Goal: Task Accomplishment & Management: Use online tool/utility

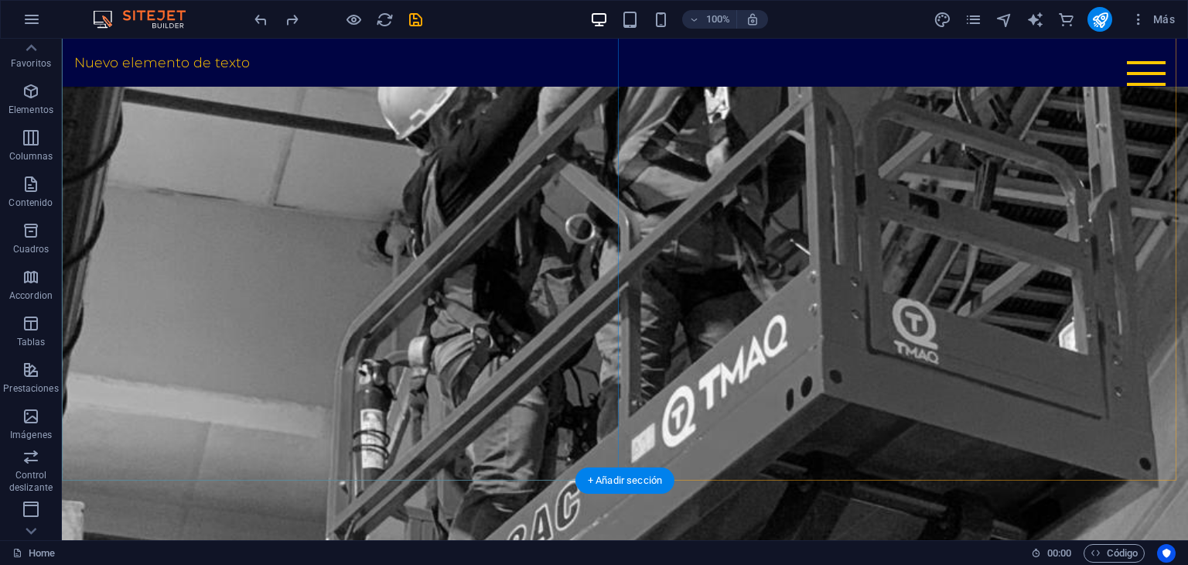
scroll to position [2553, 0]
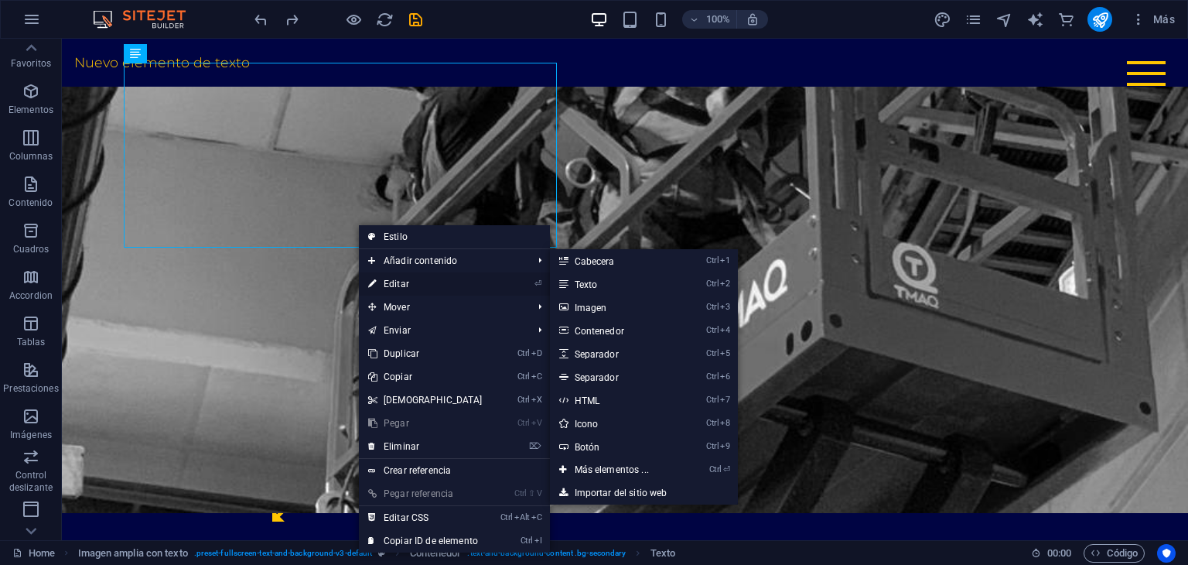
click at [421, 284] on link "⏎ Editar" at bounding box center [425, 283] width 133 height 23
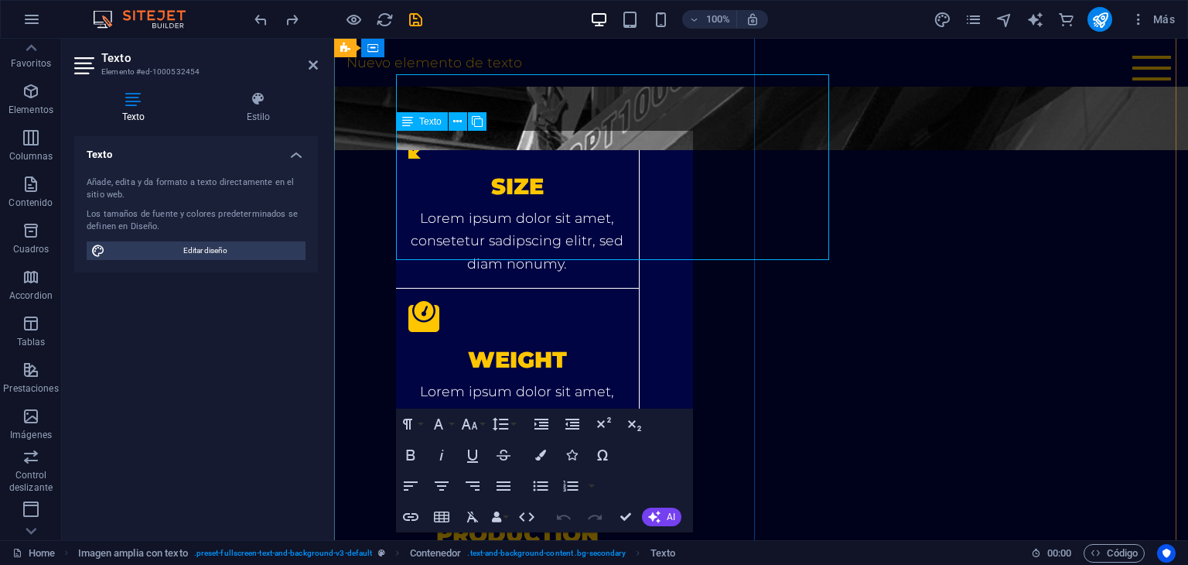
scroll to position [2541, 0]
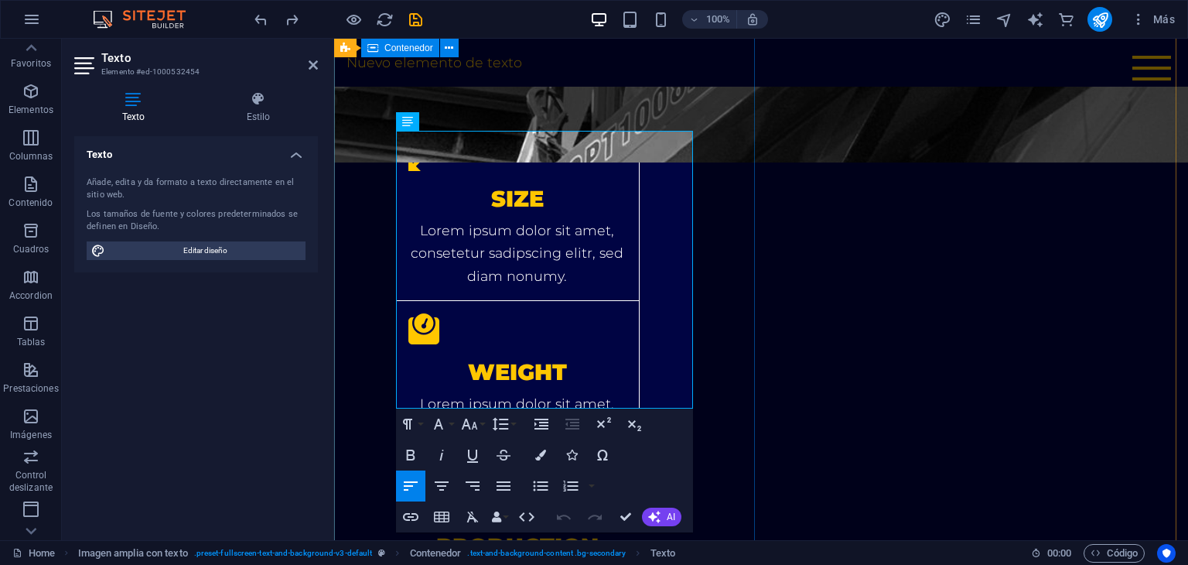
drag, startPoint x: 470, startPoint y: 391, endPoint x: 392, endPoint y: 144, distance: 258.6
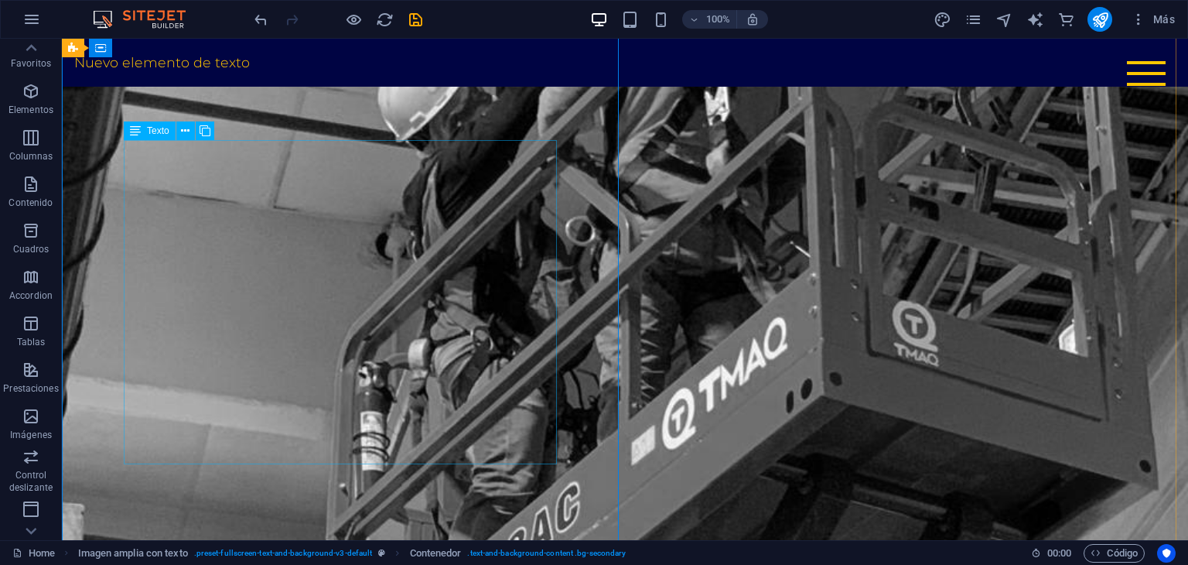
scroll to position [2476, 0]
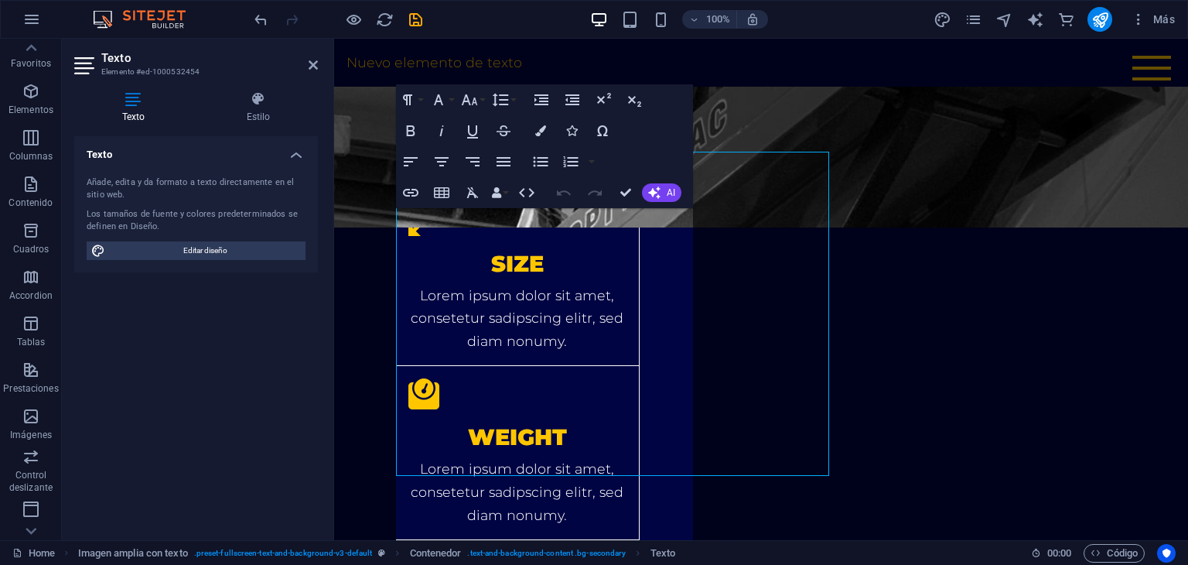
scroll to position [2463, 0]
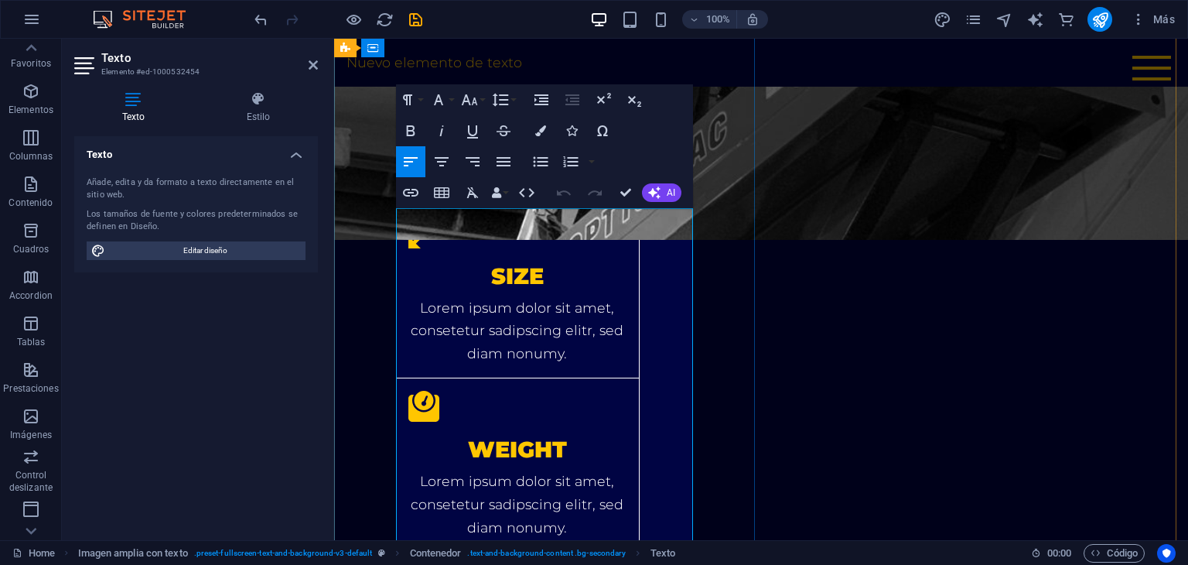
drag, startPoint x: 529, startPoint y: 405, endPoint x: 603, endPoint y: 409, distance: 73.6
click at [414, 124] on icon "button" at bounding box center [411, 130] width 19 height 19
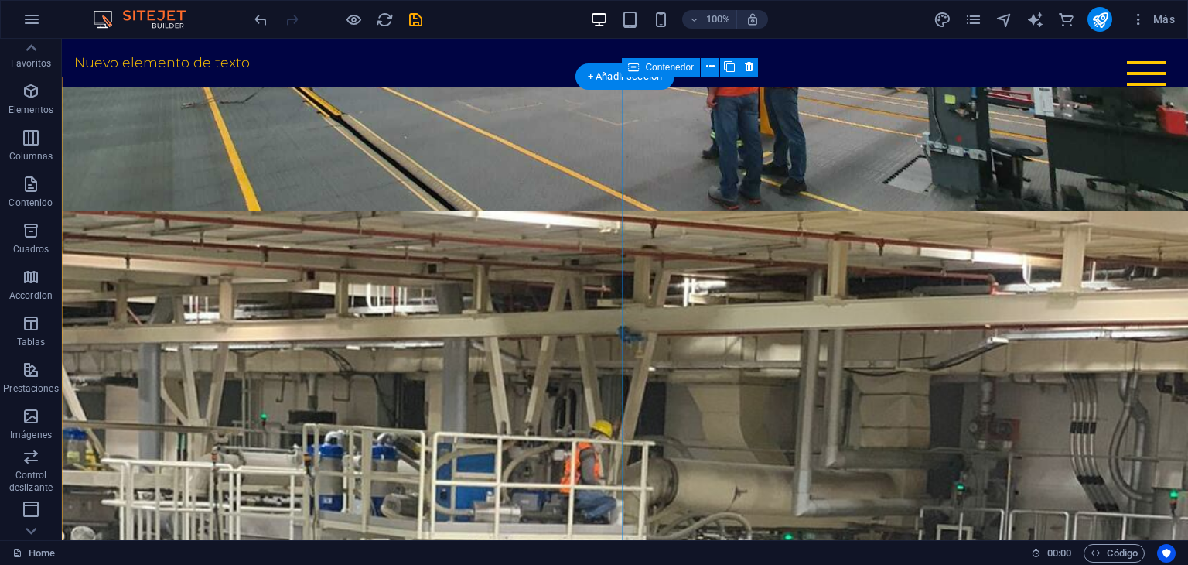
scroll to position [464, 0]
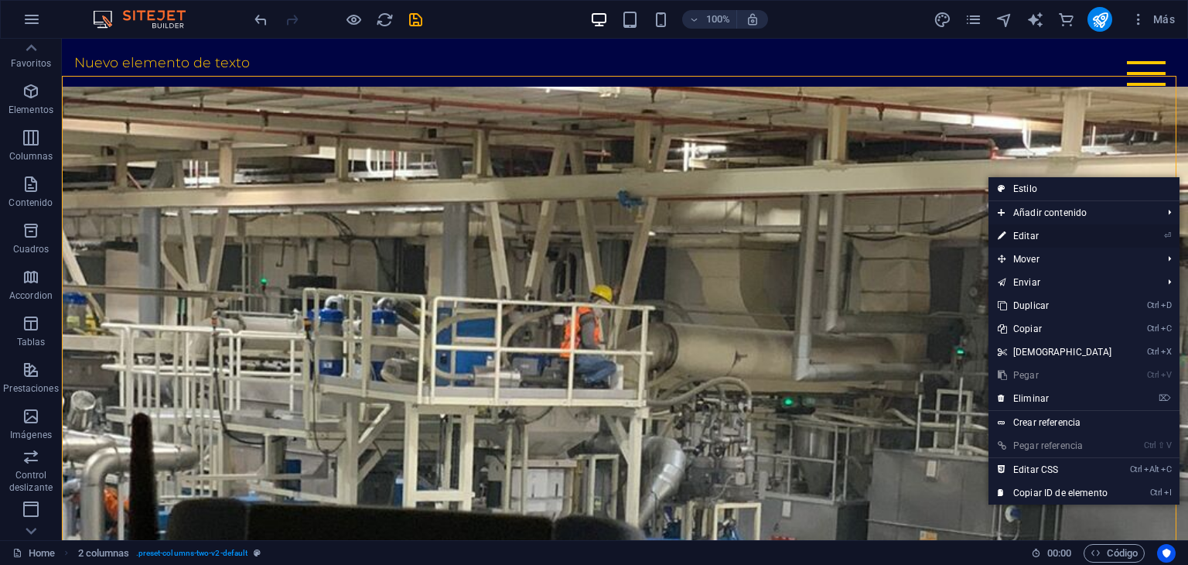
drag, startPoint x: 1021, startPoint y: 231, endPoint x: 480, endPoint y: 185, distance: 543.5
click at [1021, 231] on link "⏎ Editar" at bounding box center [1055, 235] width 133 height 23
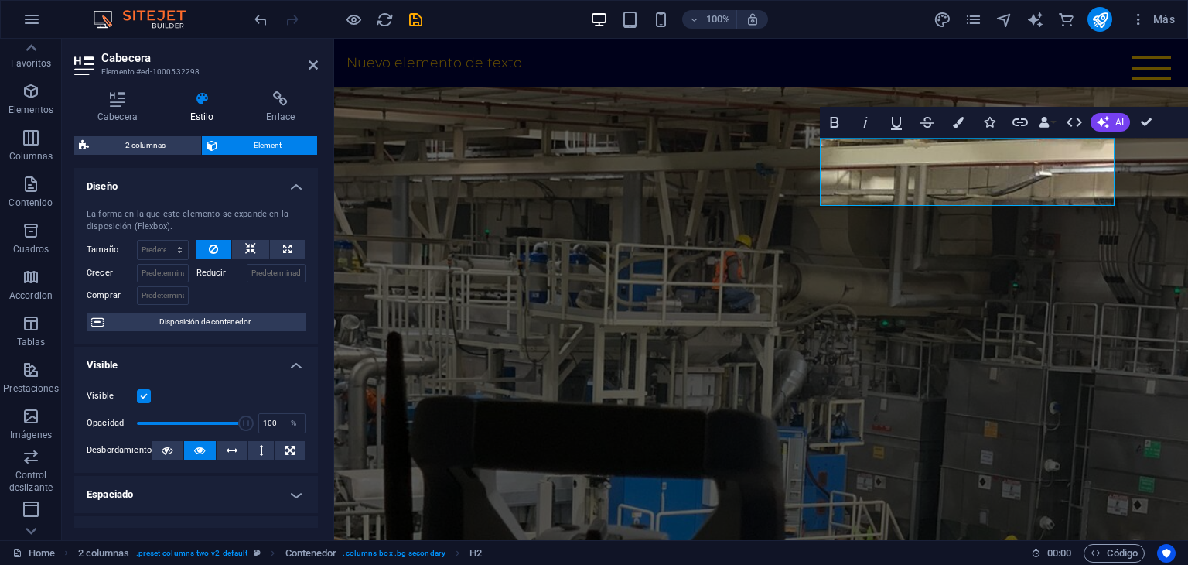
click at [250, 19] on div "100% Más" at bounding box center [594, 19] width 1187 height 37
click at [258, 17] on icon "undo" at bounding box center [261, 20] width 18 height 18
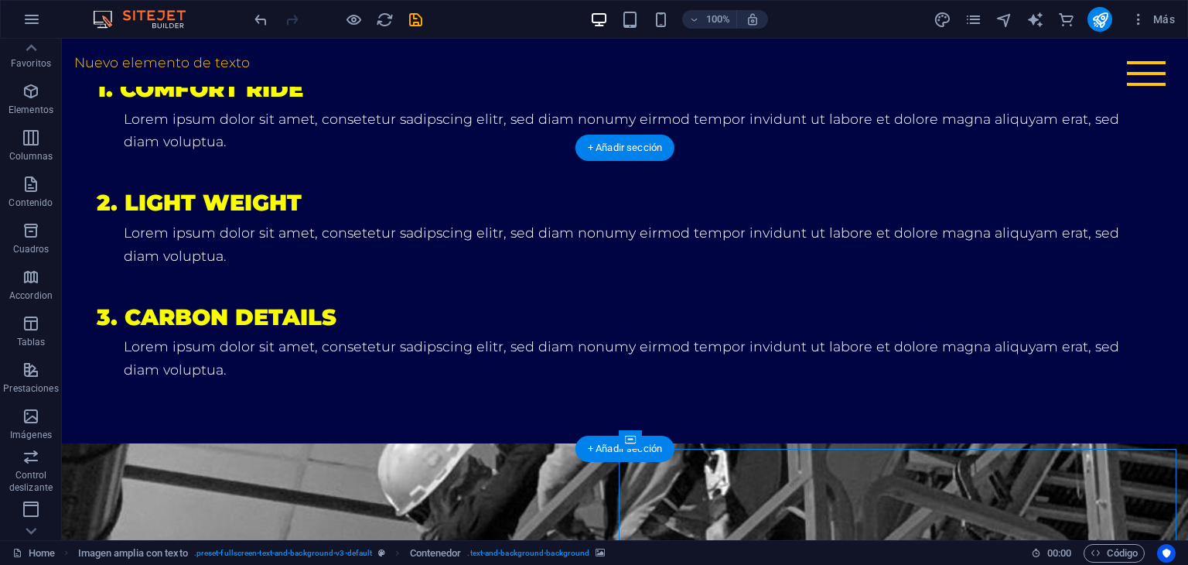
scroll to position [2172, 0]
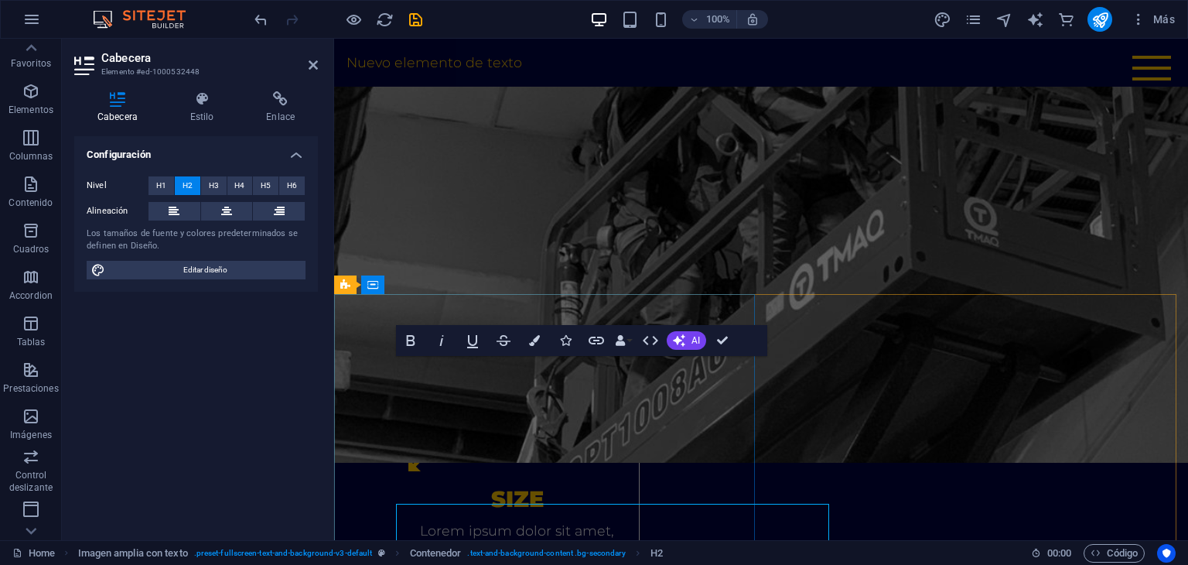
scroll to position [2024, 0]
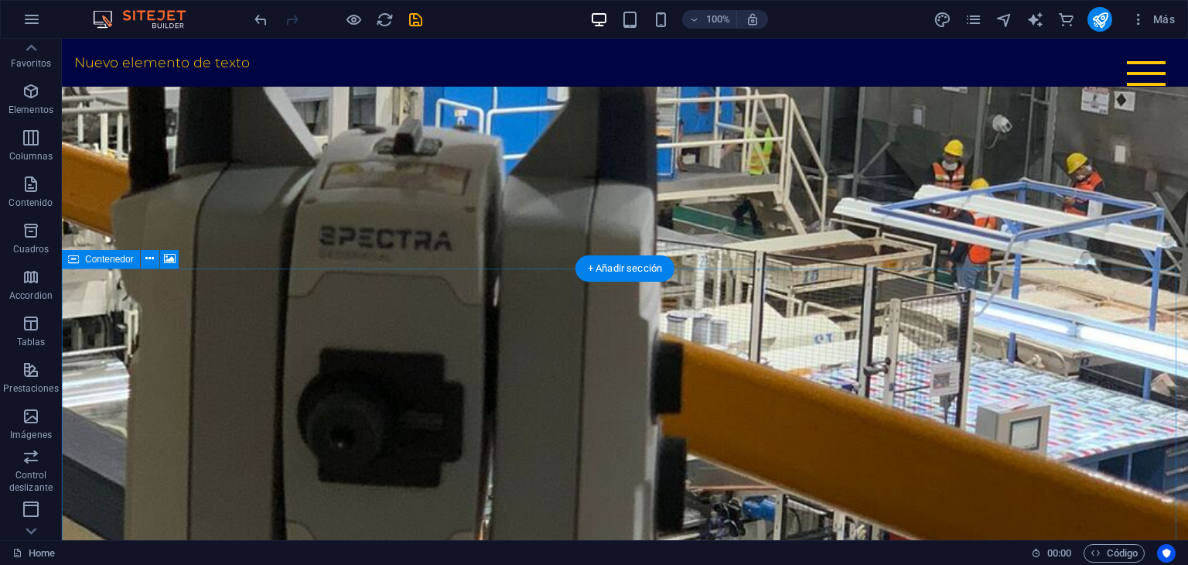
scroll to position [1238, 0]
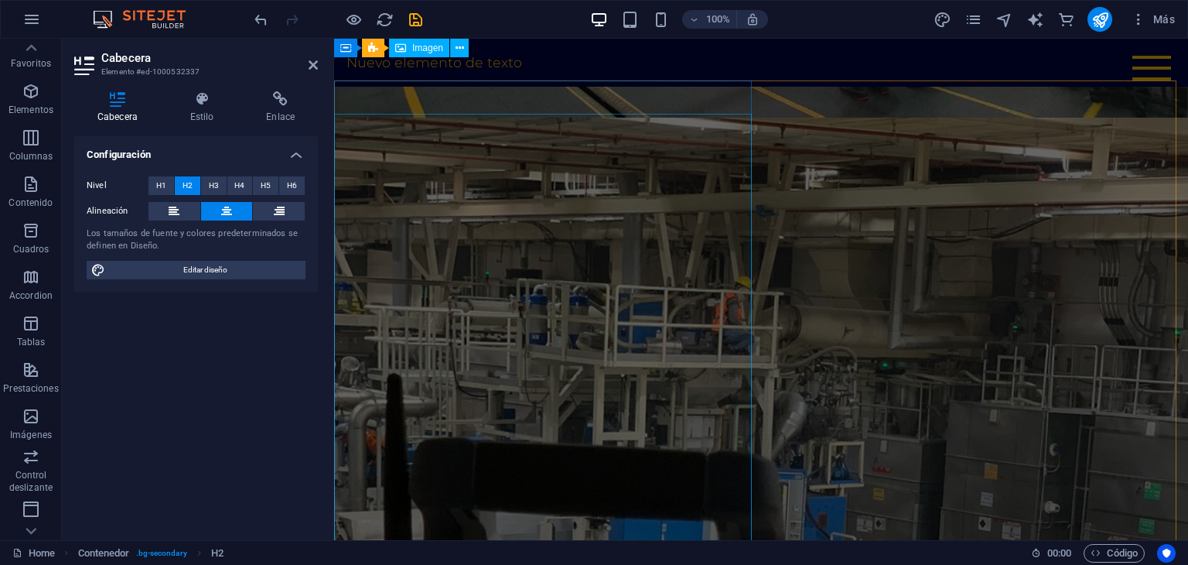
scroll to position [421, 0]
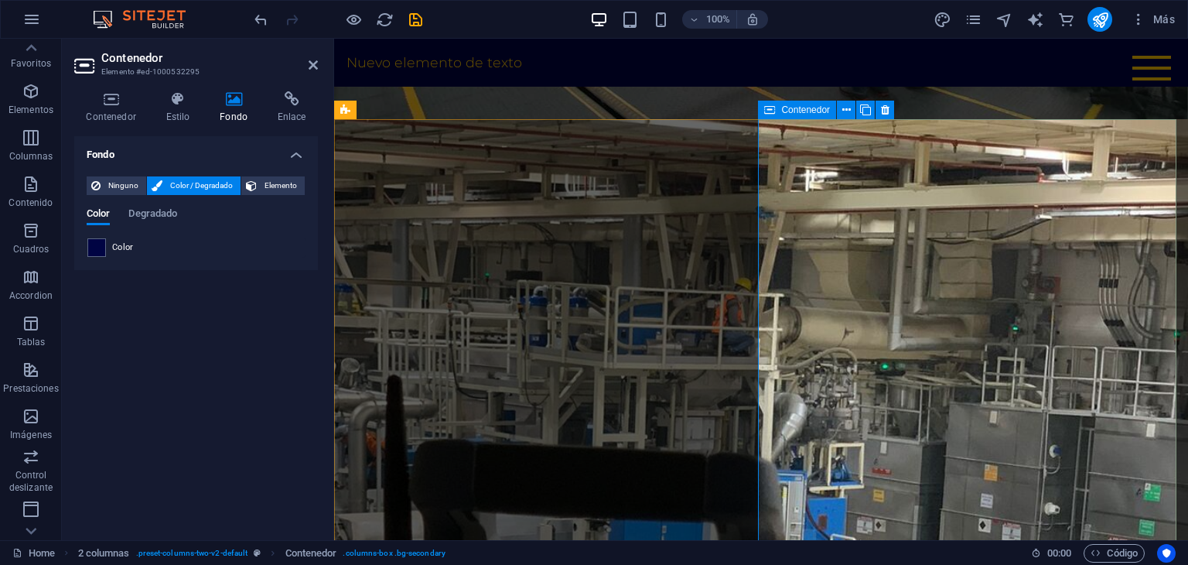
click at [263, 21] on icon "undo" at bounding box center [261, 20] width 18 height 18
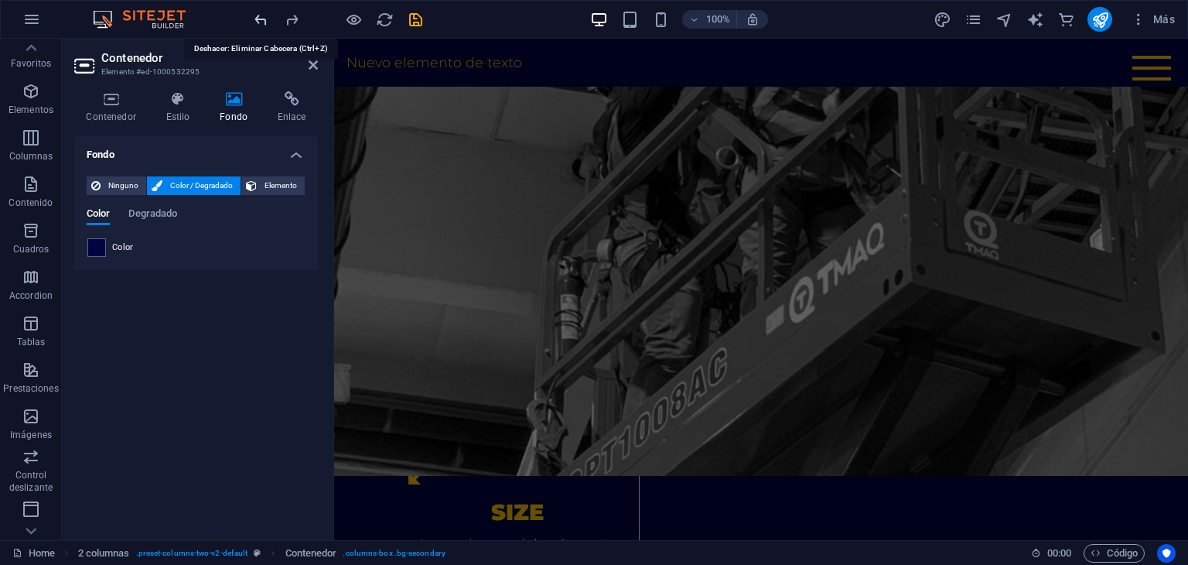
click at [263, 21] on icon "undo" at bounding box center [261, 20] width 18 height 18
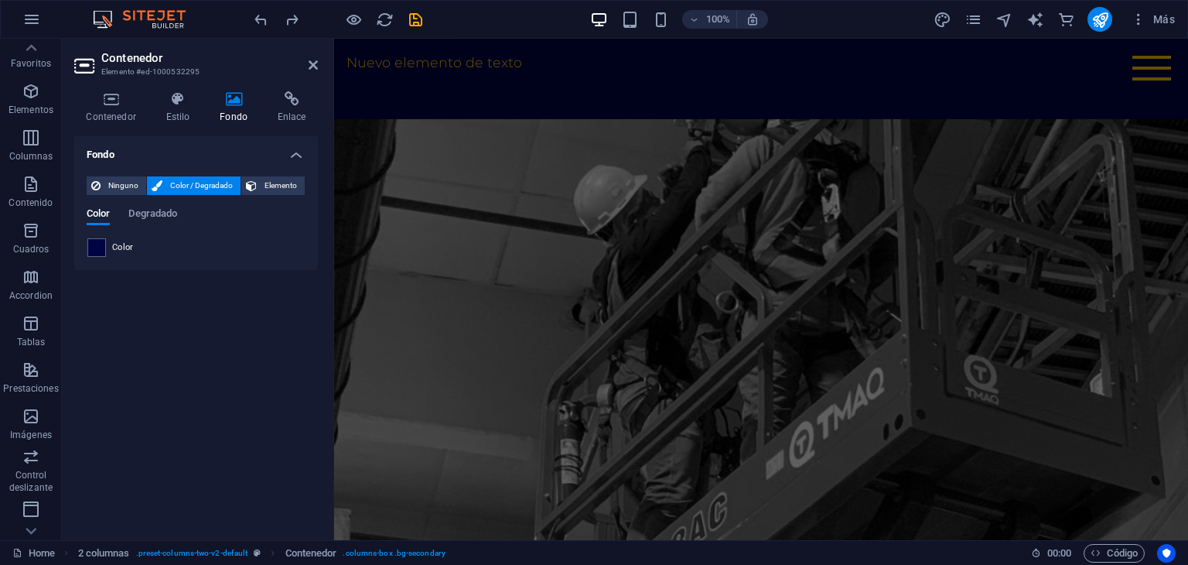
scroll to position [2392, 0]
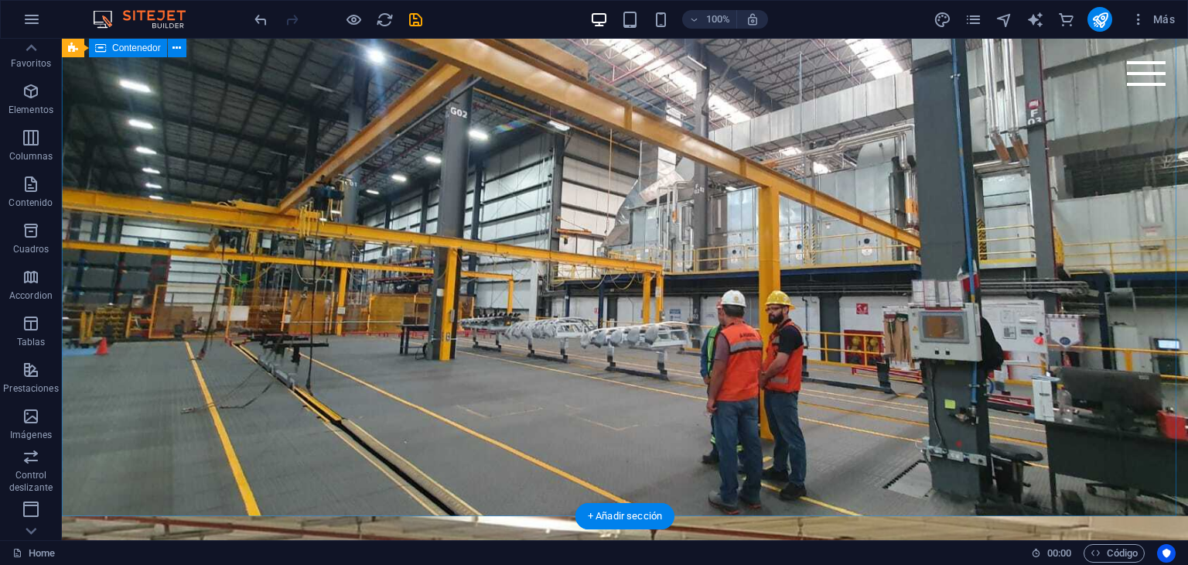
scroll to position [0, 0]
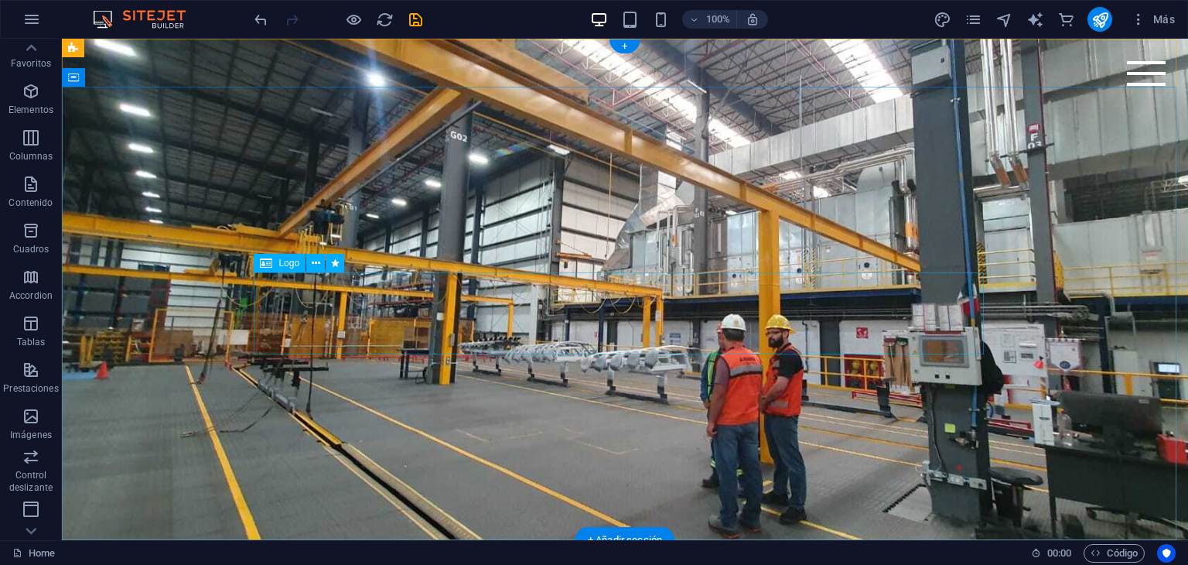
click at [613, 243] on div "MKRanes" at bounding box center [625, 202] width 730 height 82
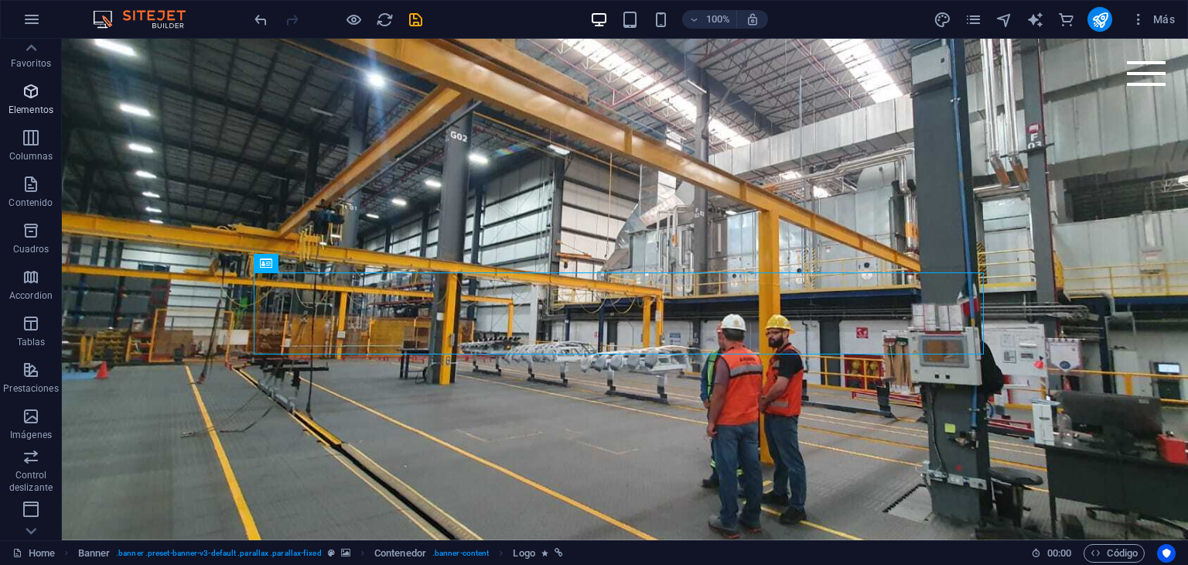
click at [37, 94] on icon "button" at bounding box center [31, 91] width 19 height 19
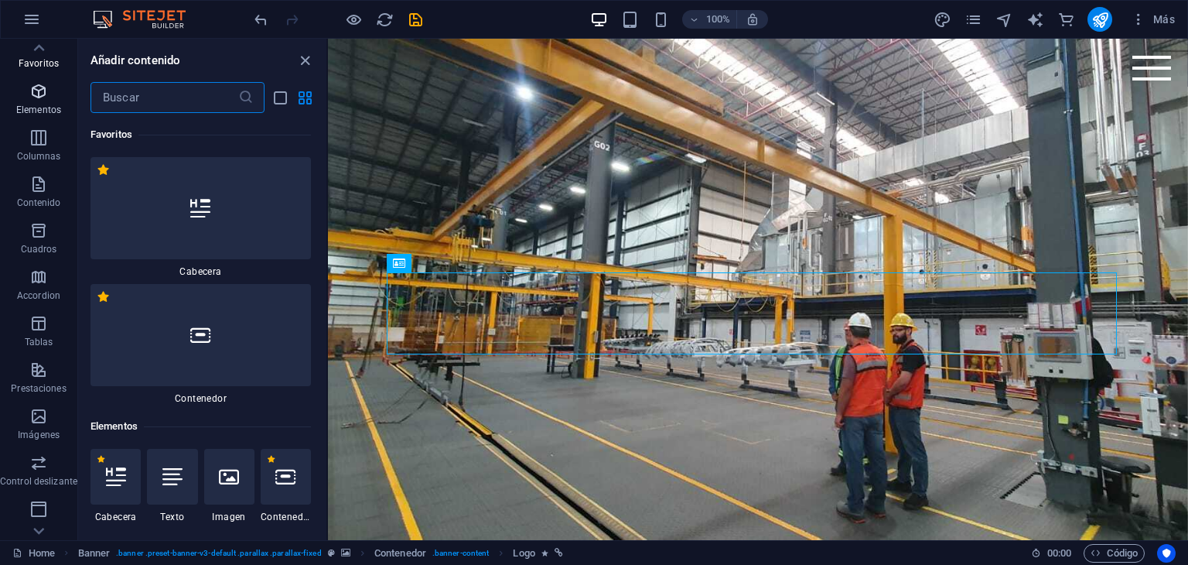
click at [33, 93] on icon "button" at bounding box center [38, 91] width 19 height 19
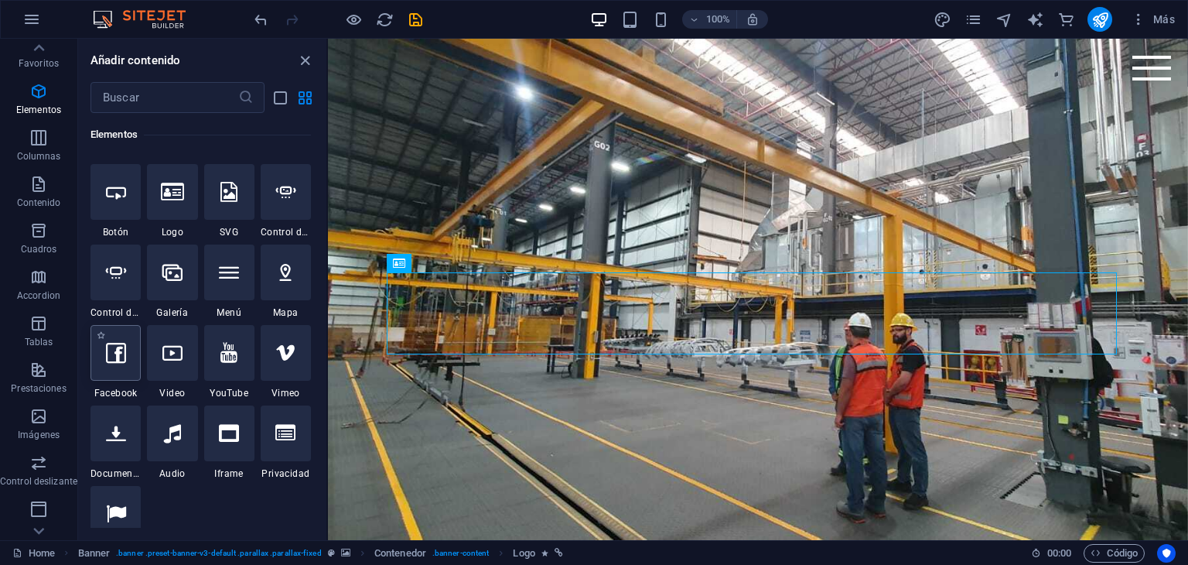
scroll to position [523, 0]
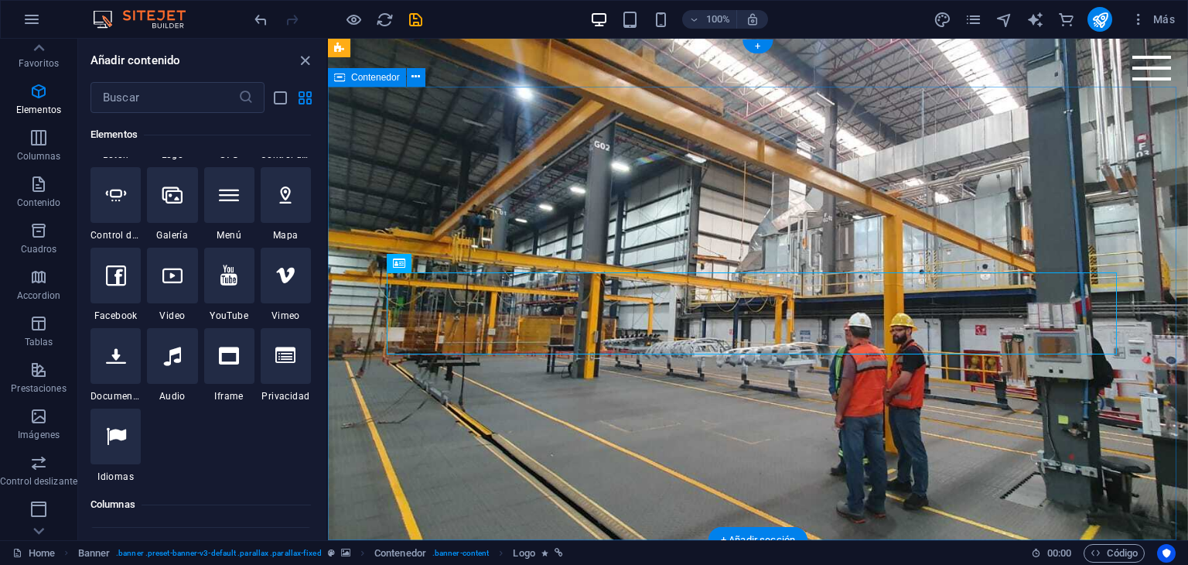
click at [1057, 241] on div "MKRanes" at bounding box center [758, 202] width 860 height 231
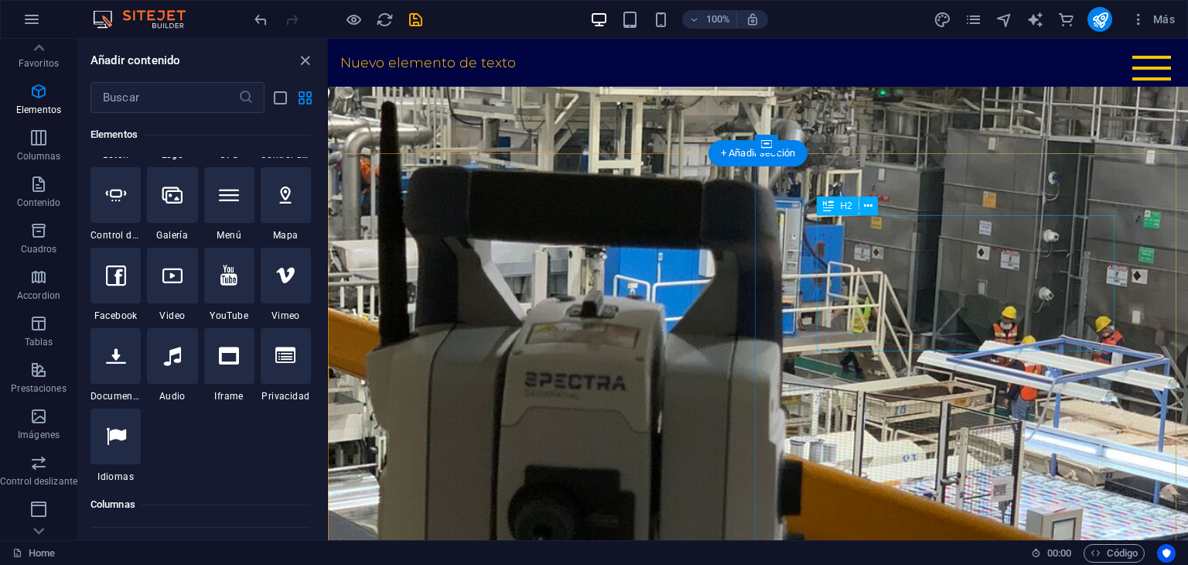
scroll to position [387, 0]
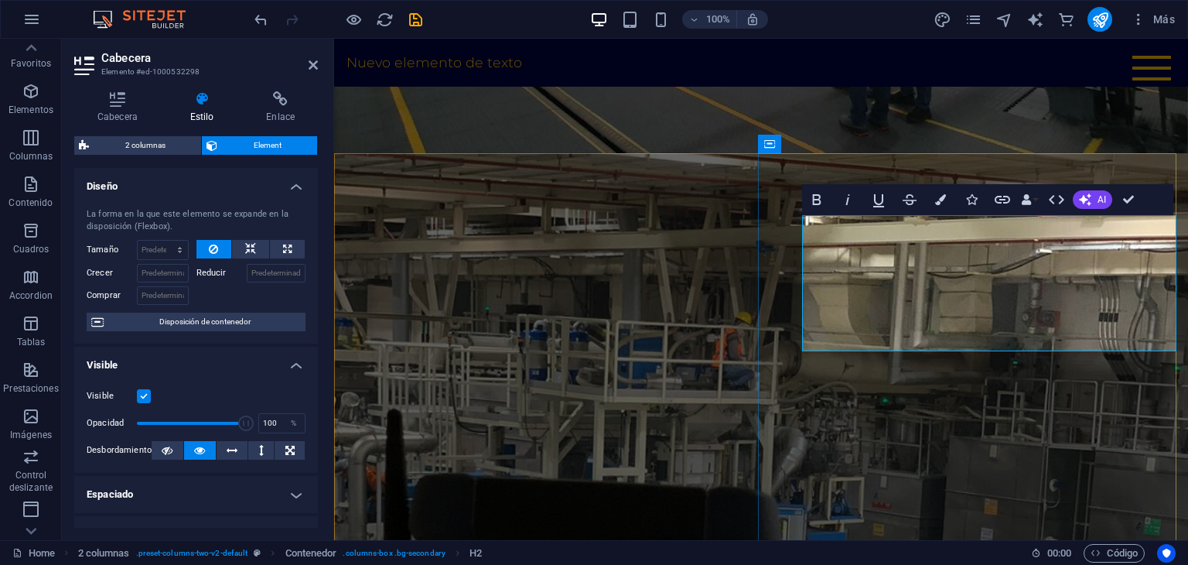
scroll to position [0, 18]
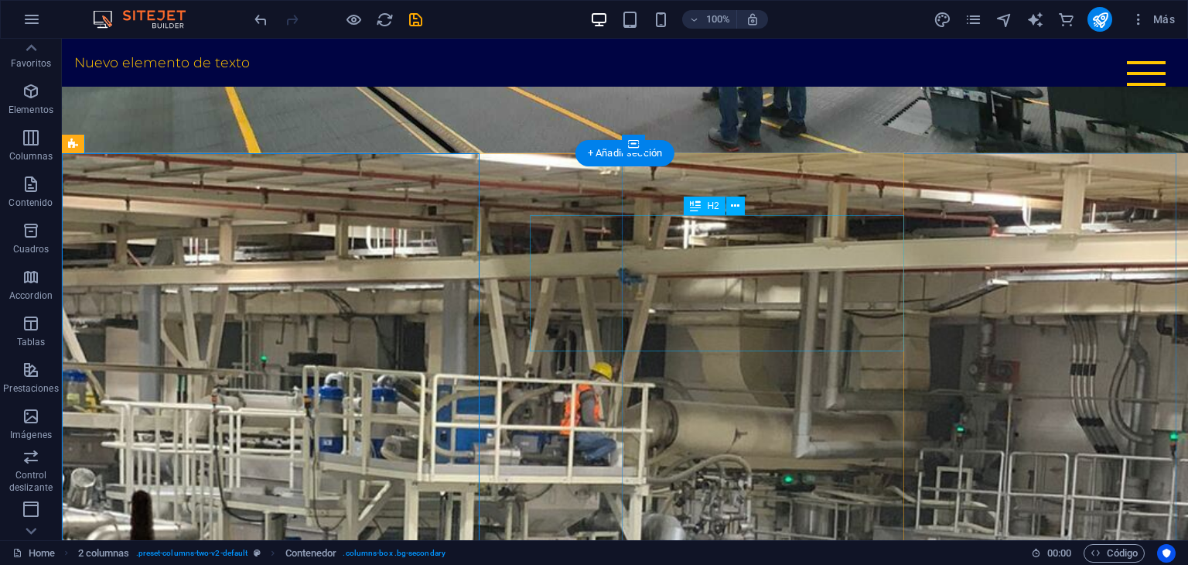
scroll to position [0, 0]
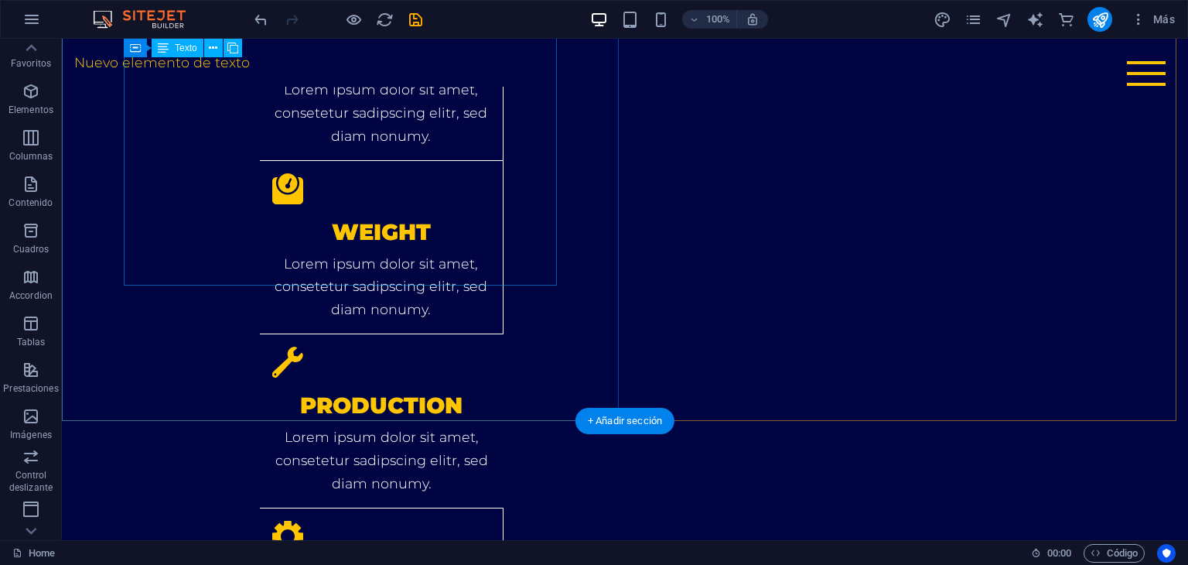
scroll to position [2553, 0]
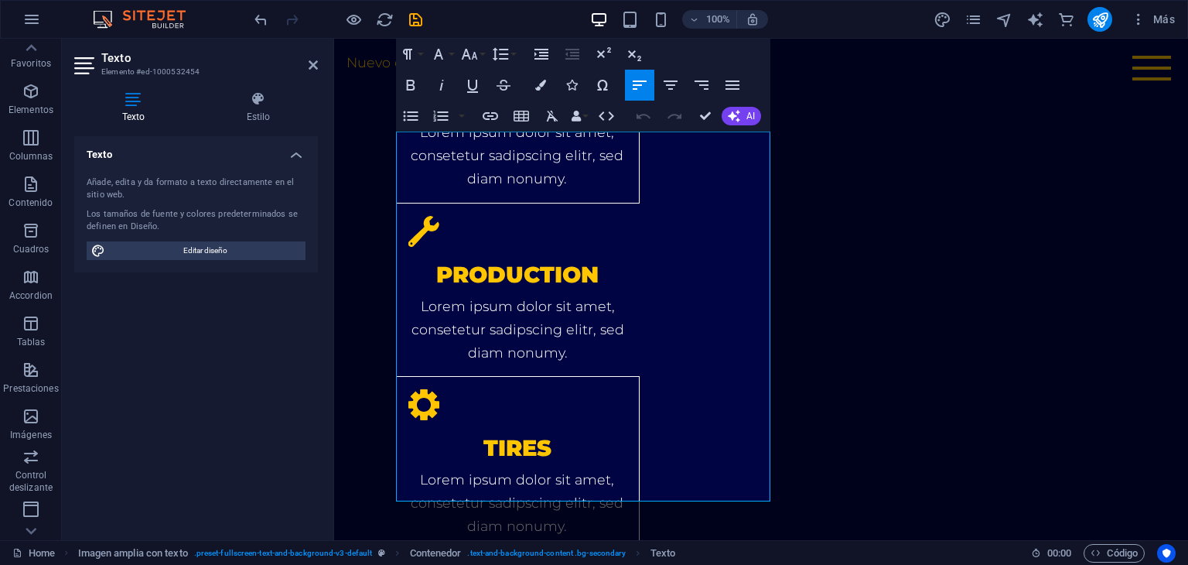
scroll to position [2370, 0]
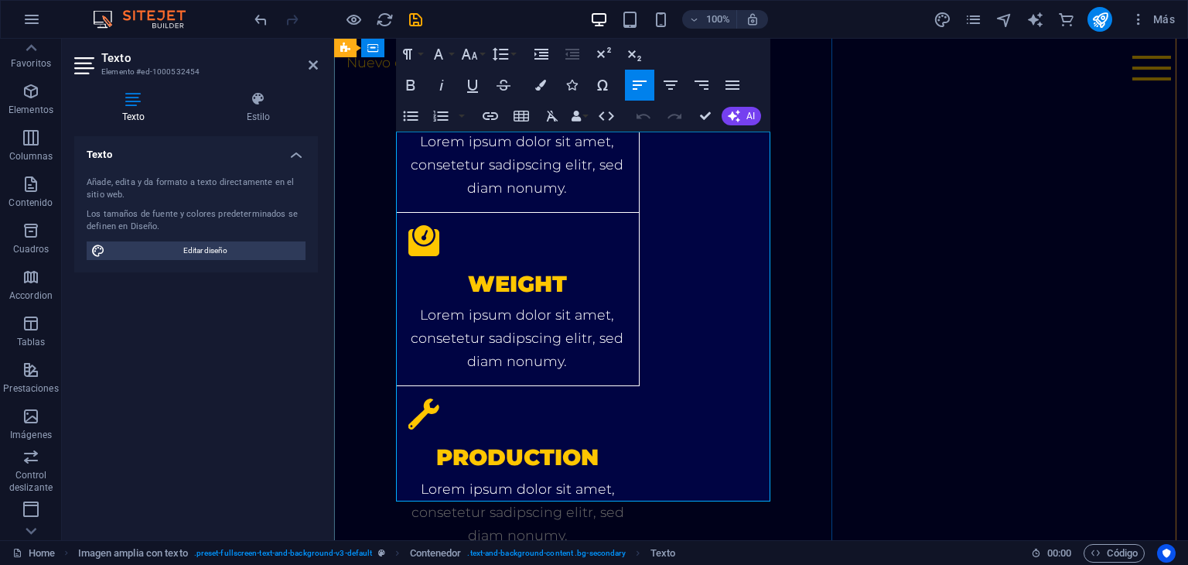
drag, startPoint x: 400, startPoint y: 142, endPoint x: 580, endPoint y: 487, distance: 389.3
copy div "En MKR somos especialistas en servicios de mantenimiento preventivo, correctivo…"
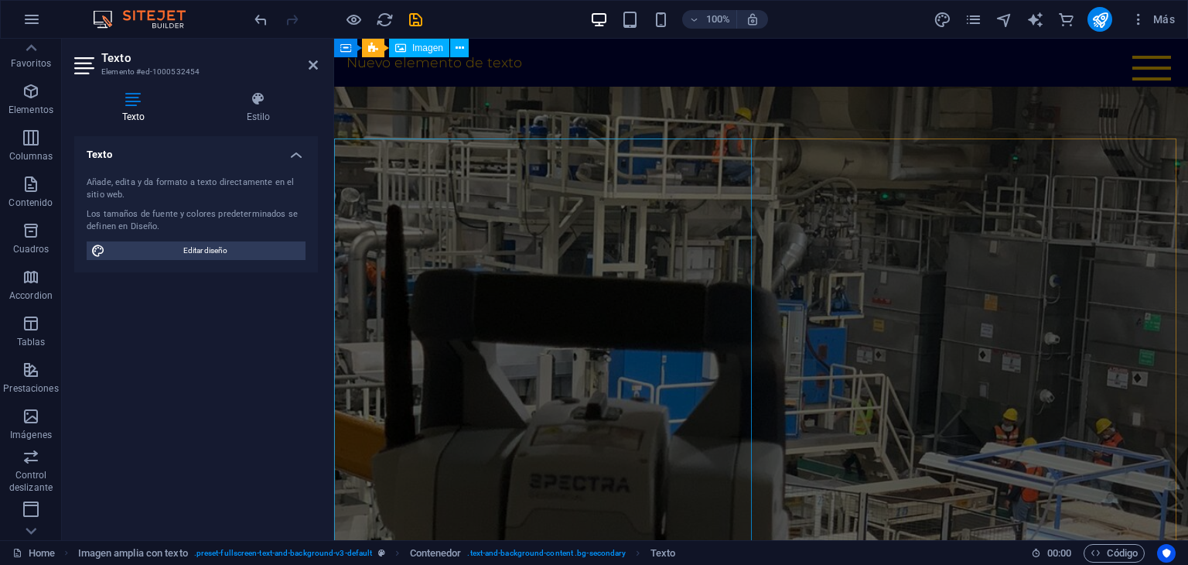
scroll to position [359, 0]
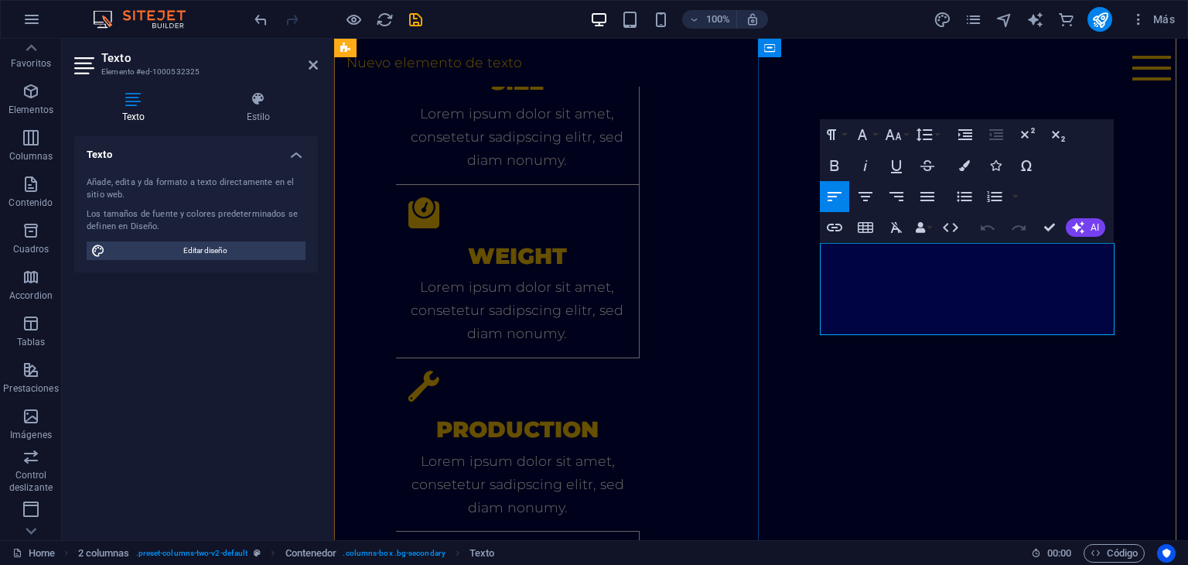
scroll to position [518, 0]
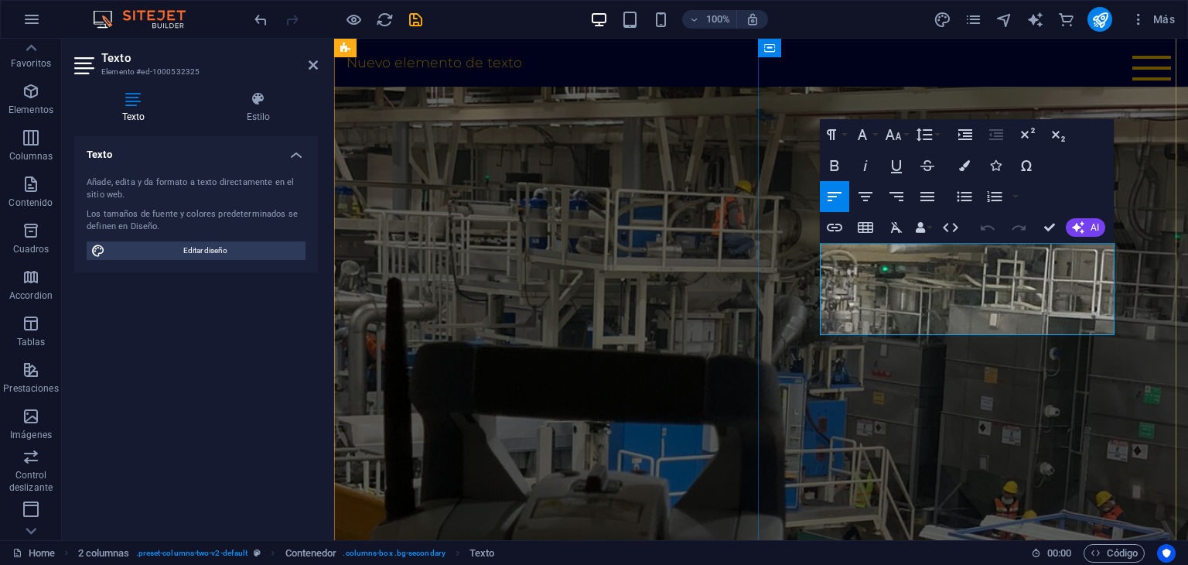
drag, startPoint x: 1051, startPoint y: 323, endPoint x: 822, endPoint y: 251, distance: 240.0
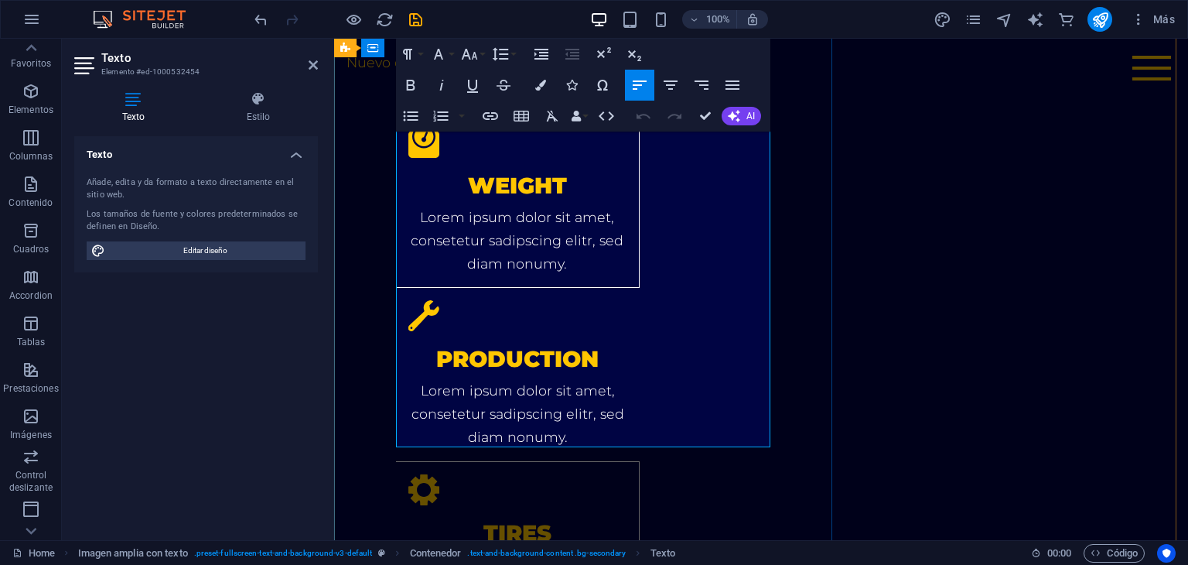
scroll to position [2614, 0]
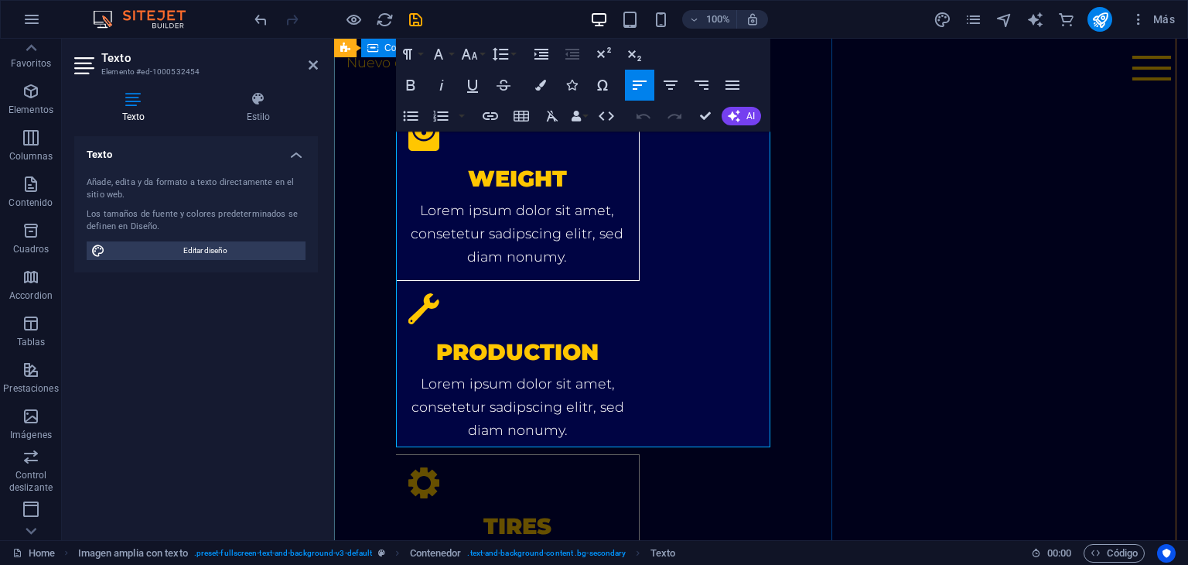
drag, startPoint x: 520, startPoint y: 438, endPoint x: 390, endPoint y: 118, distance: 344.9
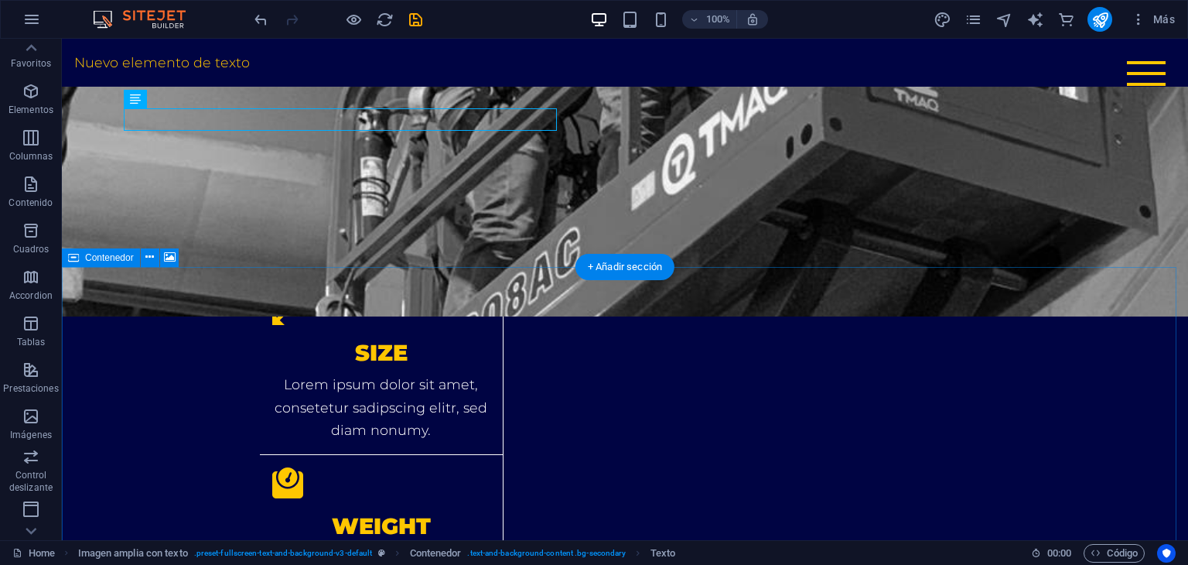
scroll to position [2374, 0]
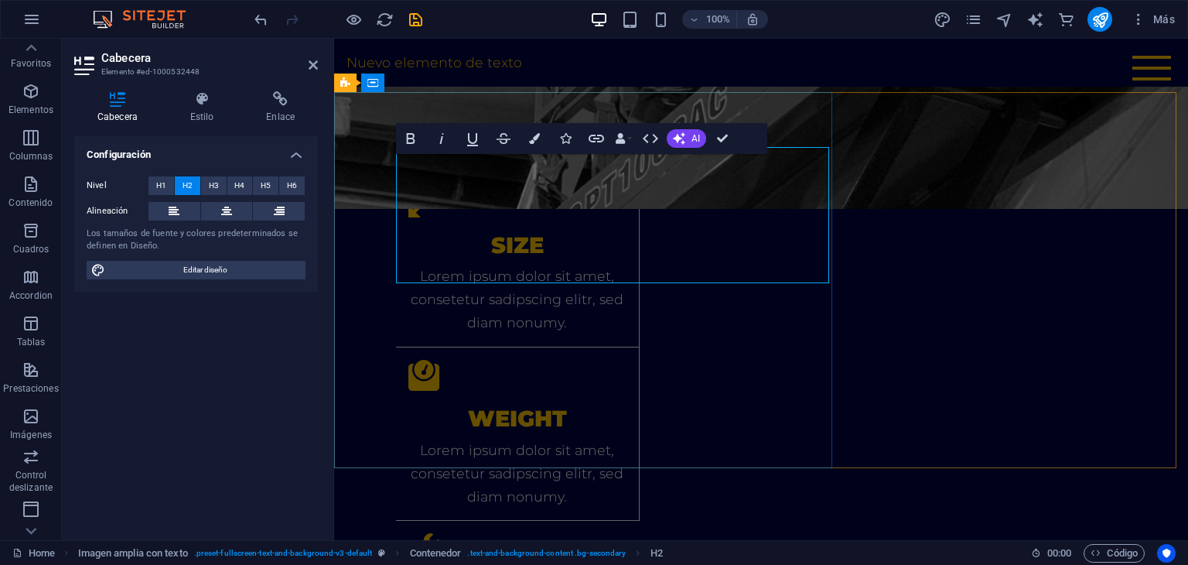
scroll to position [2381, 0]
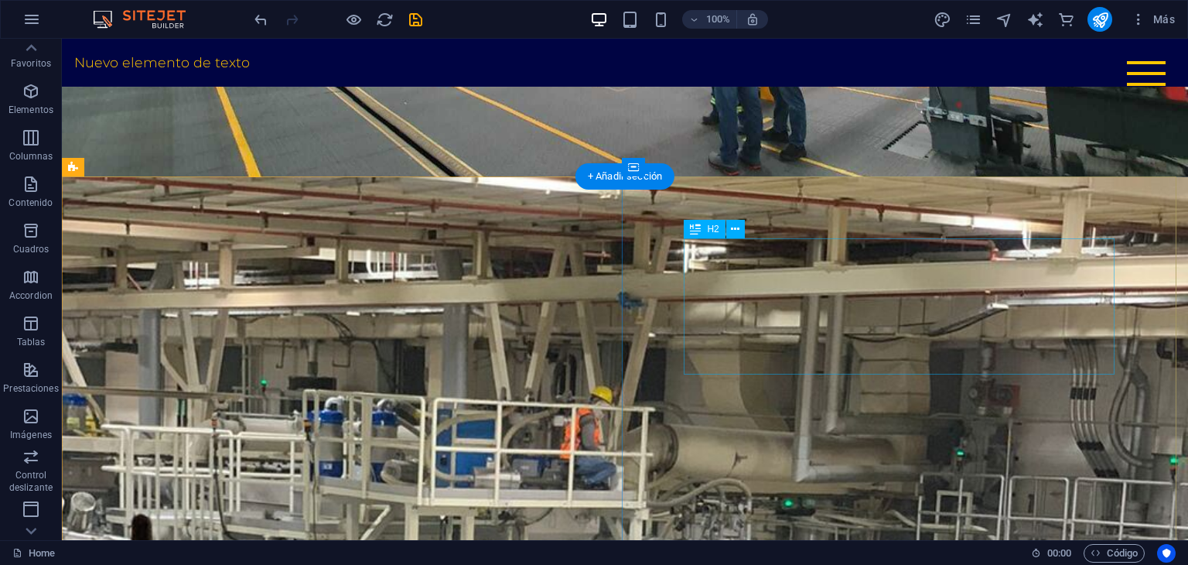
scroll to position [0, 0]
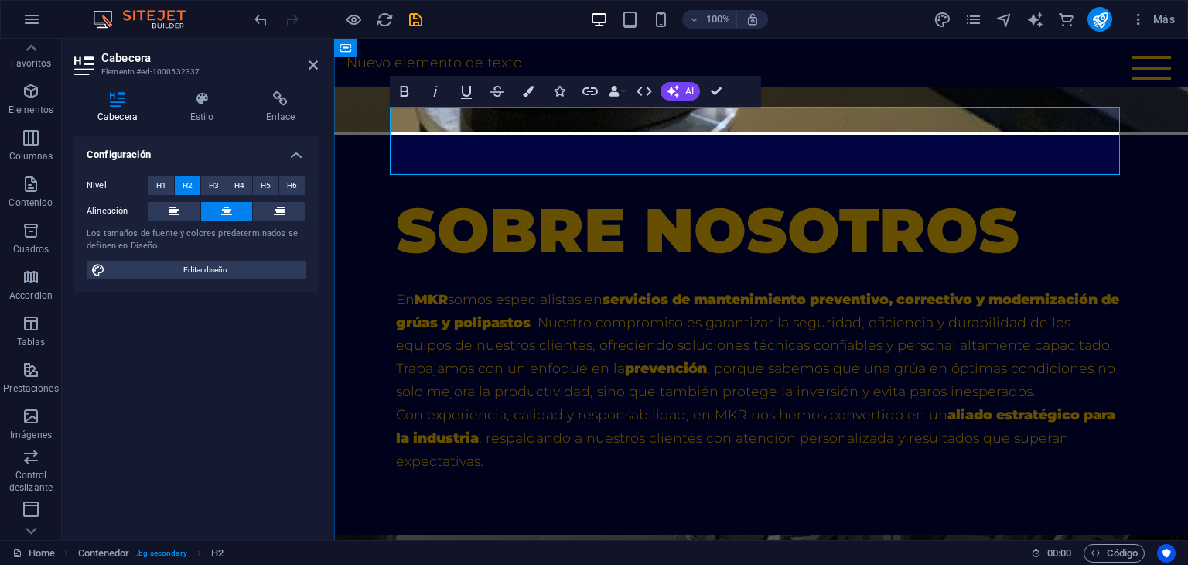
scroll to position [1553, 0]
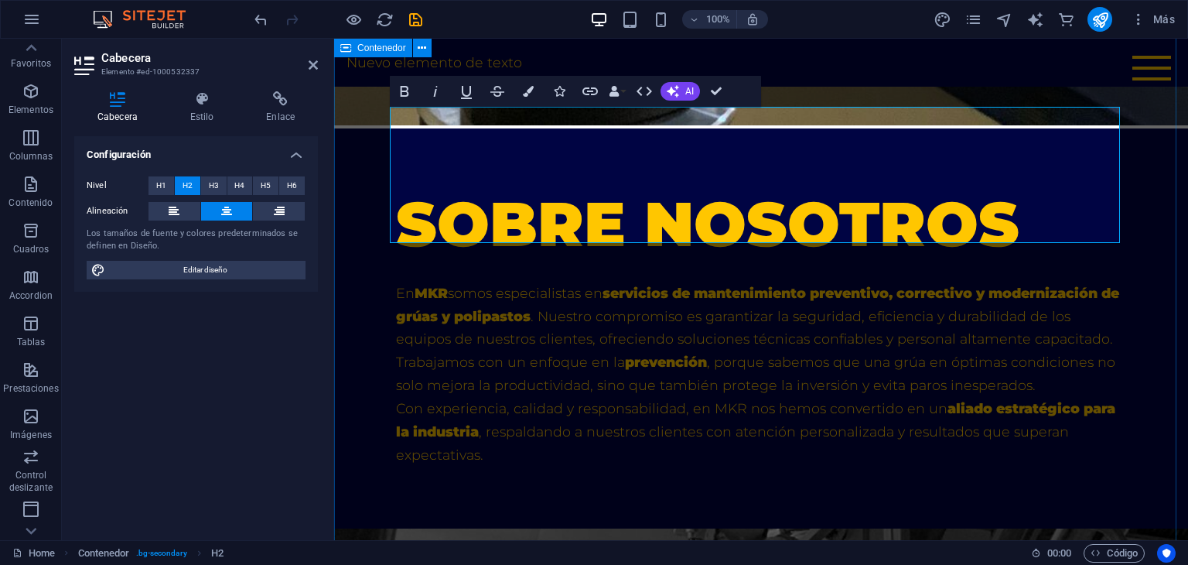
click at [885, 78] on div "Home Bicycle Details About us Pricing Shop Contact Nuevo elemento de texto Menu" at bounding box center [761, 63] width 854 height 48
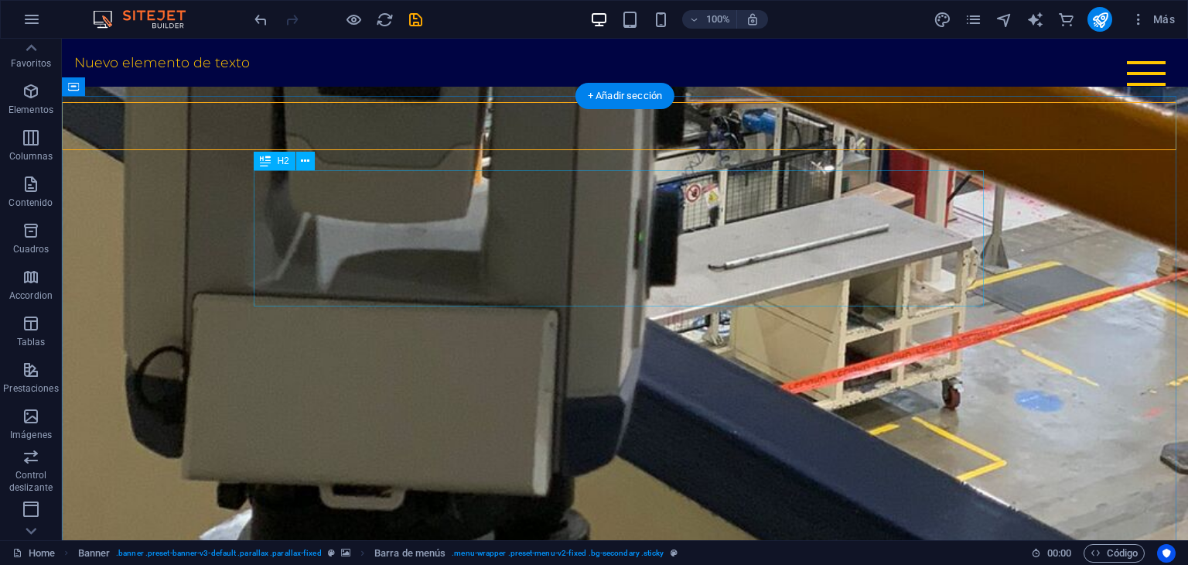
scroll to position [1702, 0]
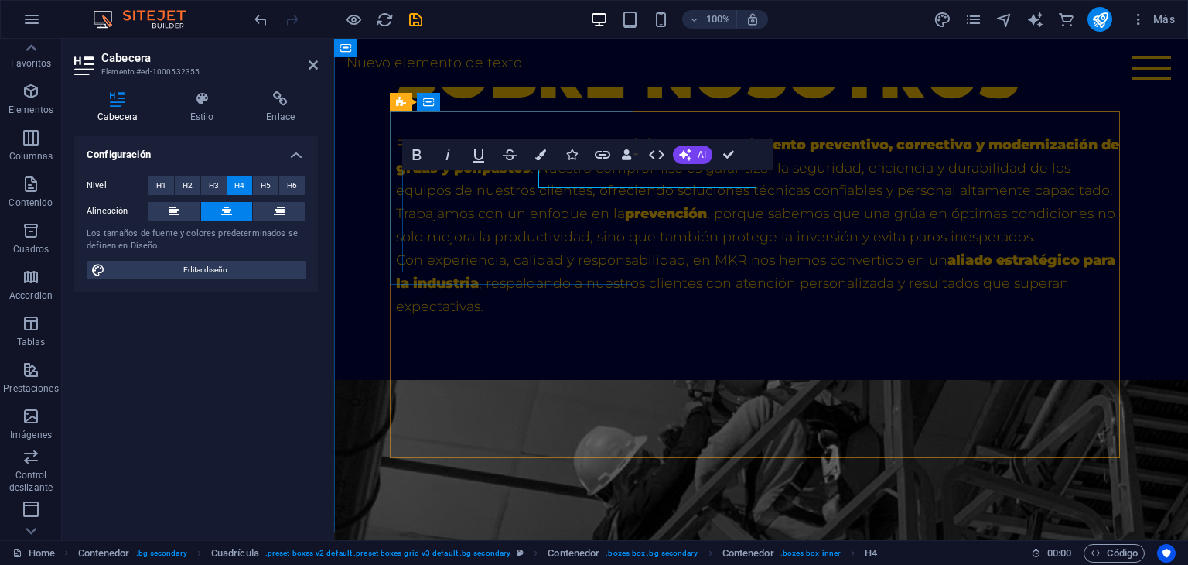
scroll to position [1708, 0]
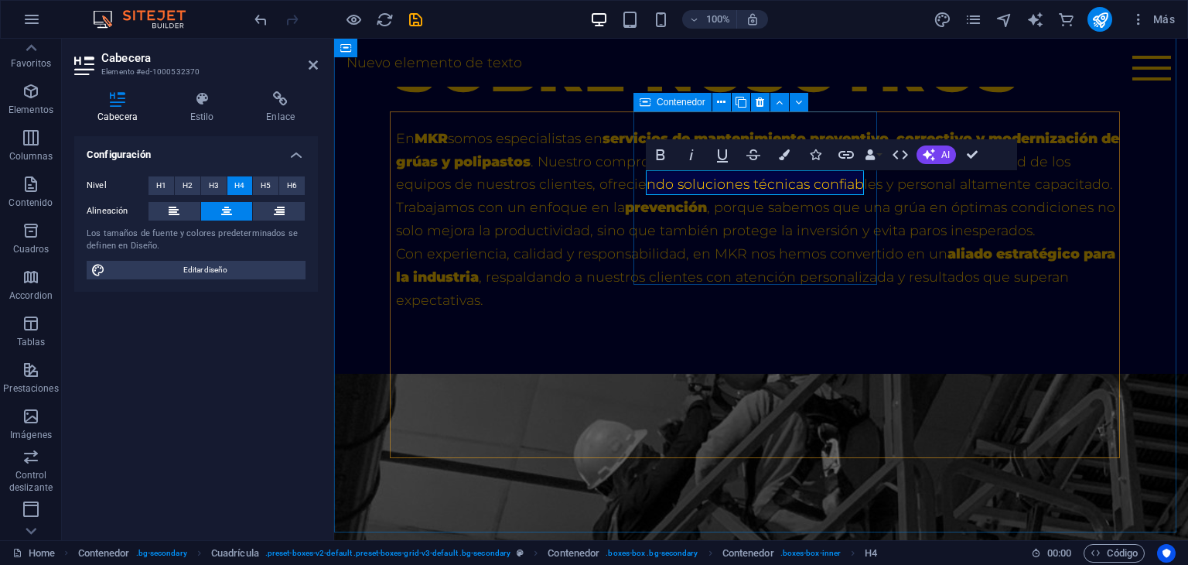
drag, startPoint x: 842, startPoint y: 174, endPoint x: 580, endPoint y: 236, distance: 268.7
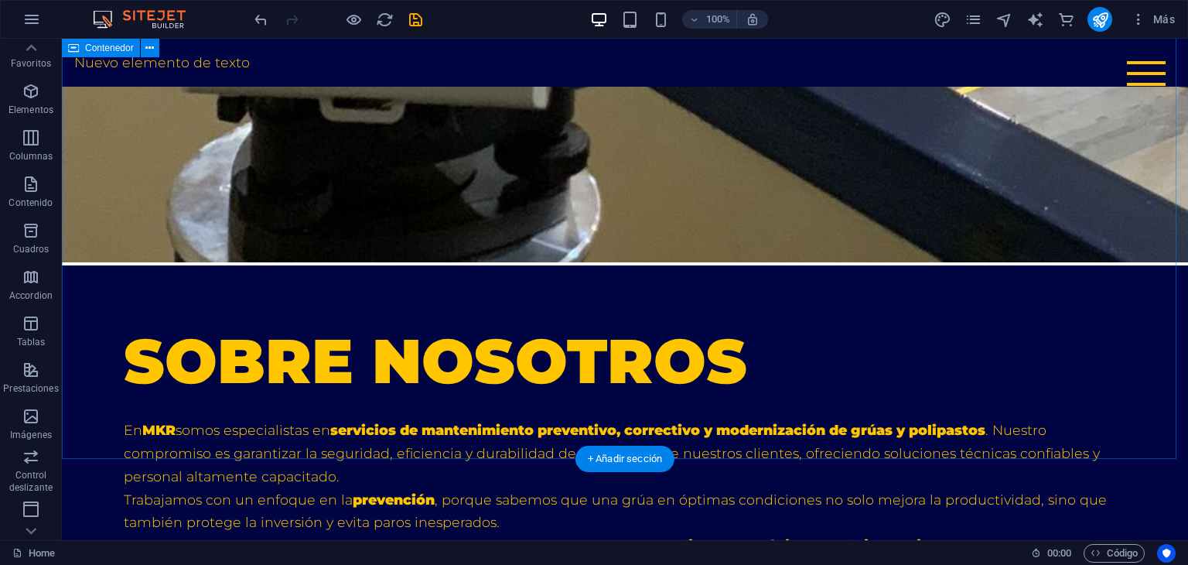
scroll to position [1857, 0]
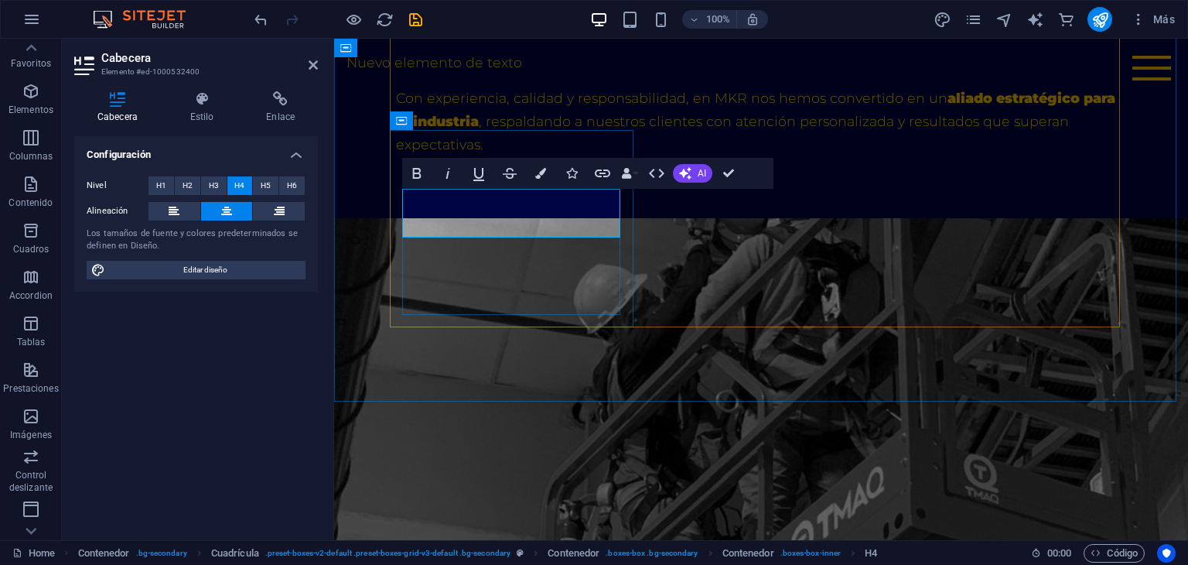
drag, startPoint x: 579, startPoint y: 211, endPoint x: 450, endPoint y: 208, distance: 128.5
drag, startPoint x: 466, startPoint y: 205, endPoint x: 576, endPoint y: 206, distance: 109.1
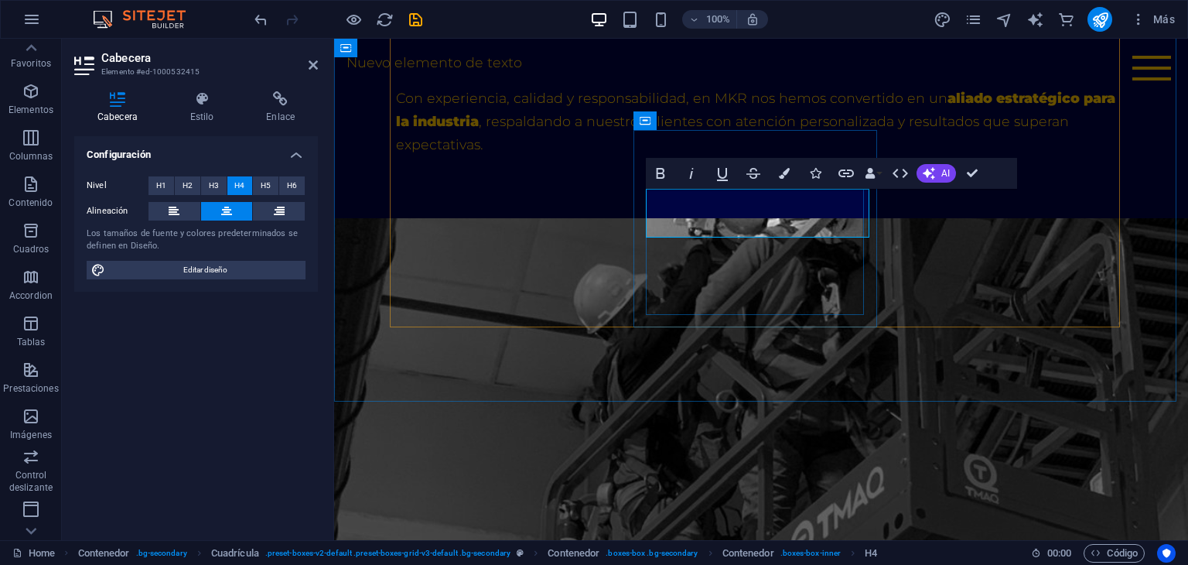
scroll to position [0, 8]
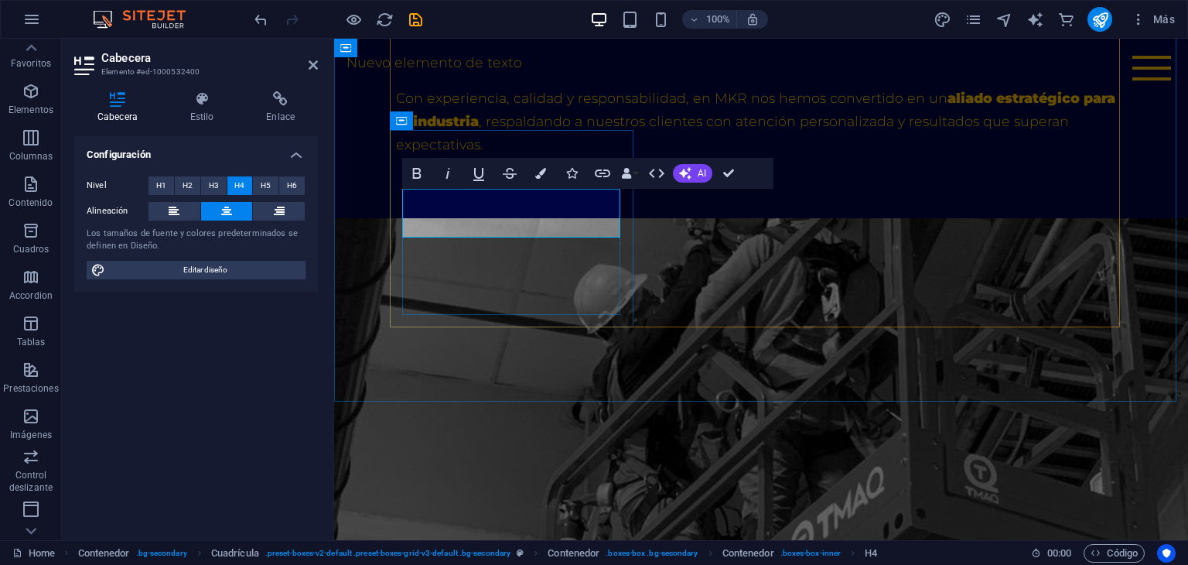
drag, startPoint x: 615, startPoint y: 378, endPoint x: 661, endPoint y: 309, distance: 83.3
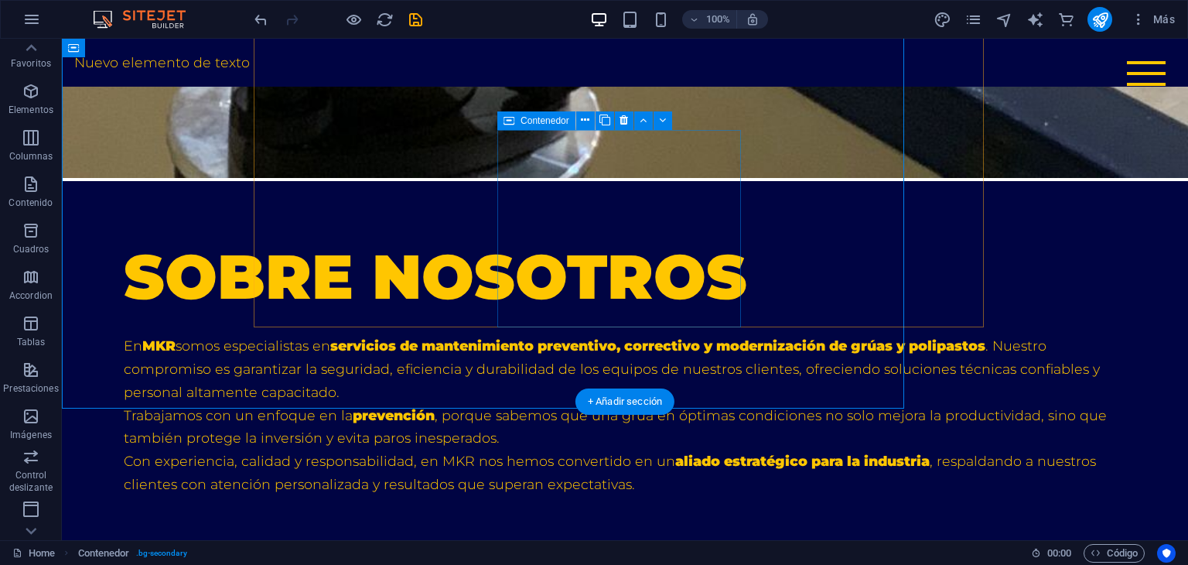
scroll to position [1857, 0]
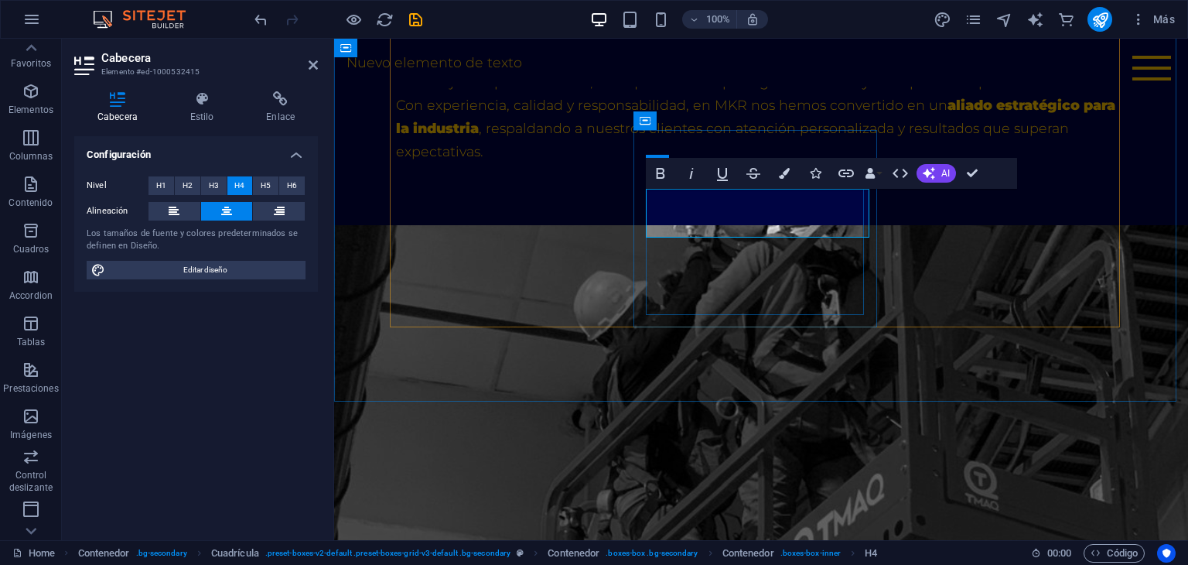
scroll to position [1864, 0]
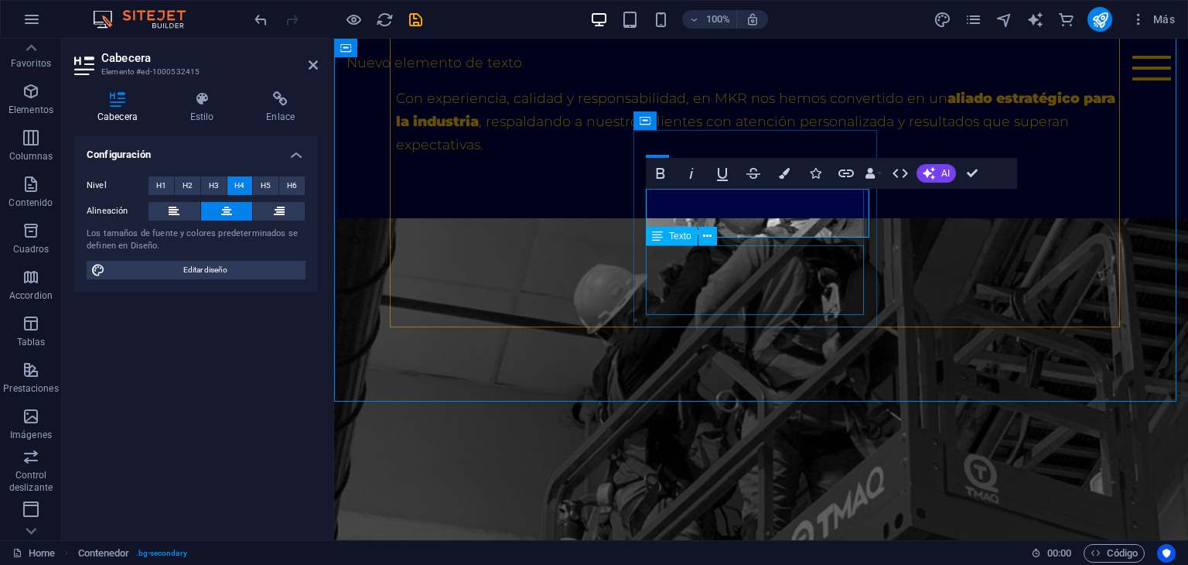
scroll to position [1857, 0]
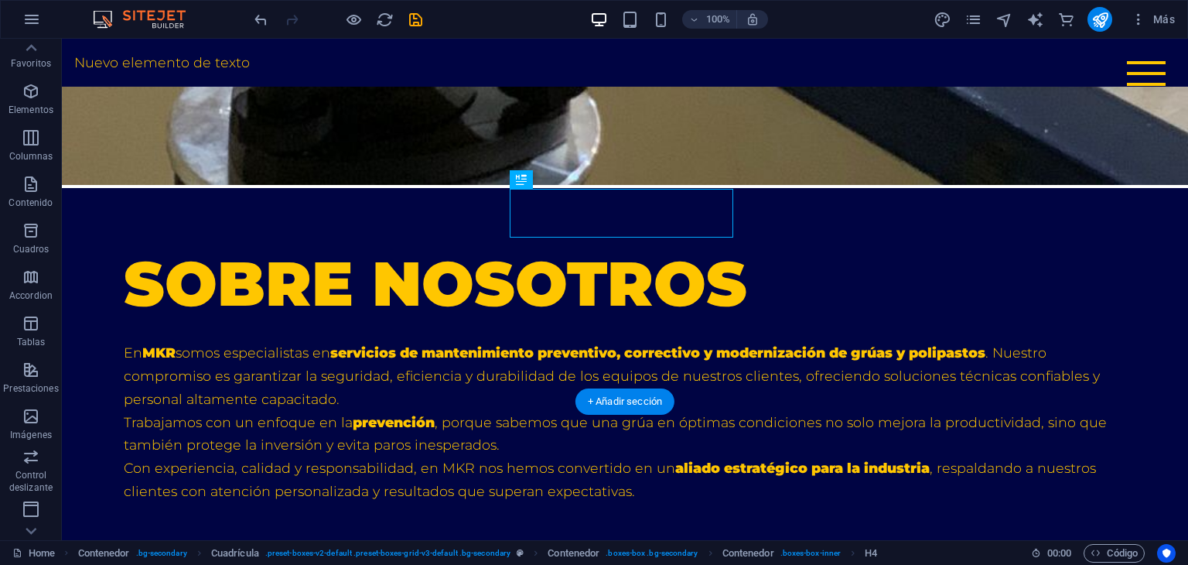
drag, startPoint x: 659, startPoint y: 189, endPoint x: 643, endPoint y: 189, distance: 16.2
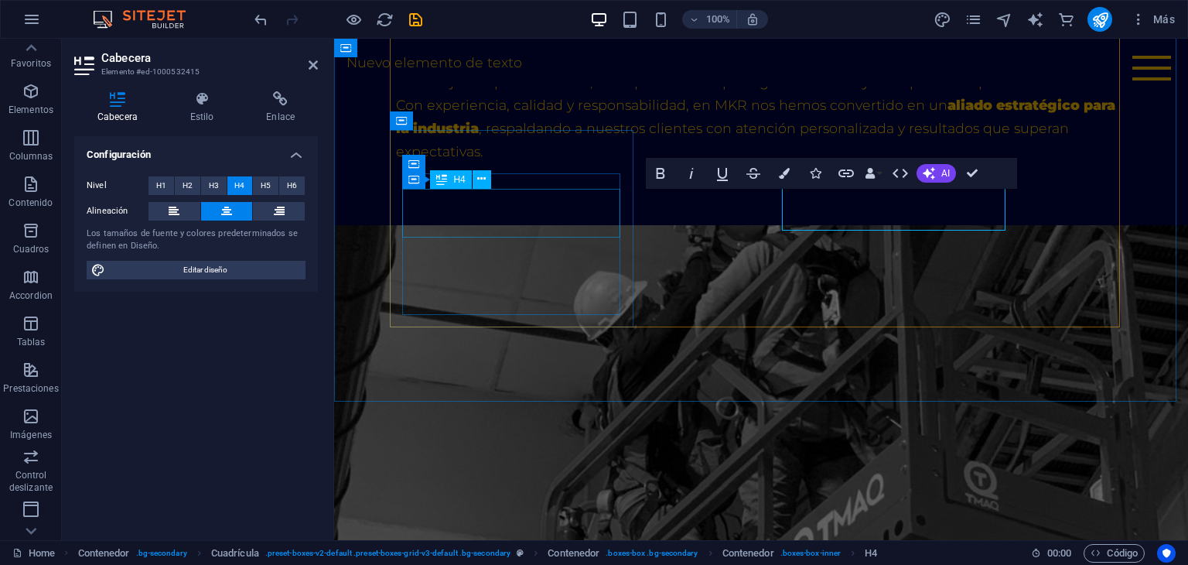
scroll to position [1864, 0]
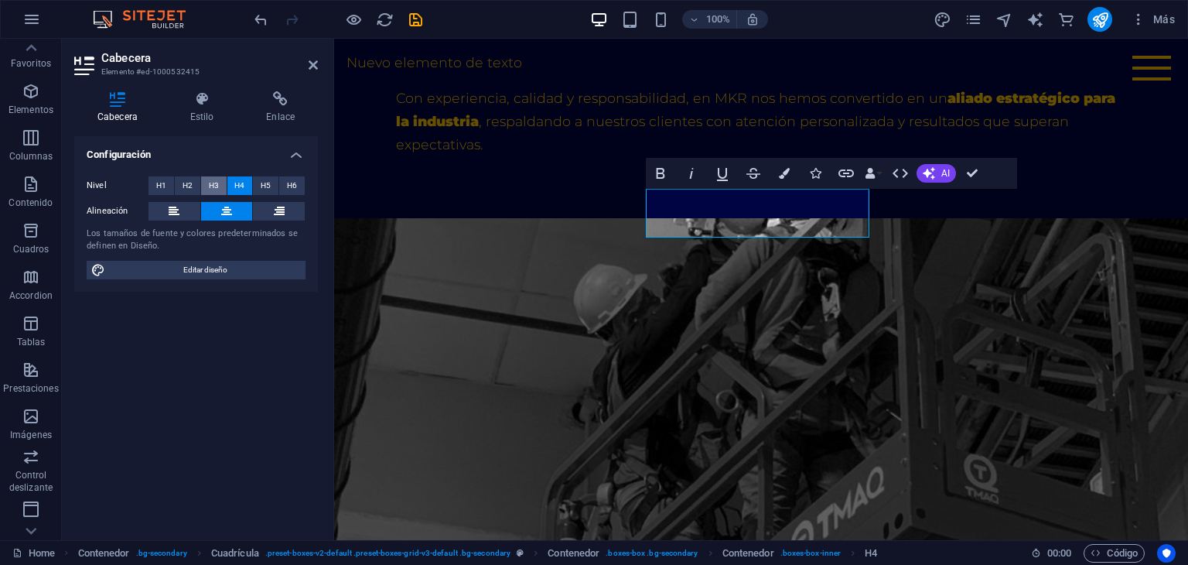
click at [220, 186] on button "H3" at bounding box center [214, 185] width 26 height 19
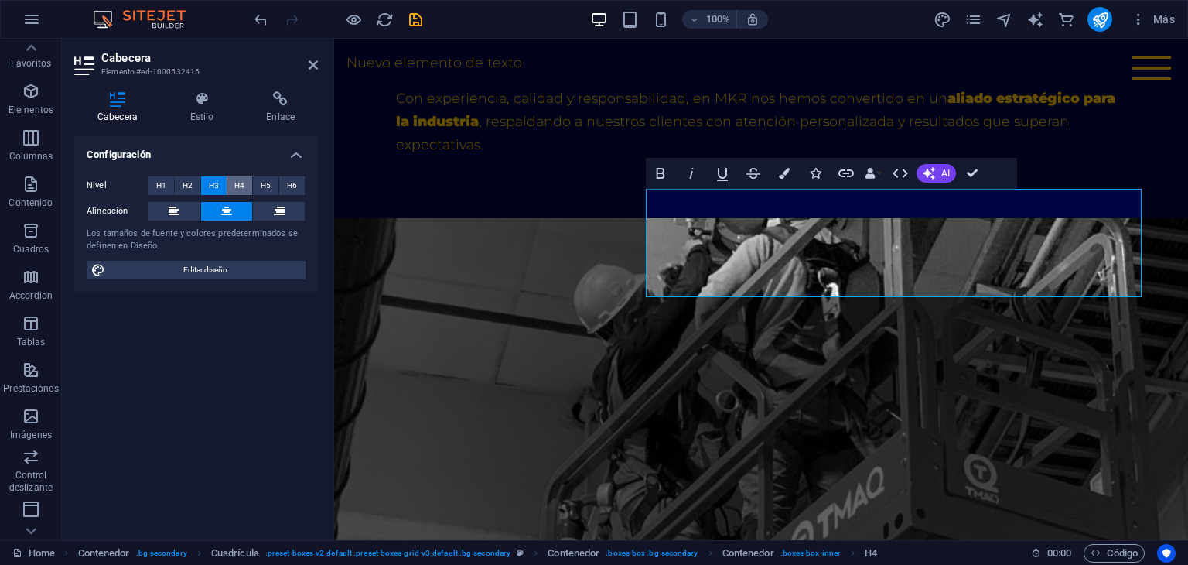
click at [234, 183] on span "H4" at bounding box center [239, 185] width 10 height 19
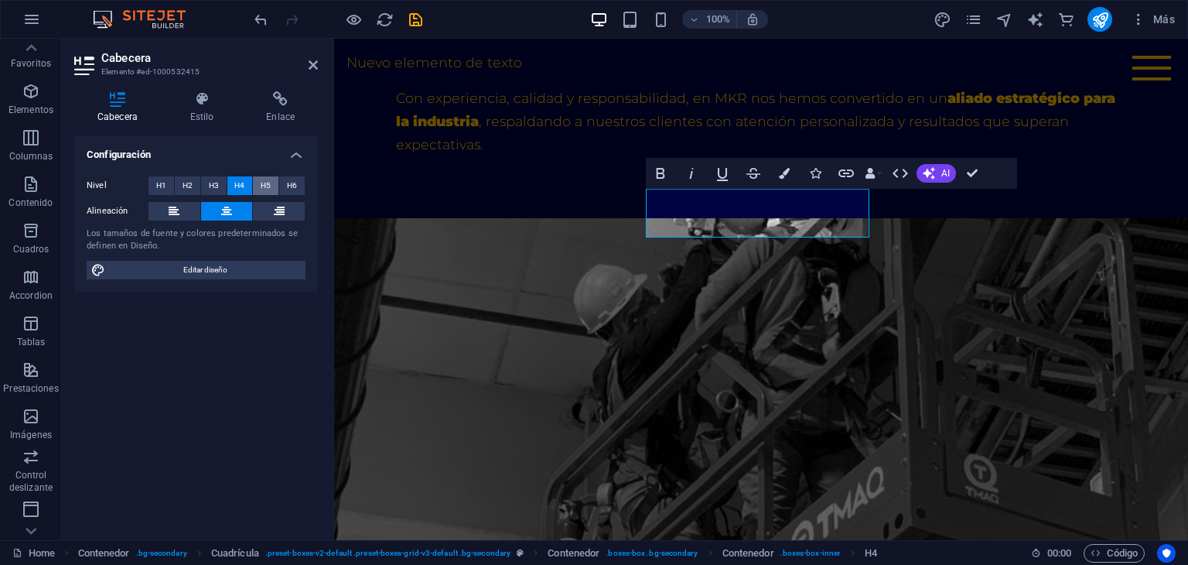
click at [258, 183] on button "H5" at bounding box center [266, 185] width 26 height 19
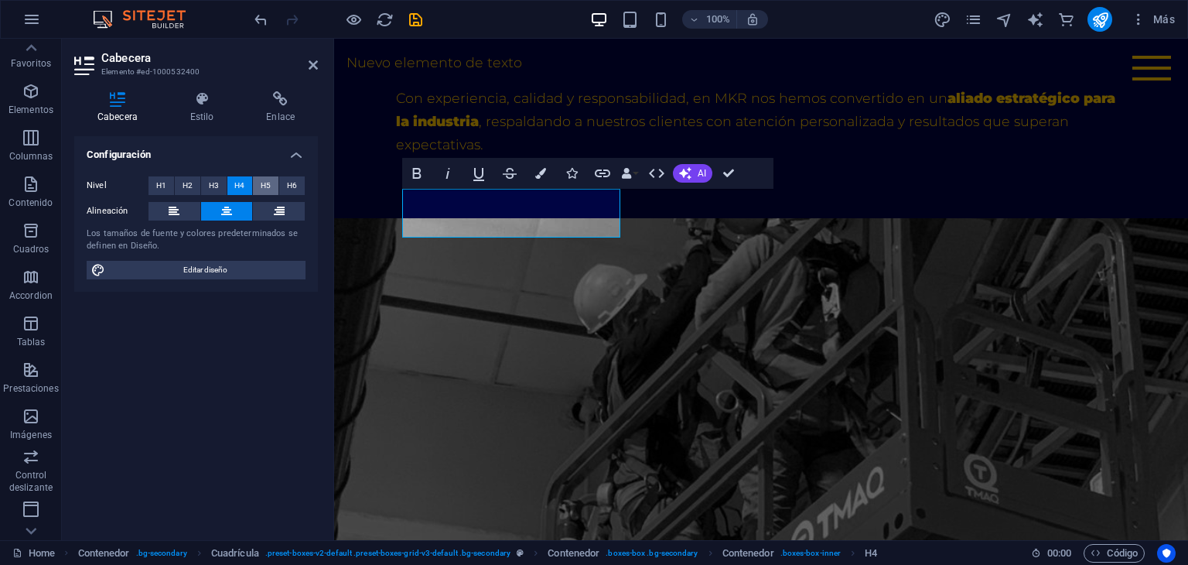
click at [265, 181] on span "H5" at bounding box center [266, 185] width 10 height 19
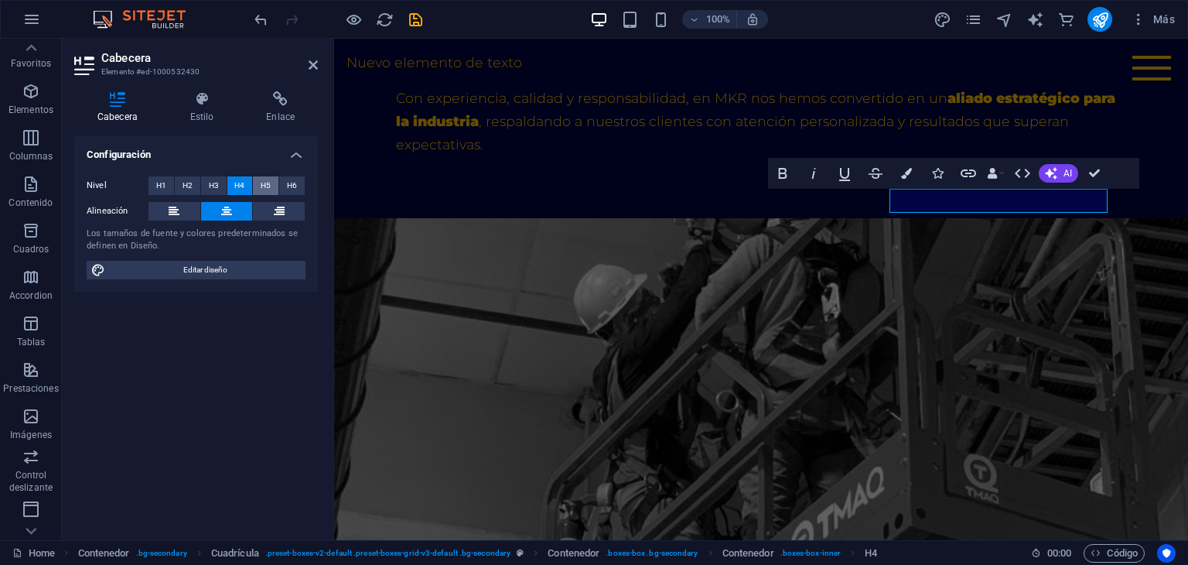
click at [269, 191] on span "H5" at bounding box center [266, 185] width 10 height 19
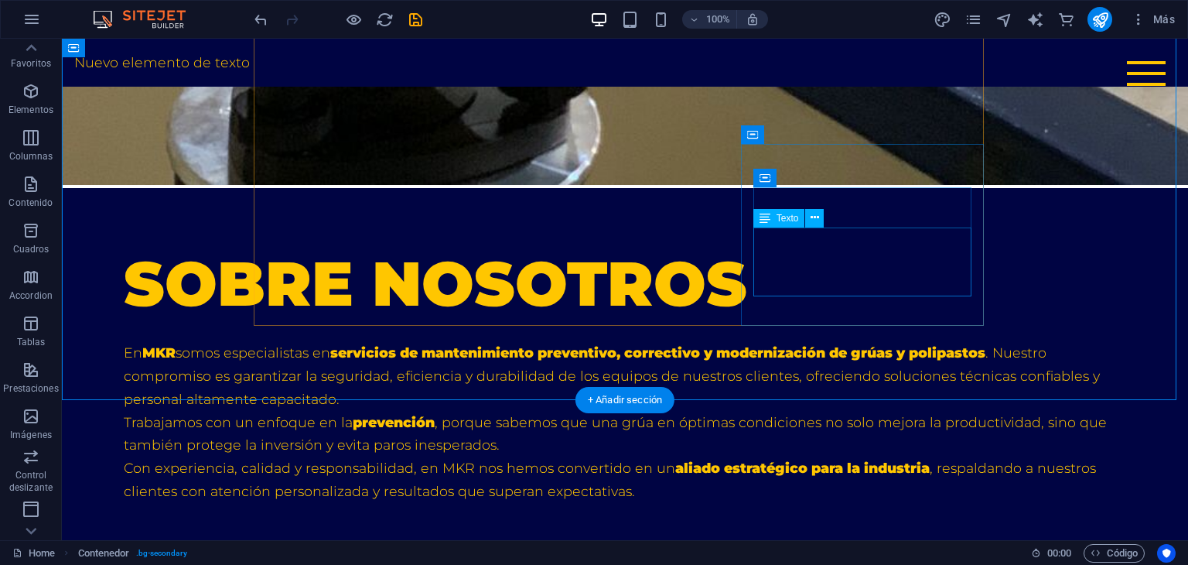
scroll to position [1779, 0]
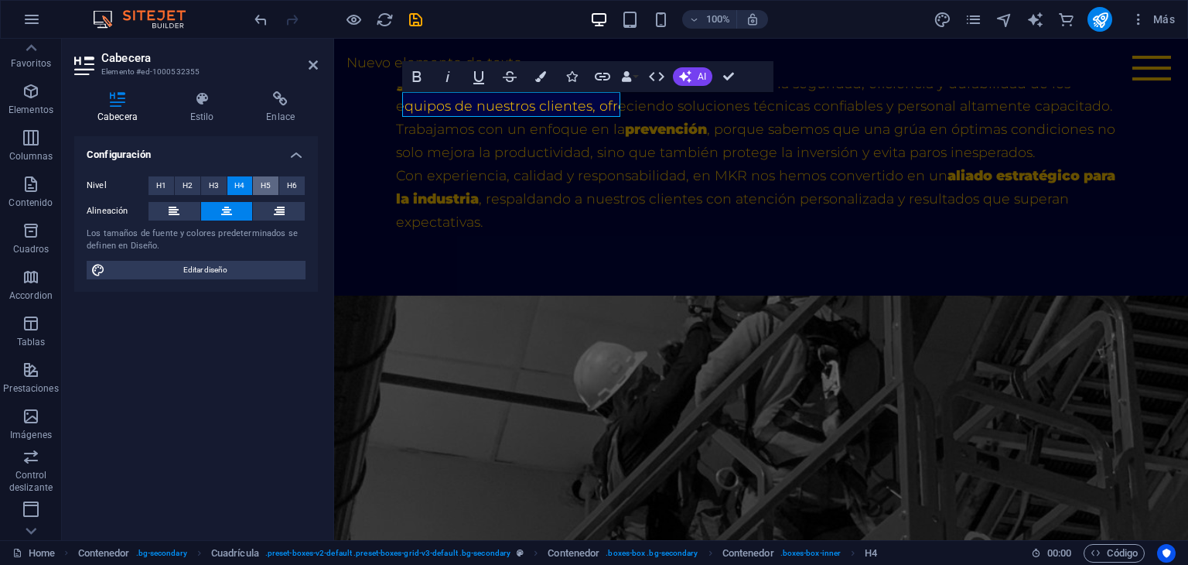
click at [263, 184] on span "H5" at bounding box center [266, 185] width 10 height 19
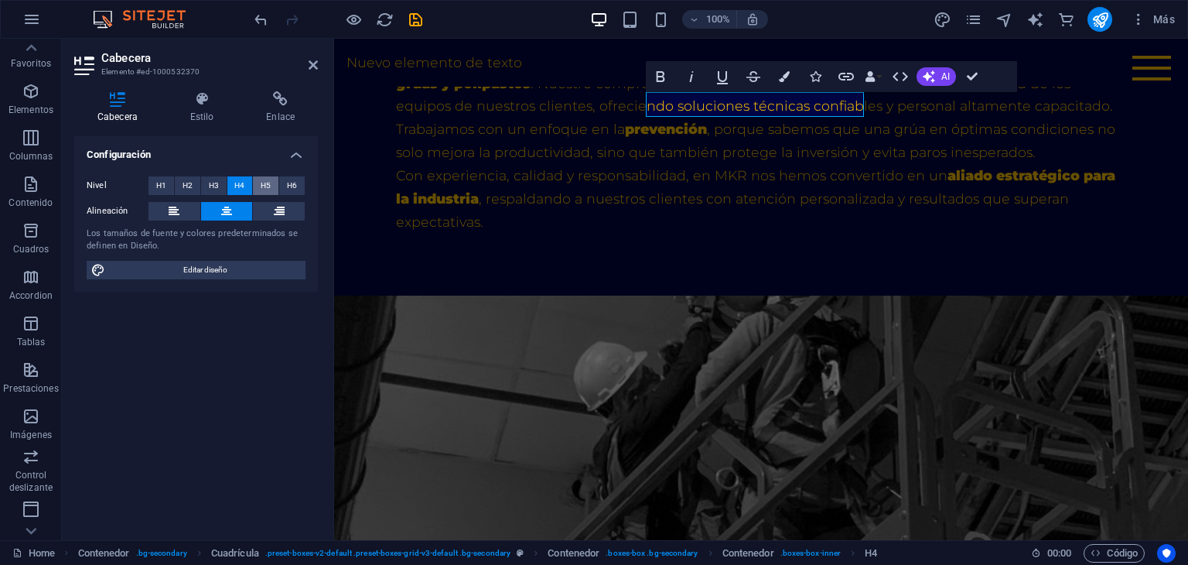
click at [269, 180] on span "H5" at bounding box center [266, 185] width 10 height 19
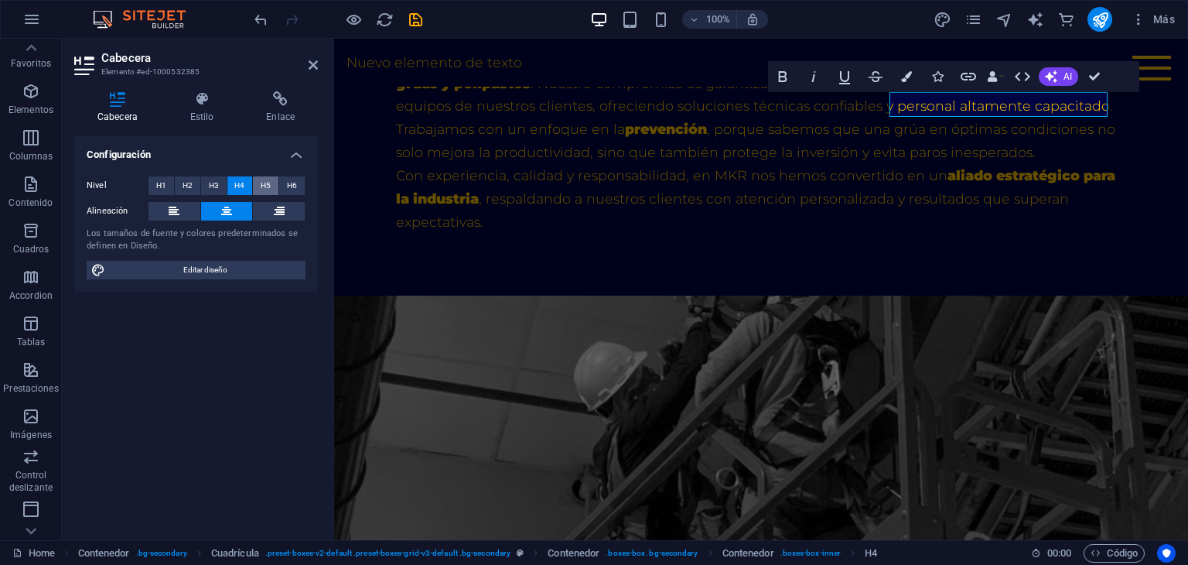
click at [270, 180] on span "H5" at bounding box center [266, 185] width 10 height 19
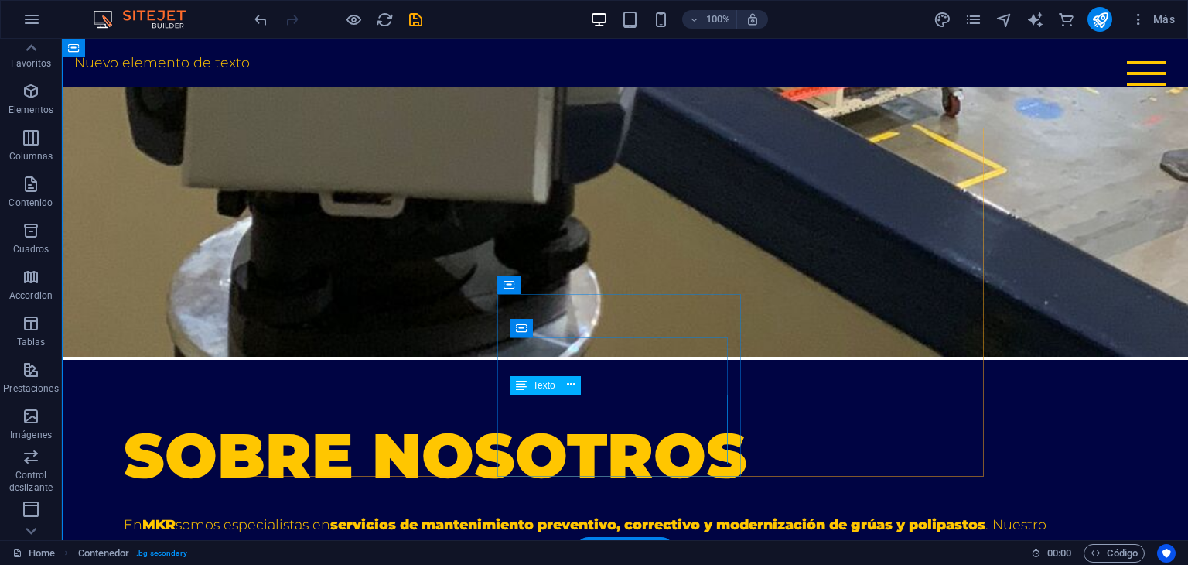
scroll to position [1702, 0]
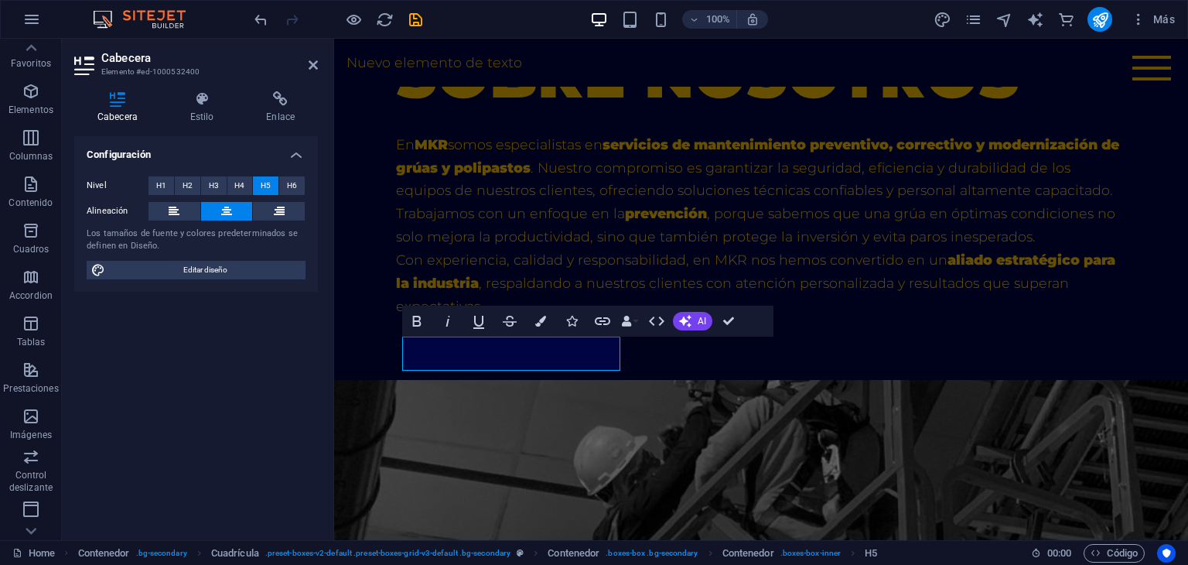
scroll to position [1708, 0]
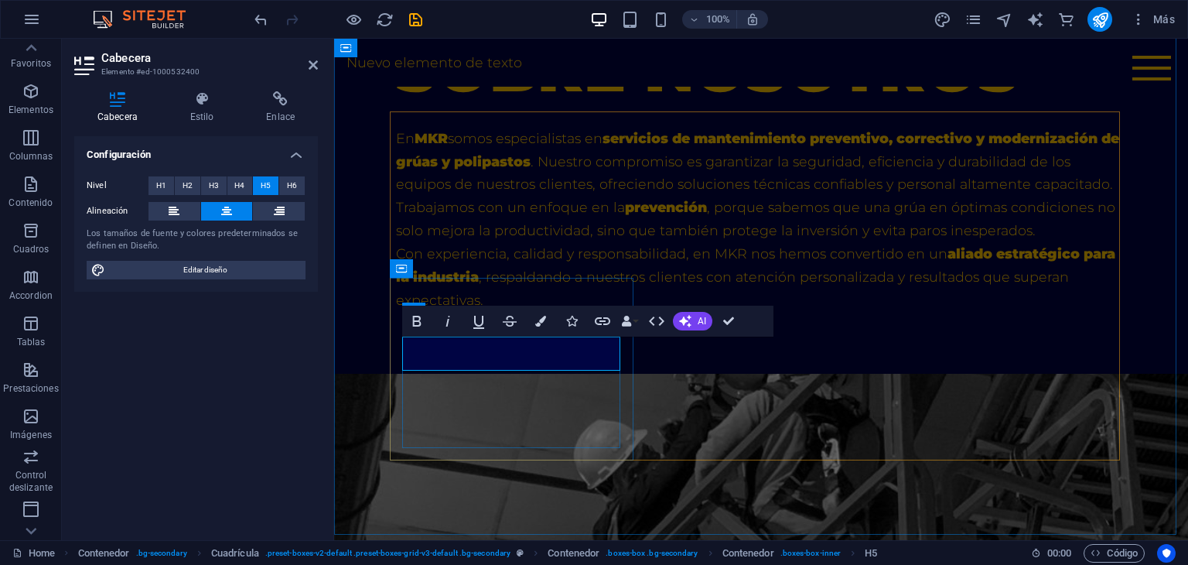
drag, startPoint x: 560, startPoint y: 346, endPoint x: 779, endPoint y: 375, distance: 220.9
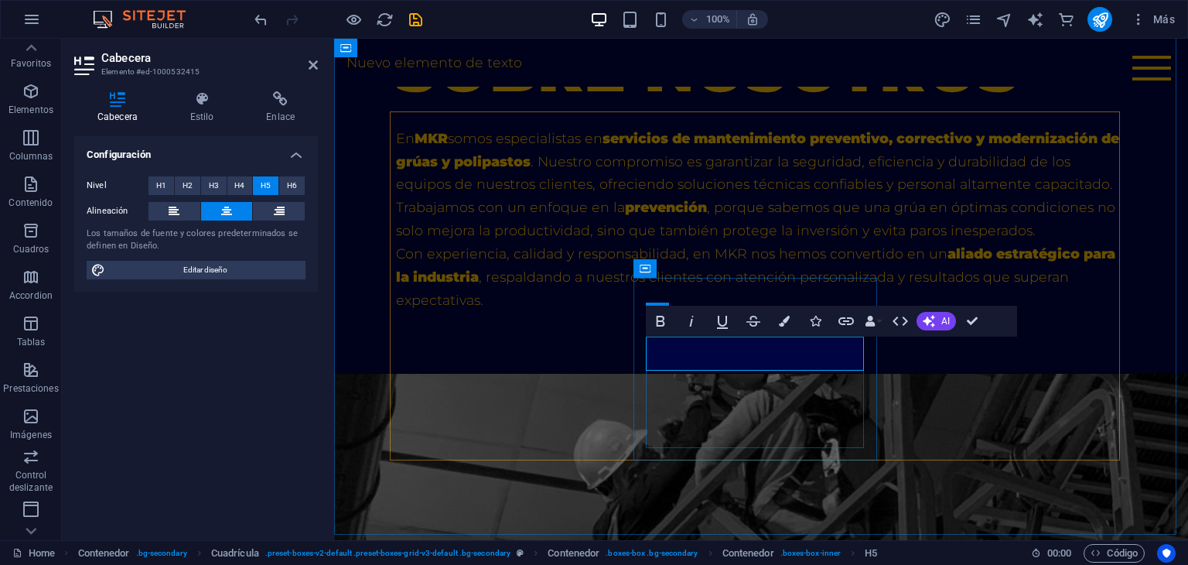
drag, startPoint x: 781, startPoint y: 343, endPoint x: 672, endPoint y: 343, distance: 108.3
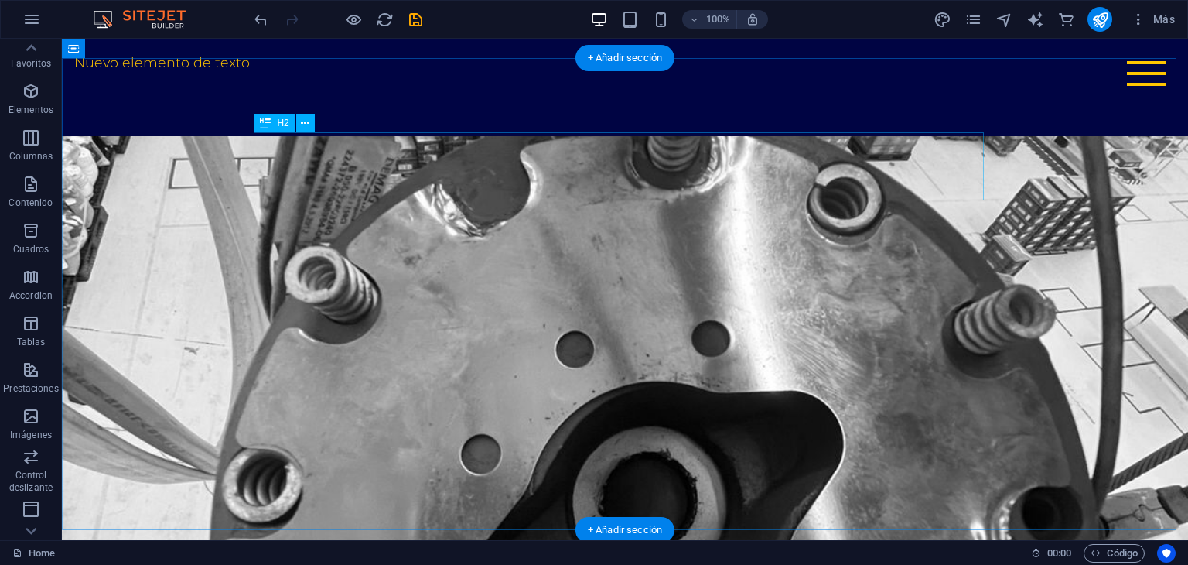
scroll to position [3890, 0]
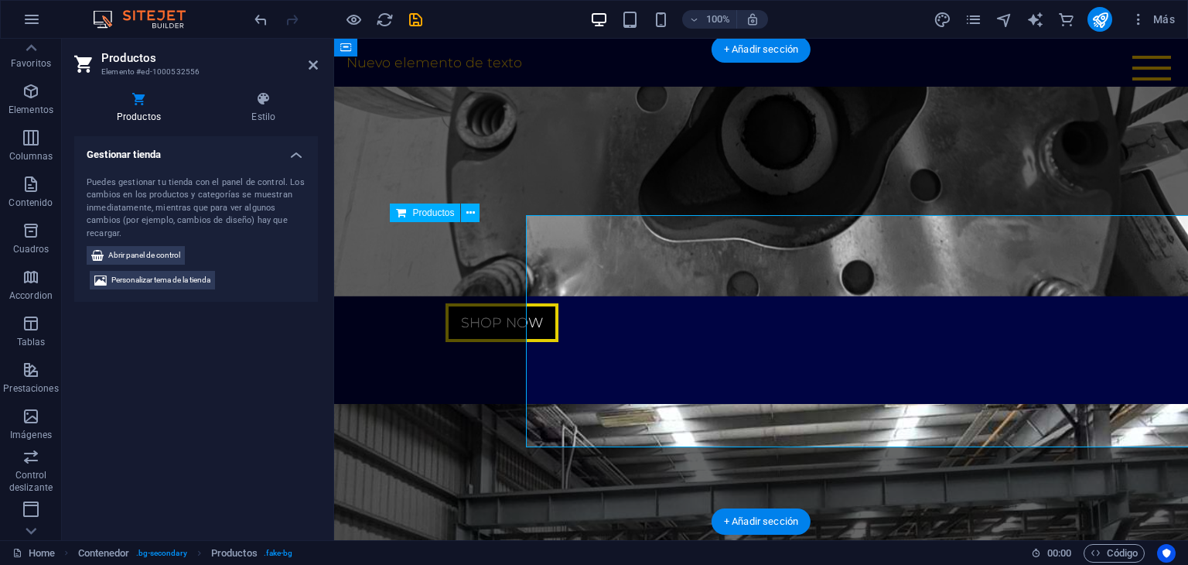
scroll to position [3897, 0]
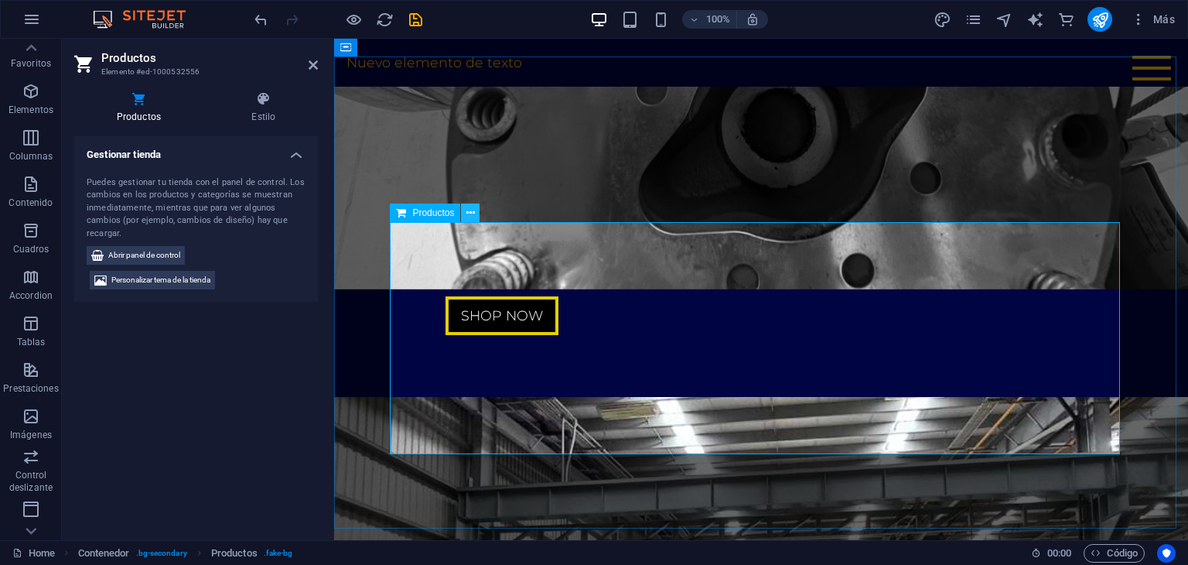
click at [478, 218] on button at bounding box center [470, 212] width 19 height 19
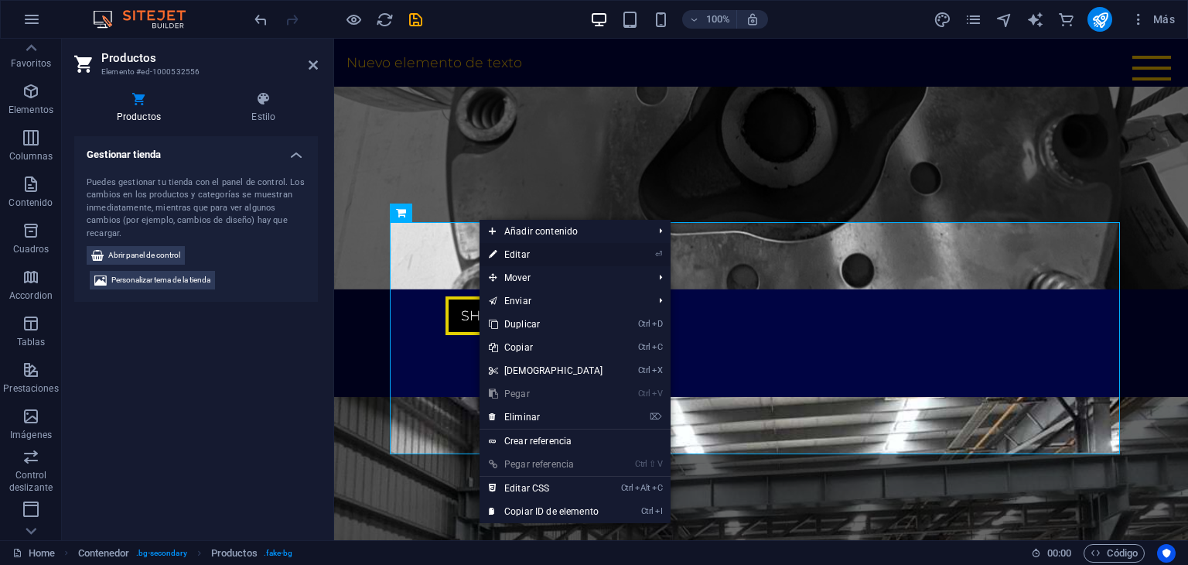
click at [544, 248] on link "⏎ Editar" at bounding box center [546, 254] width 133 height 23
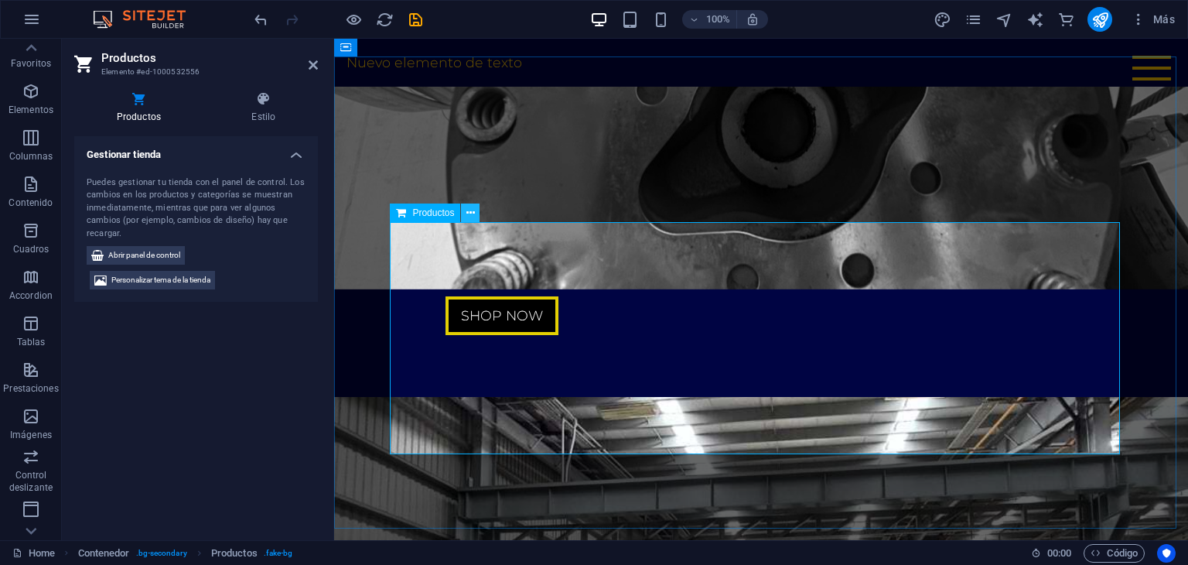
click at [467, 211] on icon at bounding box center [470, 213] width 9 height 16
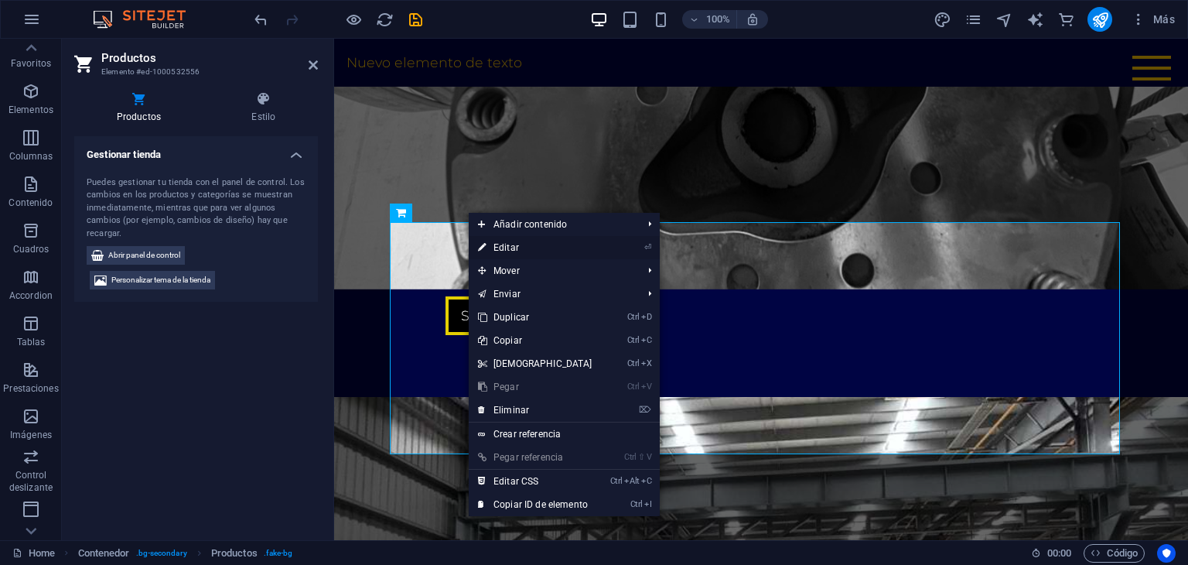
click at [531, 252] on link "⏎ Editar" at bounding box center [535, 247] width 133 height 23
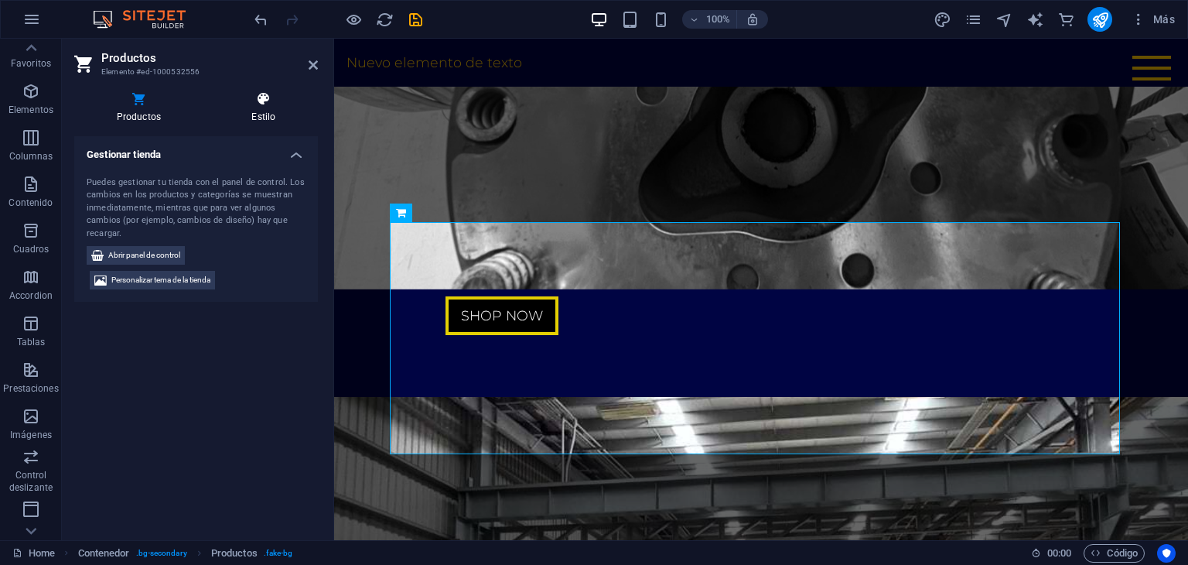
click at [272, 97] on icon at bounding box center [264, 98] width 108 height 15
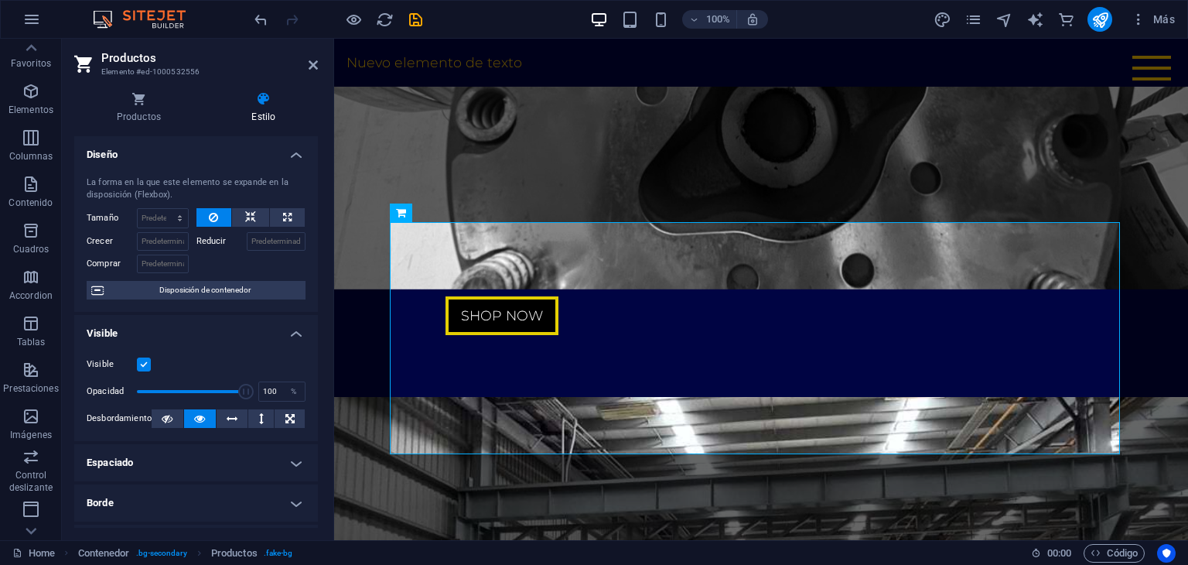
drag, startPoint x: 314, startPoint y: 272, endPoint x: 299, endPoint y: 342, distance: 72.1
click at [299, 342] on ul "Diseño La forma en la que este elemento se expande en la disposición (Flexbox).…" at bounding box center [196, 469] width 244 height 667
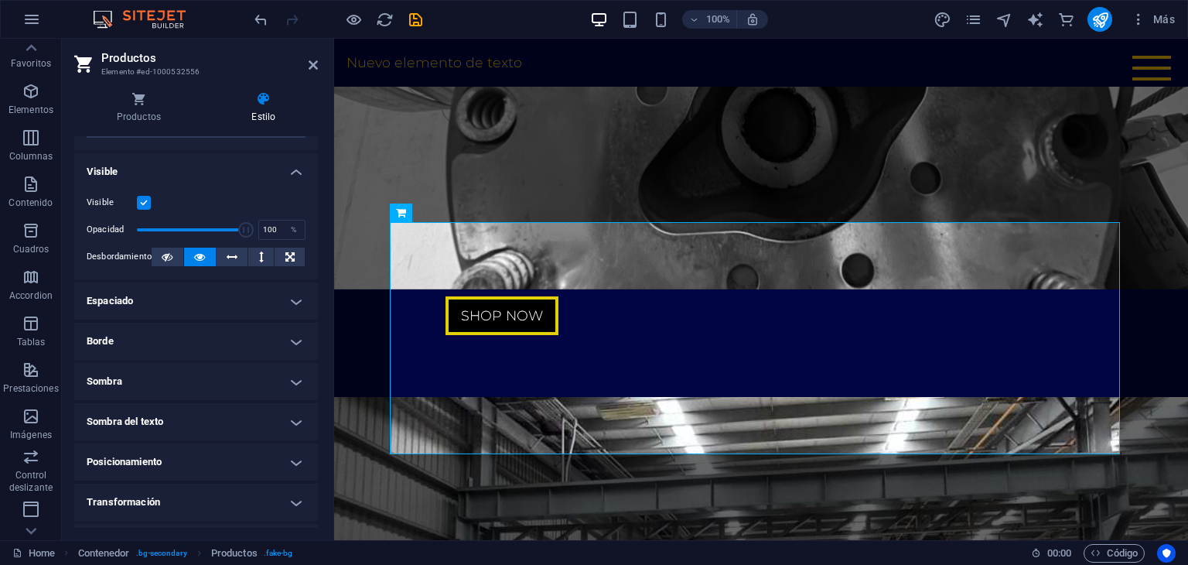
scroll to position [162, 0]
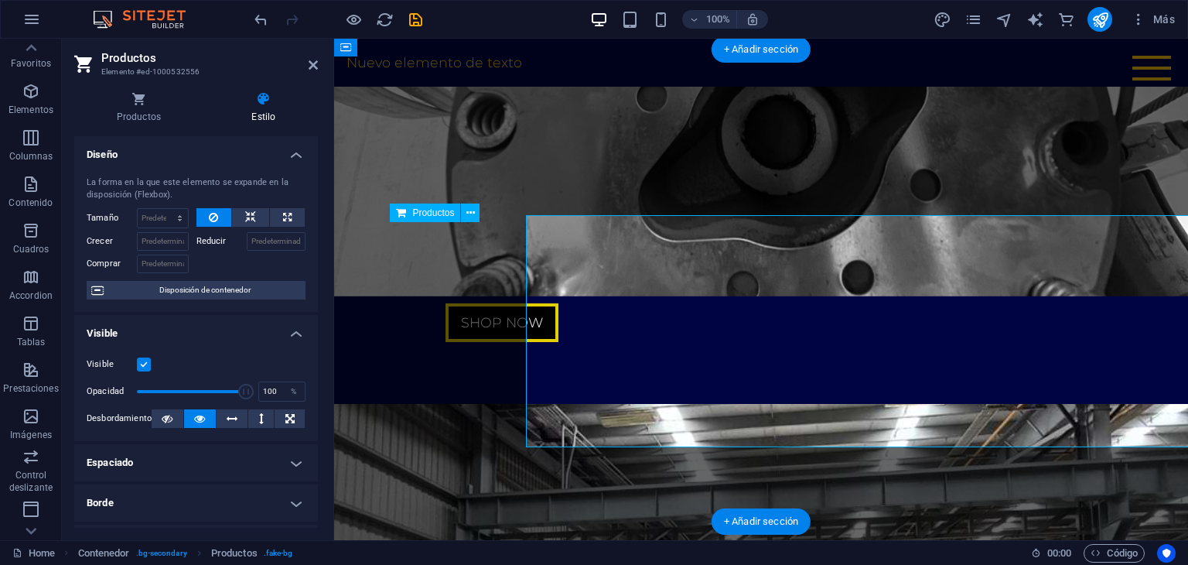
scroll to position [3897, 0]
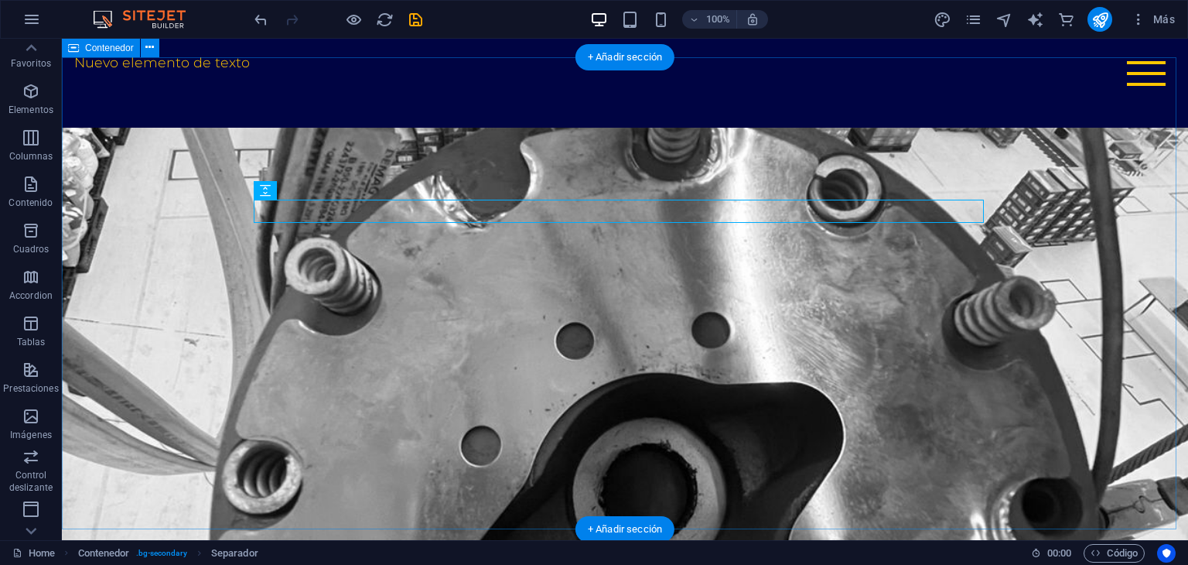
scroll to position [3890, 0]
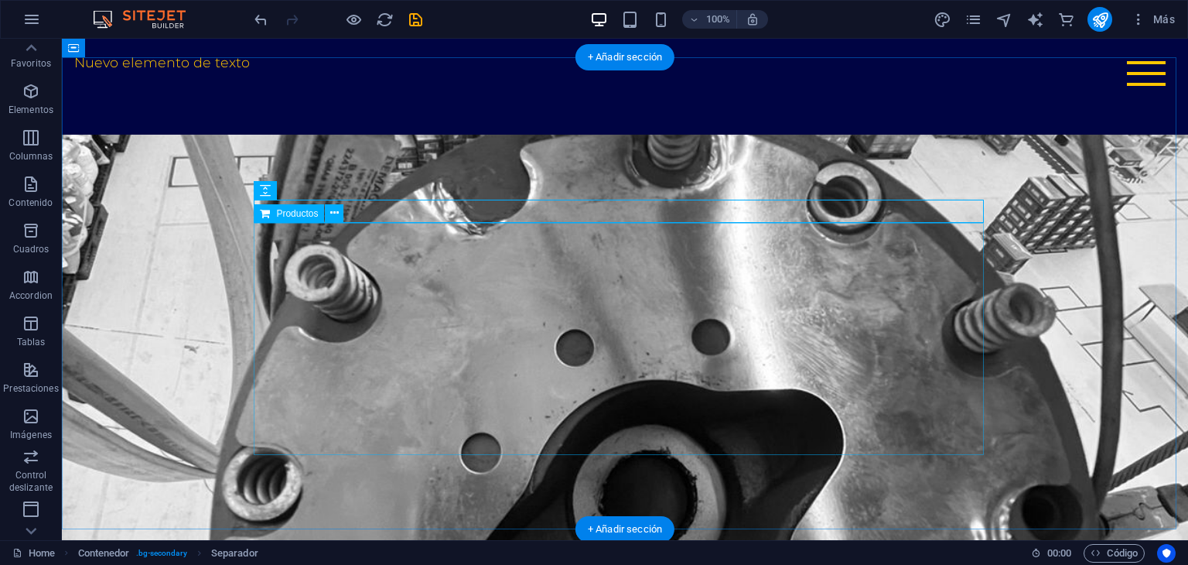
drag, startPoint x: 479, startPoint y: 282, endPoint x: 695, endPoint y: 403, distance: 248.3
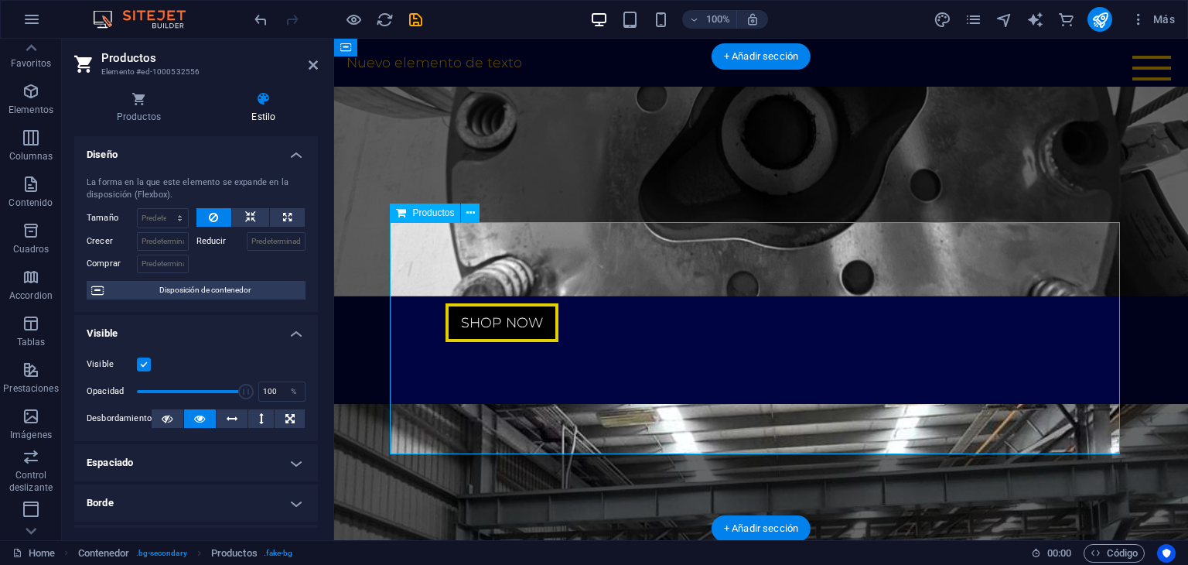
scroll to position [3897, 0]
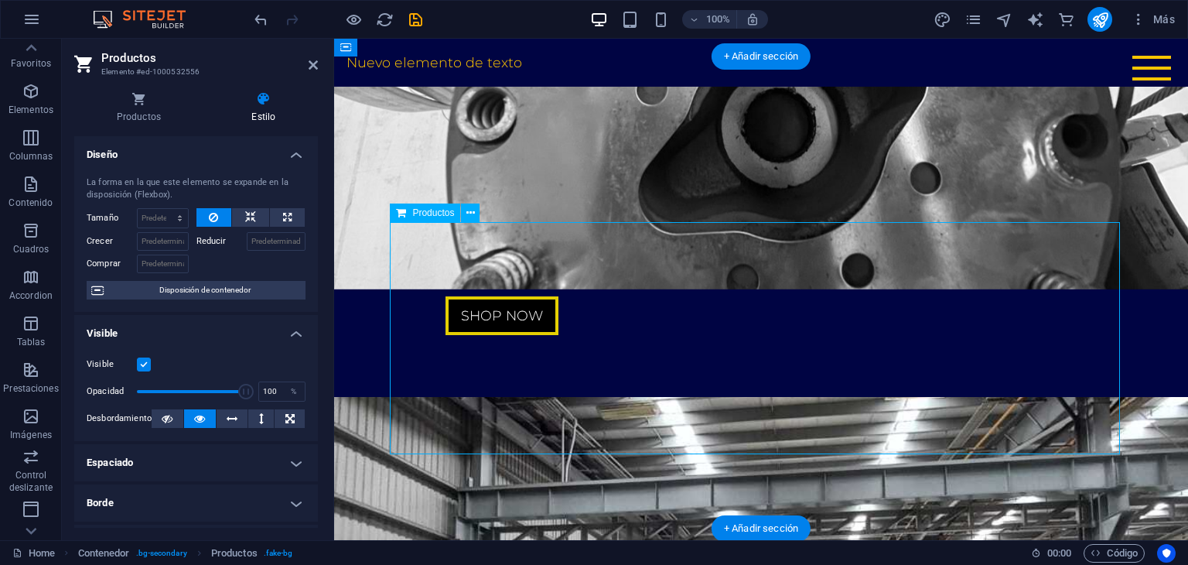
drag, startPoint x: 968, startPoint y: 403, endPoint x: 662, endPoint y: 274, distance: 331.8
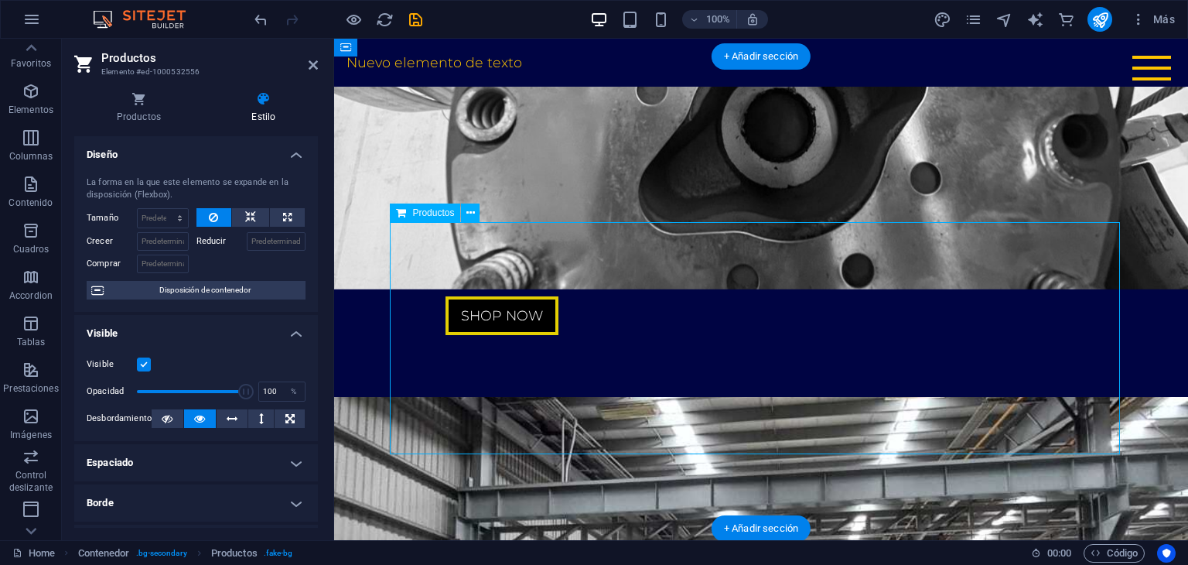
drag, startPoint x: 628, startPoint y: 280, endPoint x: 777, endPoint y: 366, distance: 172.2
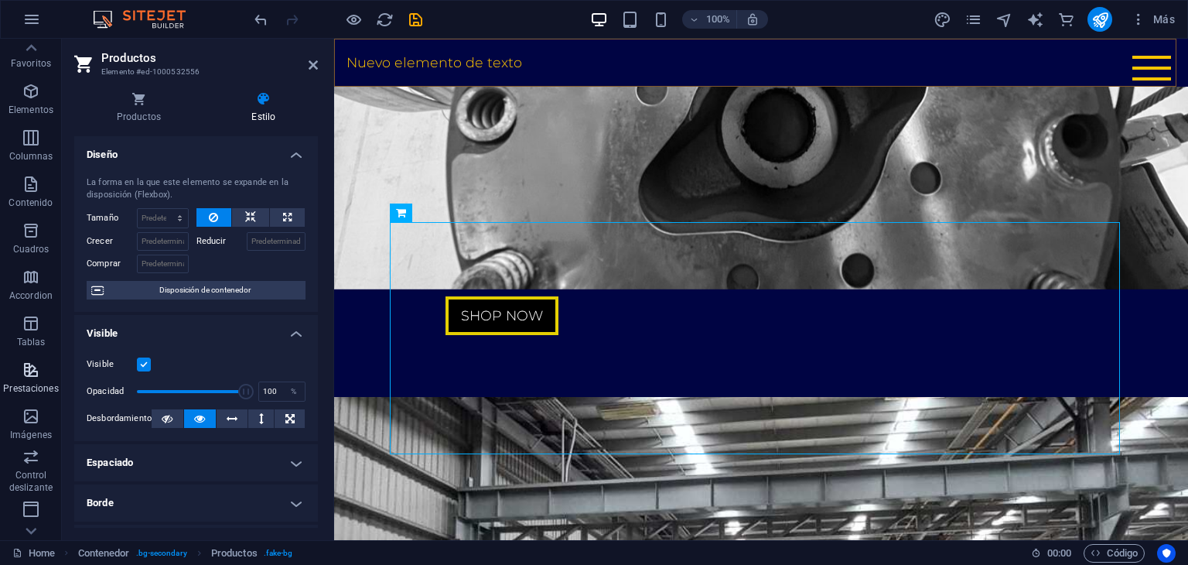
scroll to position [241, 0]
click at [36, 504] on icon "button" at bounding box center [31, 509] width 19 height 19
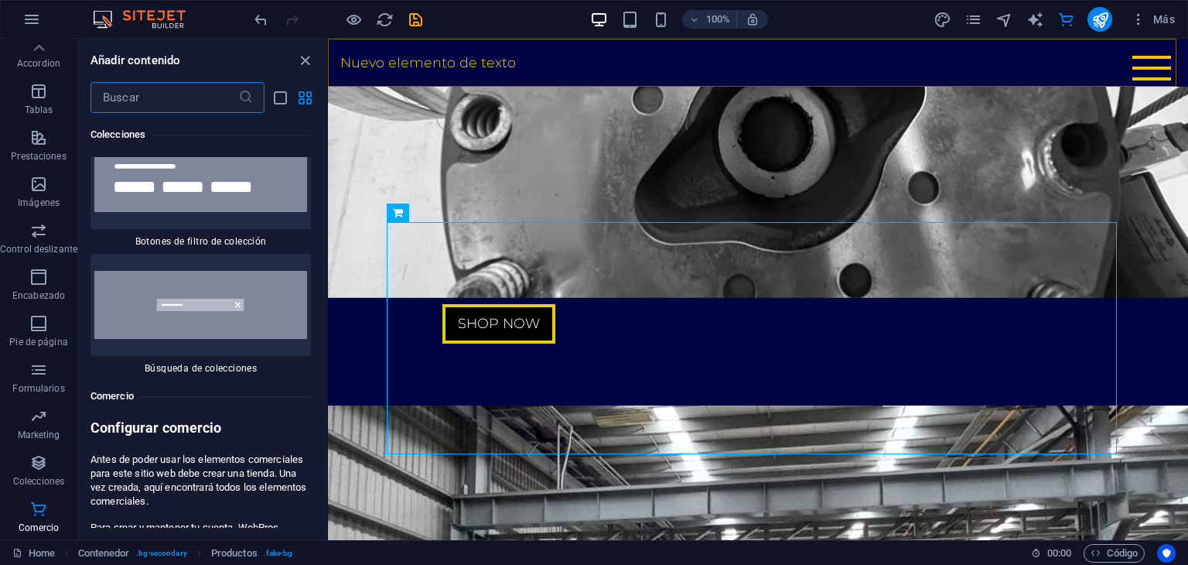
scroll to position [29989, 0]
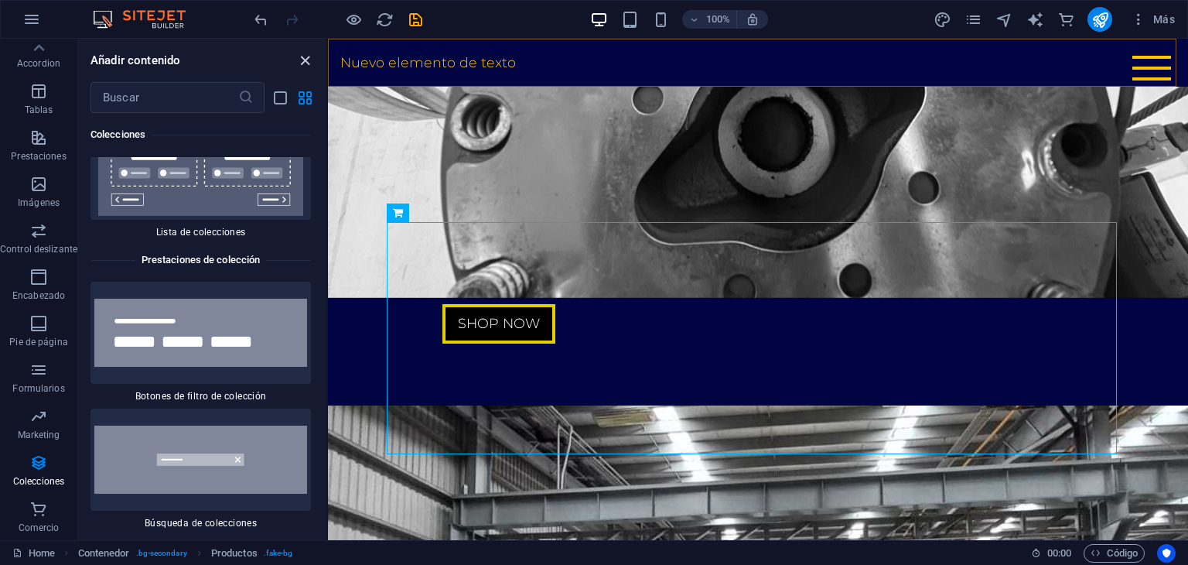
click at [299, 53] on icon "close panel" at bounding box center [305, 61] width 18 height 18
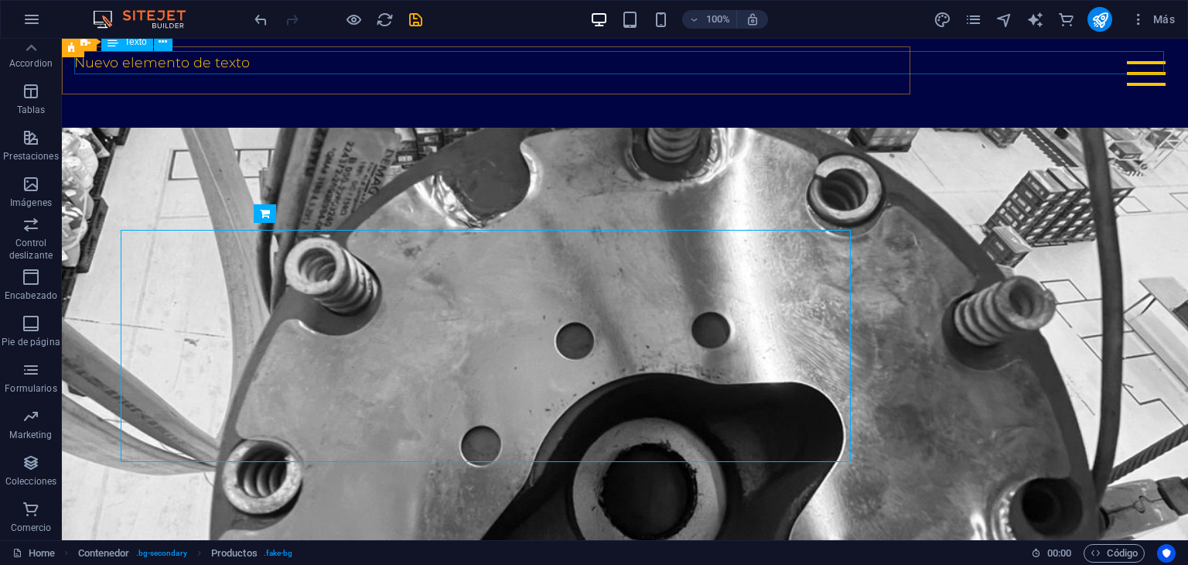
scroll to position [3890, 0]
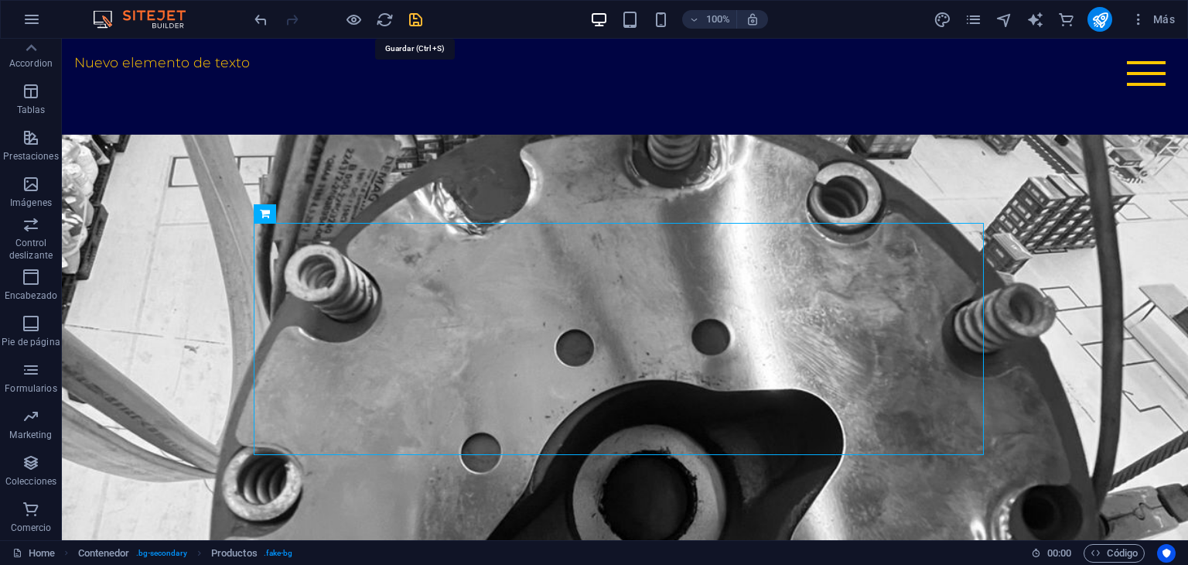
click at [408, 19] on icon "save" at bounding box center [416, 20] width 18 height 18
checkbox input "false"
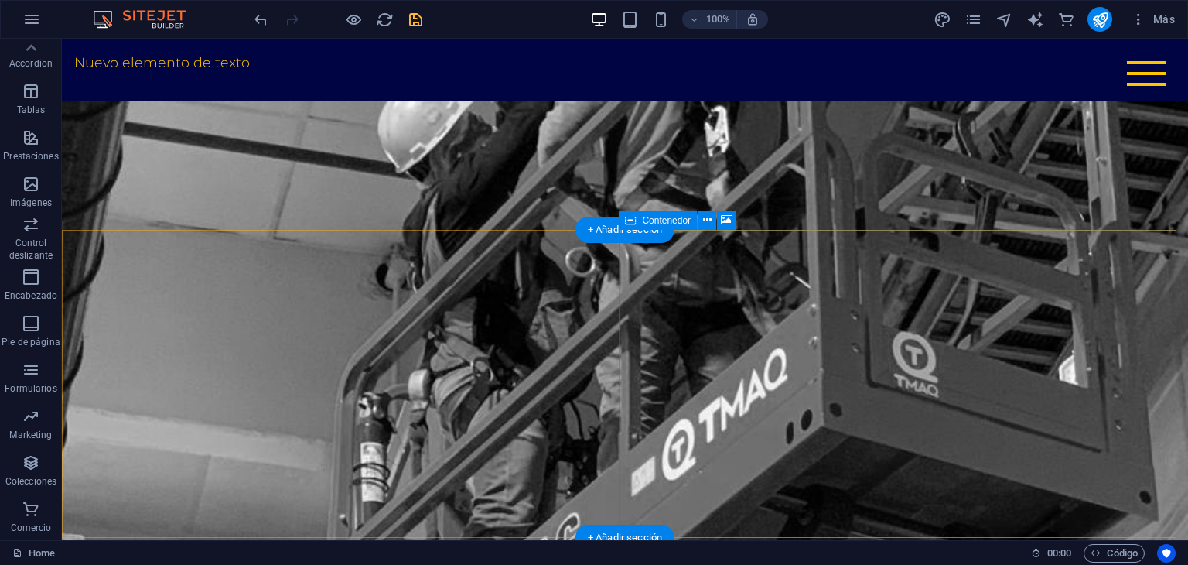
scroll to position [2011, 0]
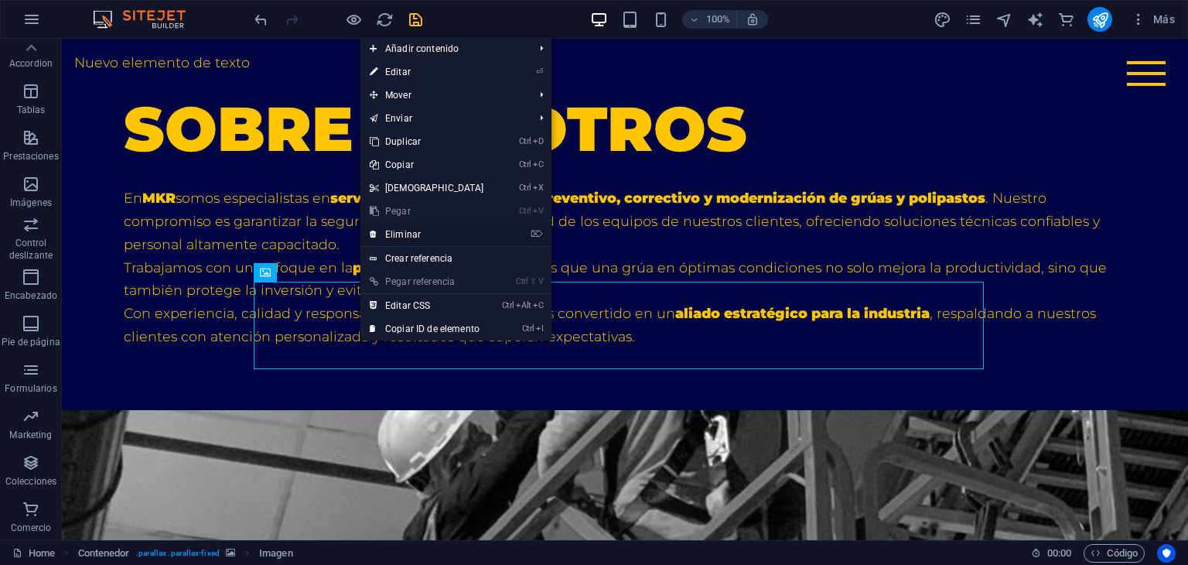
click at [409, 233] on link "⌦ Eliminar" at bounding box center [427, 234] width 133 height 23
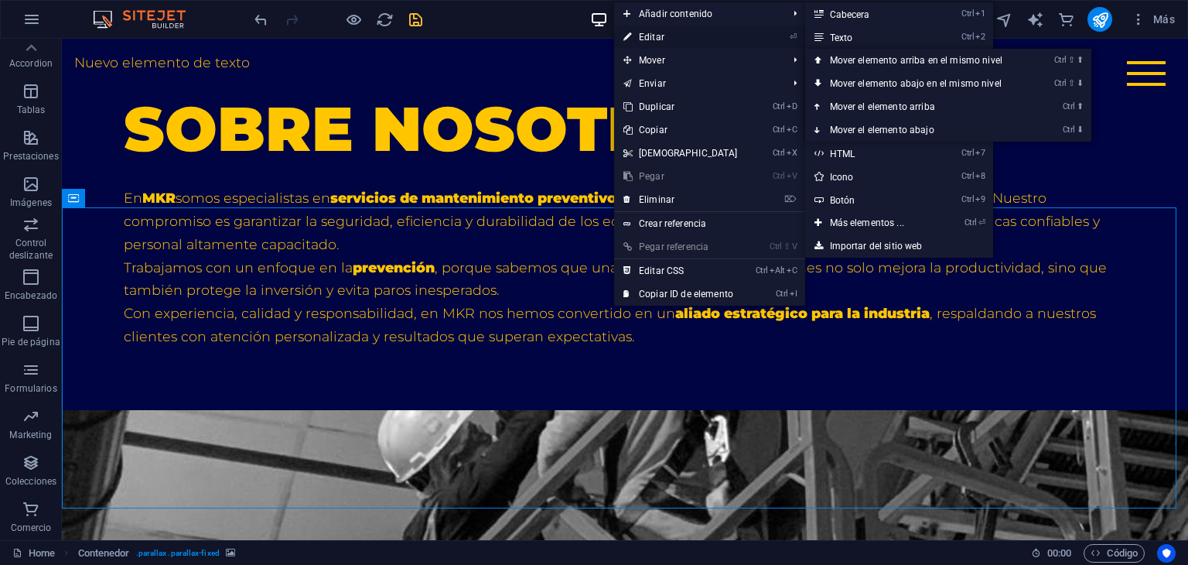
click at [665, 36] on link "⏎ Editar" at bounding box center [680, 37] width 133 height 23
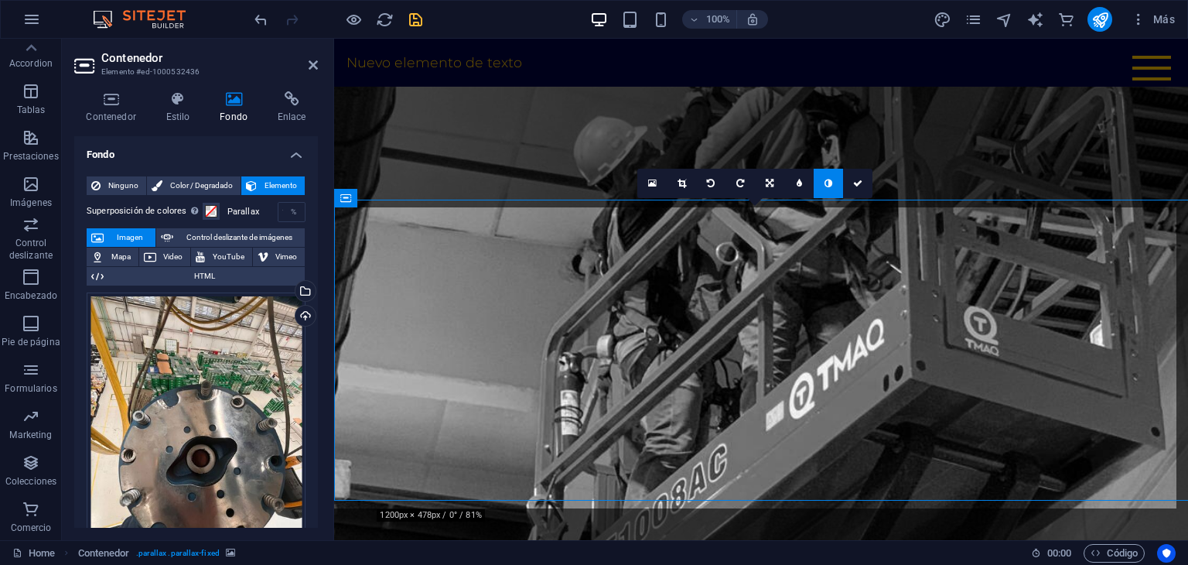
scroll to position [2018, 0]
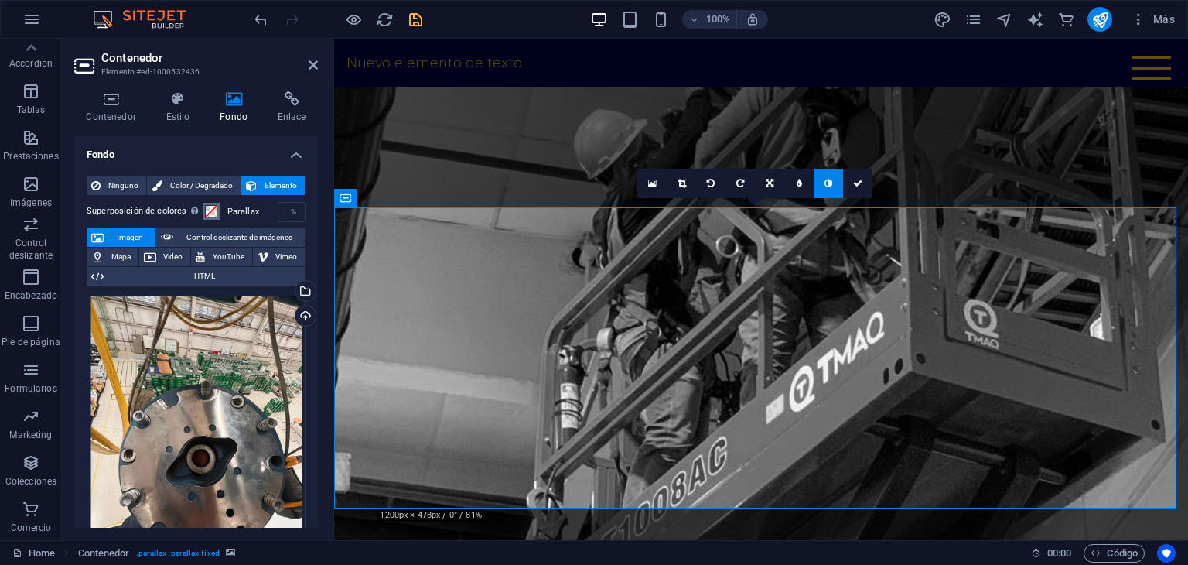
click at [214, 213] on span at bounding box center [211, 211] width 12 height 12
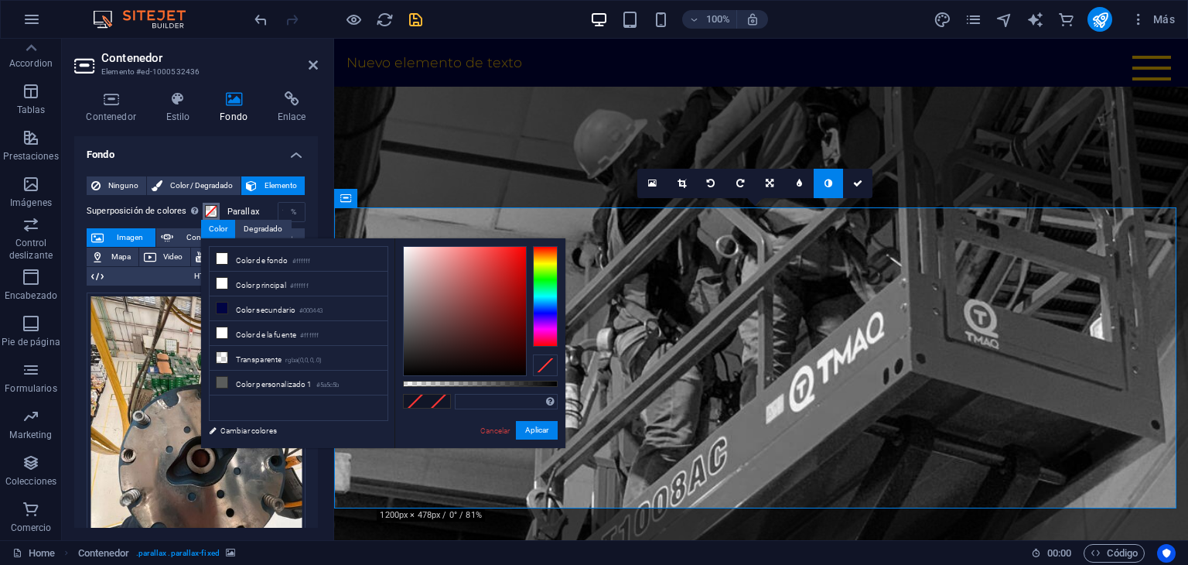
click at [210, 208] on span at bounding box center [211, 211] width 12 height 12
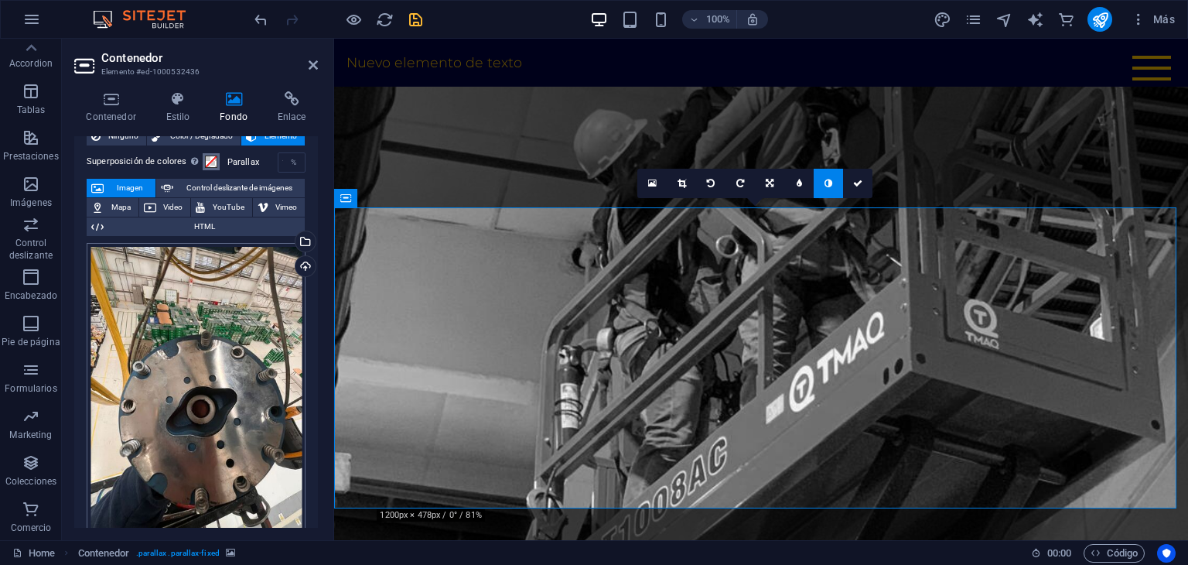
scroll to position [0, 0]
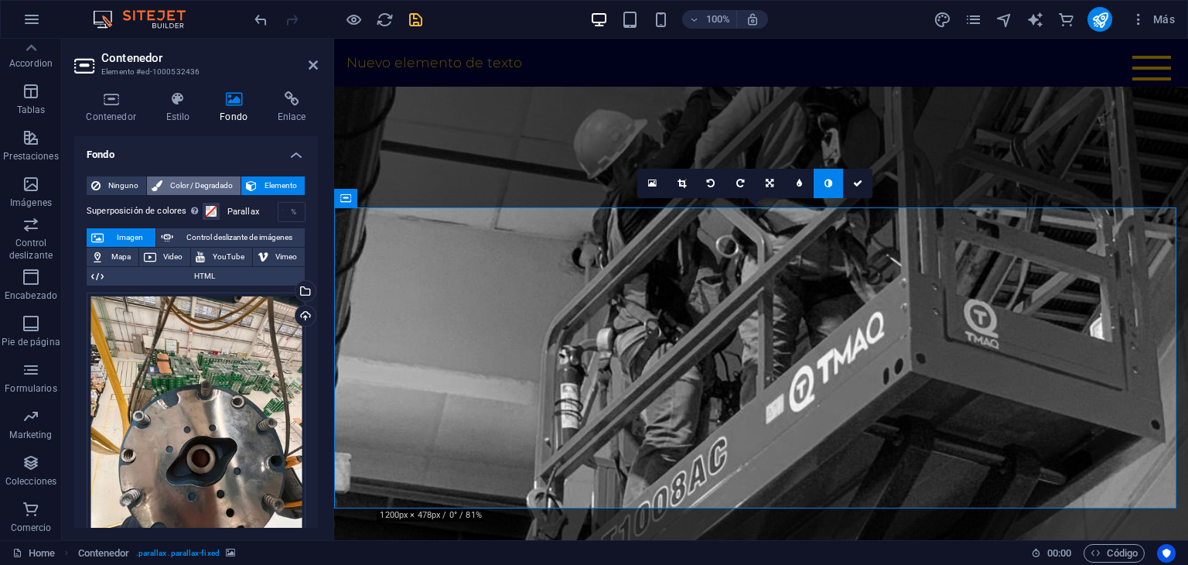
click at [221, 186] on span "Color / Degradado" at bounding box center [201, 185] width 69 height 19
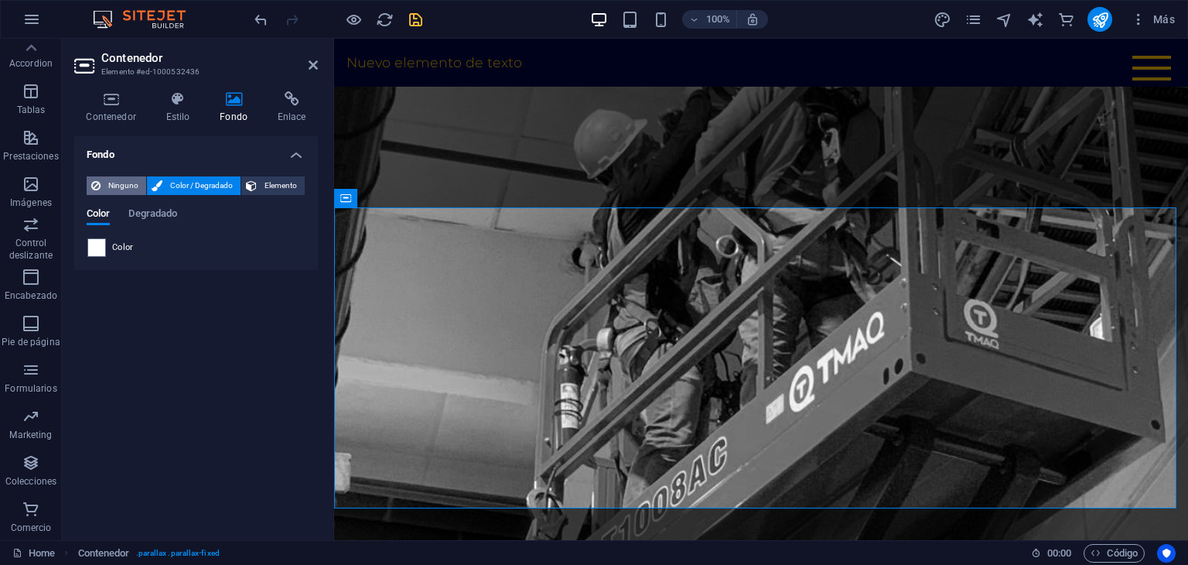
click at [130, 183] on span "Ninguno" at bounding box center [123, 185] width 36 height 19
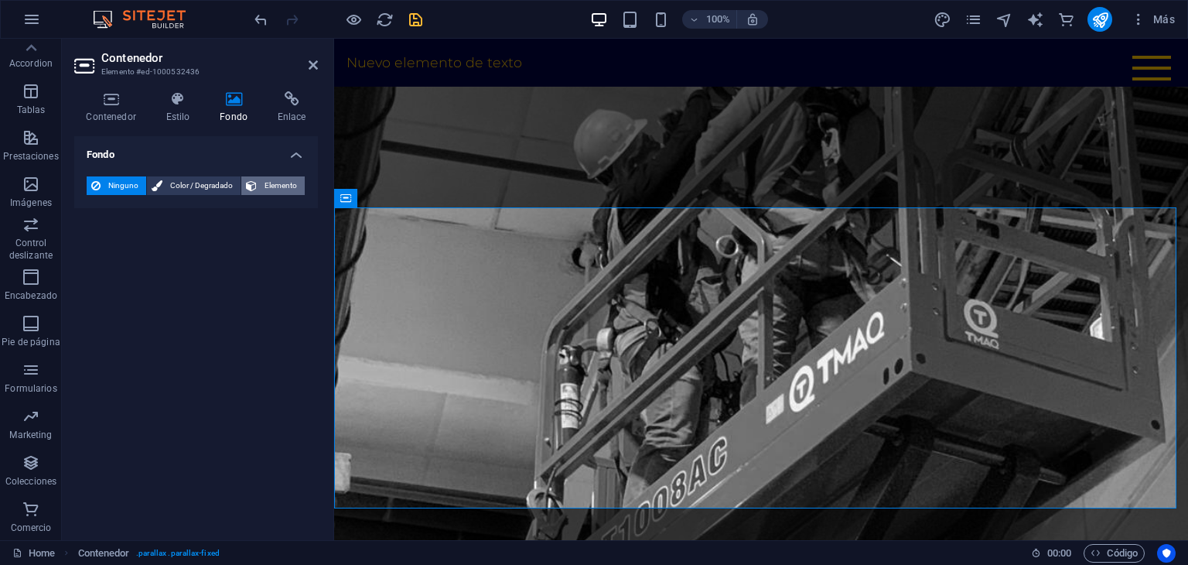
click at [272, 187] on span "Elemento" at bounding box center [280, 185] width 39 height 19
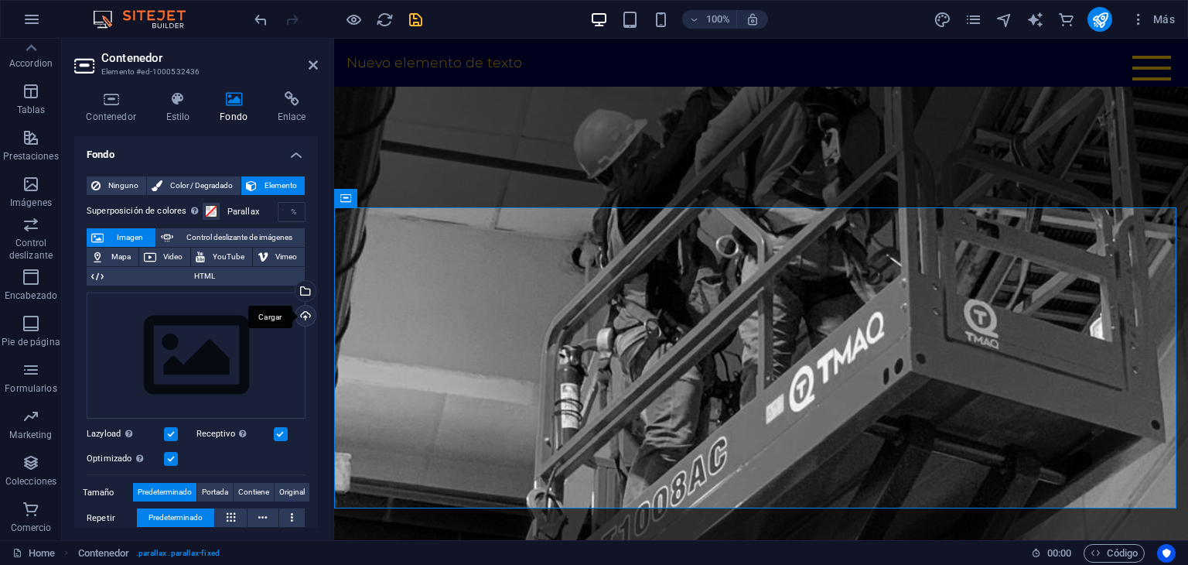
click at [302, 323] on div "Cargar" at bounding box center [303, 317] width 23 height 23
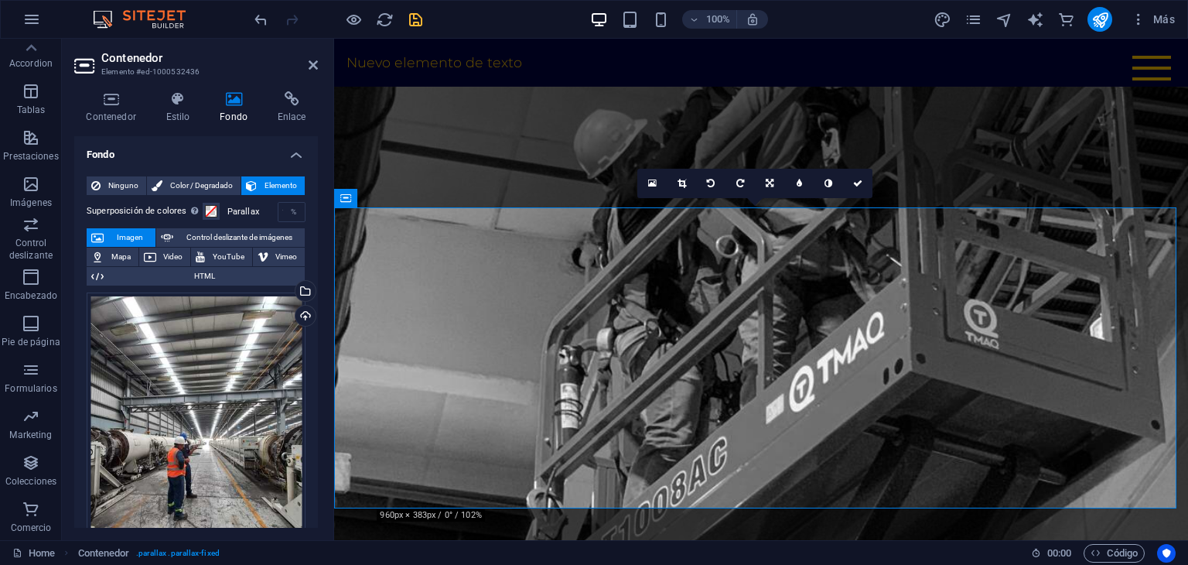
click at [269, 31] on div at bounding box center [337, 19] width 173 height 25
click at [269, 26] on icon "undo" at bounding box center [261, 20] width 18 height 18
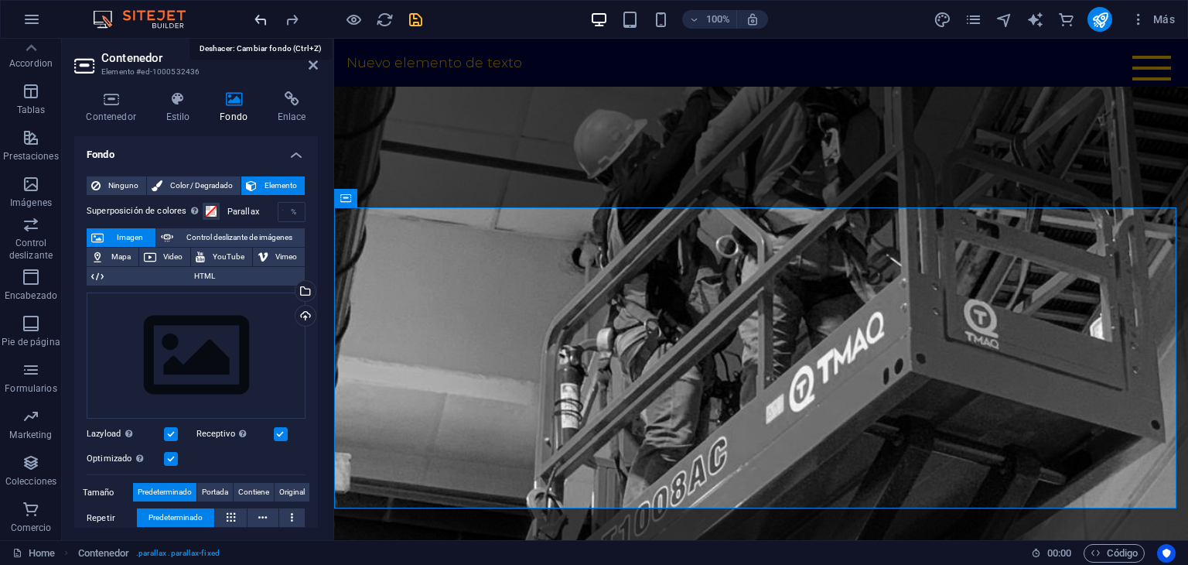
click at [269, 26] on icon "undo" at bounding box center [261, 20] width 18 height 18
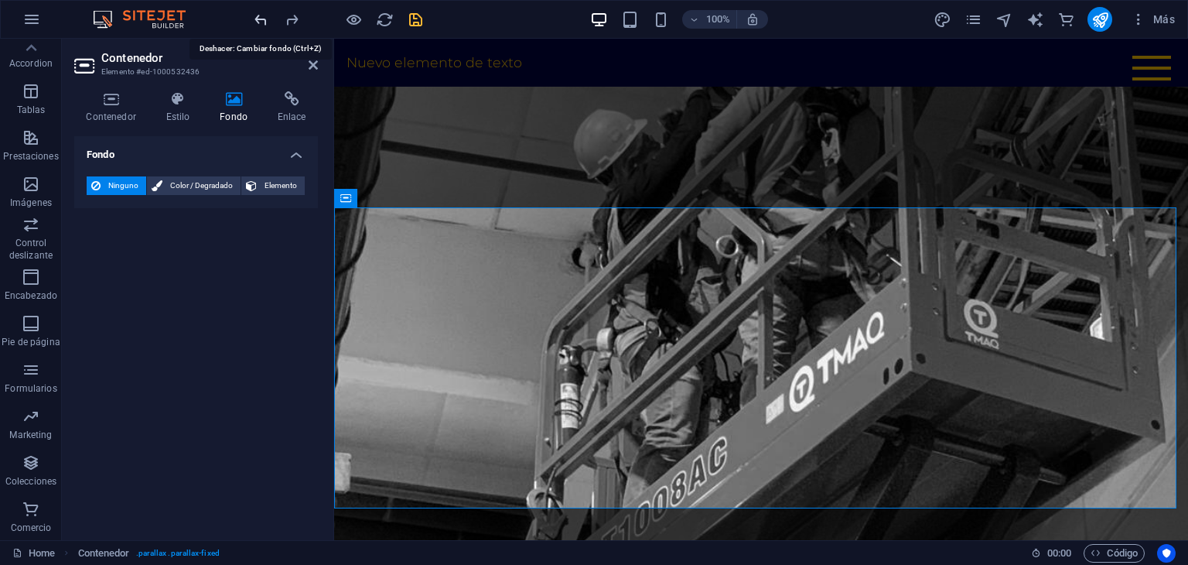
click at [269, 26] on icon "undo" at bounding box center [261, 20] width 18 height 18
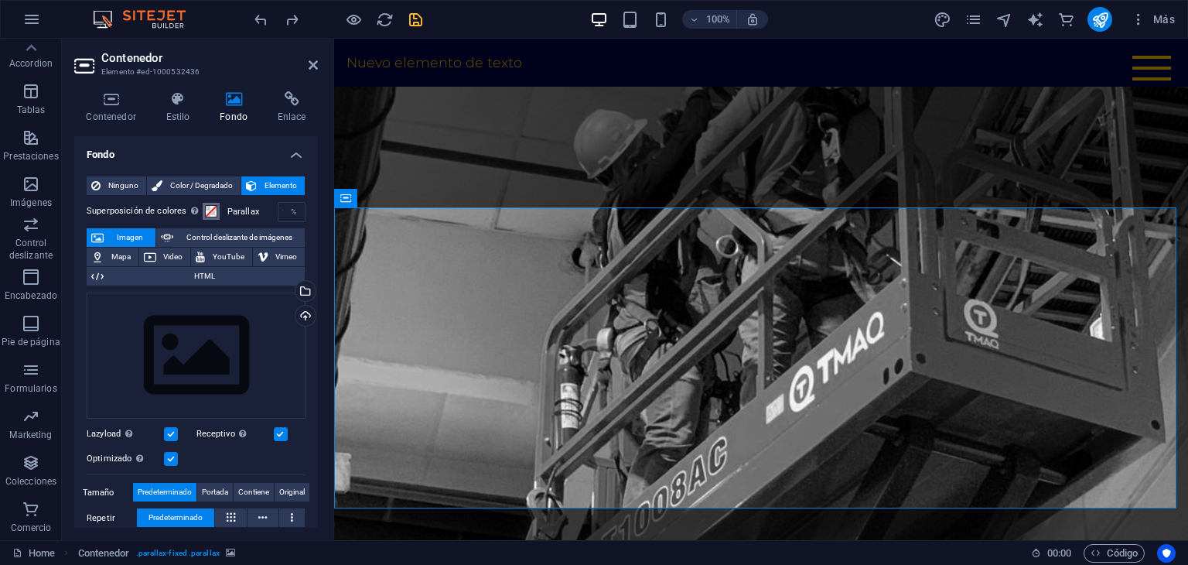
click at [209, 210] on span at bounding box center [211, 211] width 12 height 12
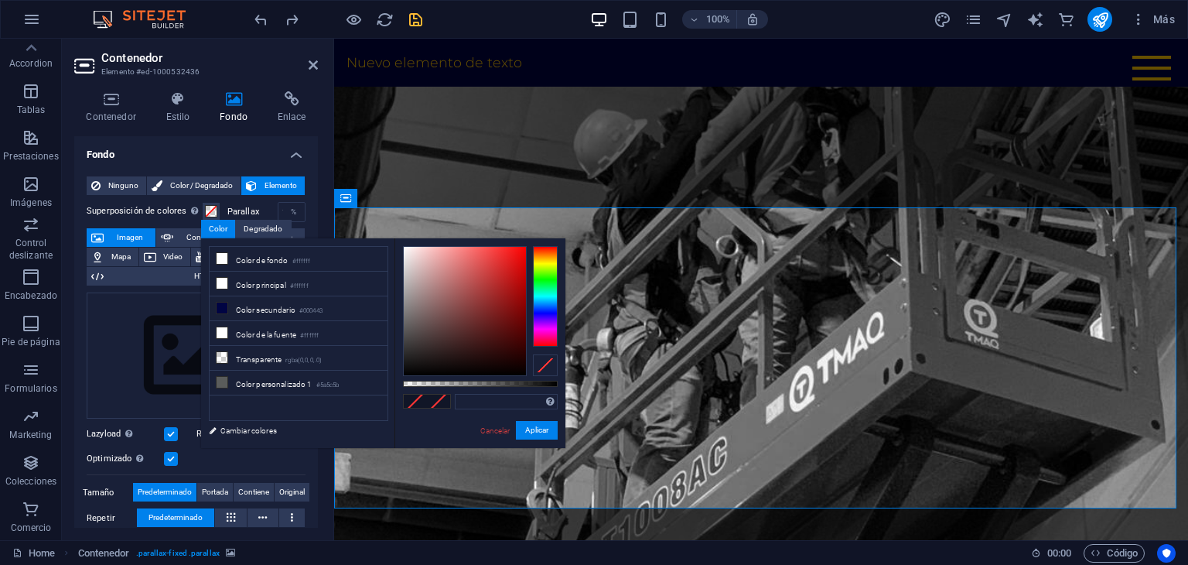
click at [422, 403] on span at bounding box center [415, 401] width 23 height 13
click at [431, 401] on span at bounding box center [438, 401] width 23 height 13
click at [487, 430] on link "Cancelar" at bounding box center [495, 431] width 33 height 12
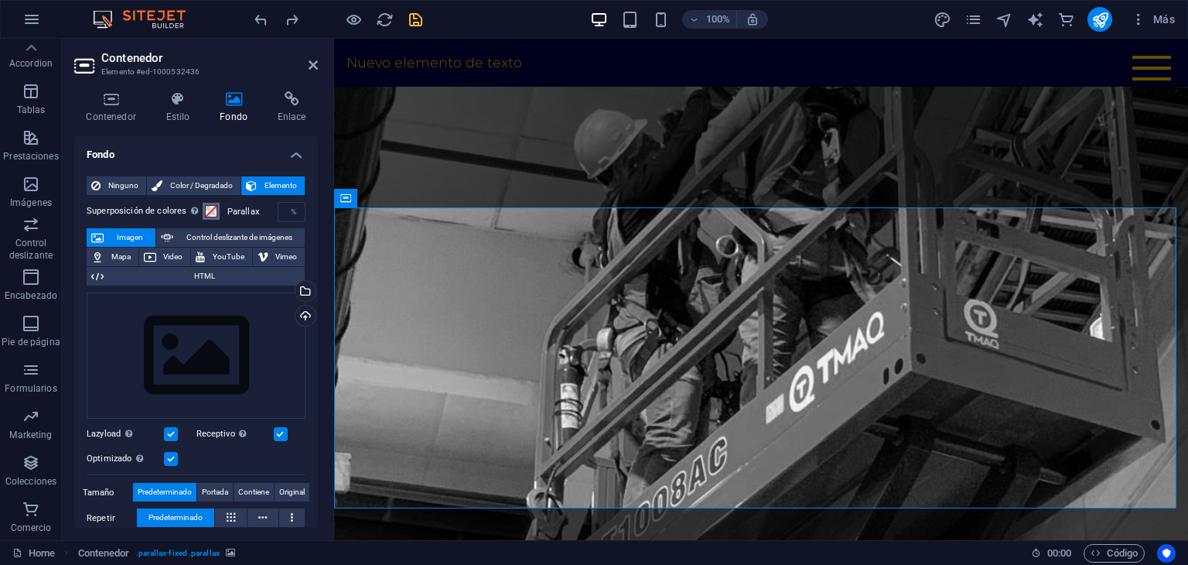
click at [210, 206] on span at bounding box center [211, 211] width 12 height 12
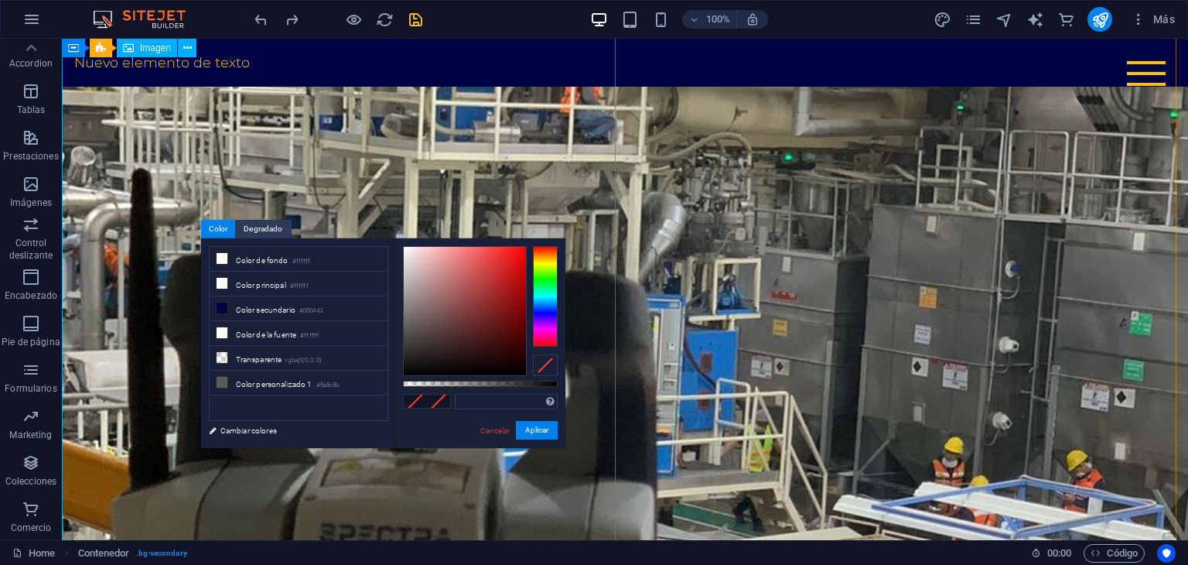
scroll to position [619, 0]
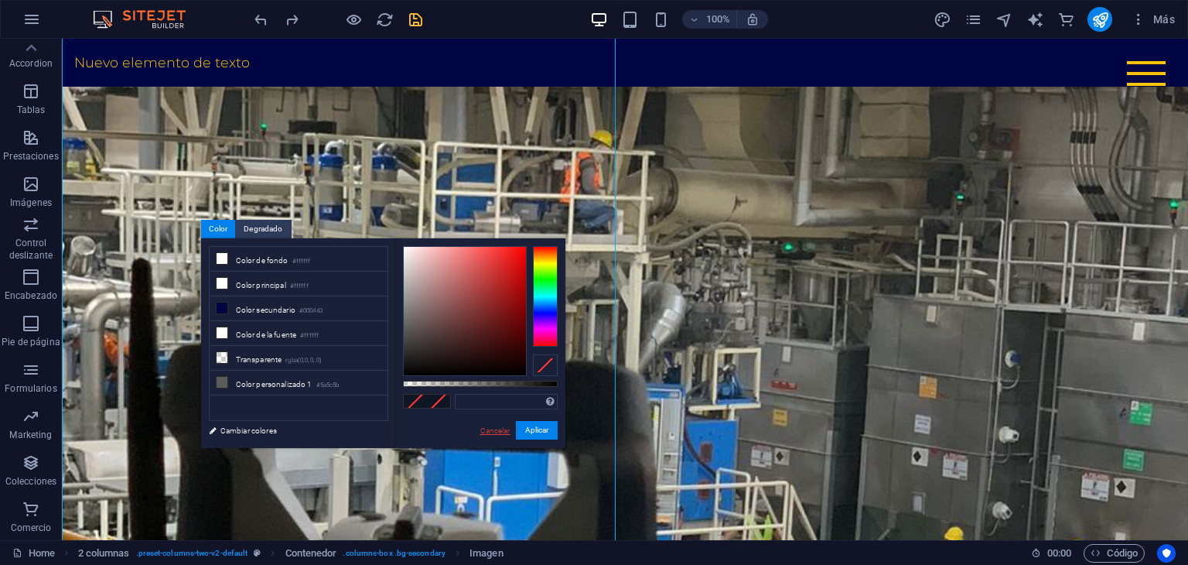
click at [492, 425] on link "Cancelar" at bounding box center [495, 431] width 33 height 12
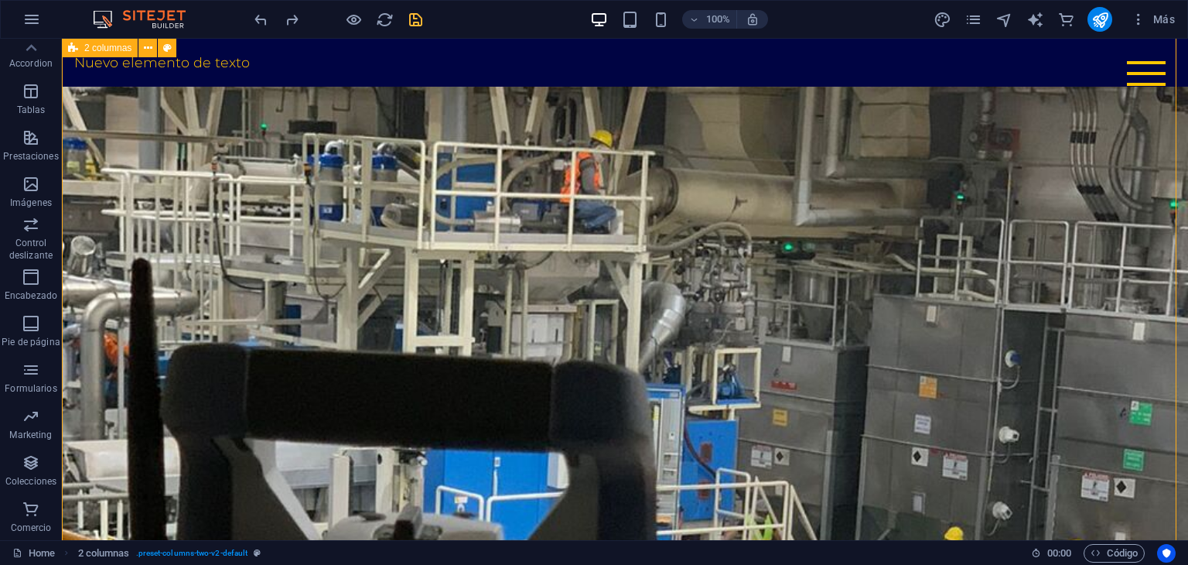
drag, startPoint x: 617, startPoint y: 292, endPoint x: 595, endPoint y: 292, distance: 21.7
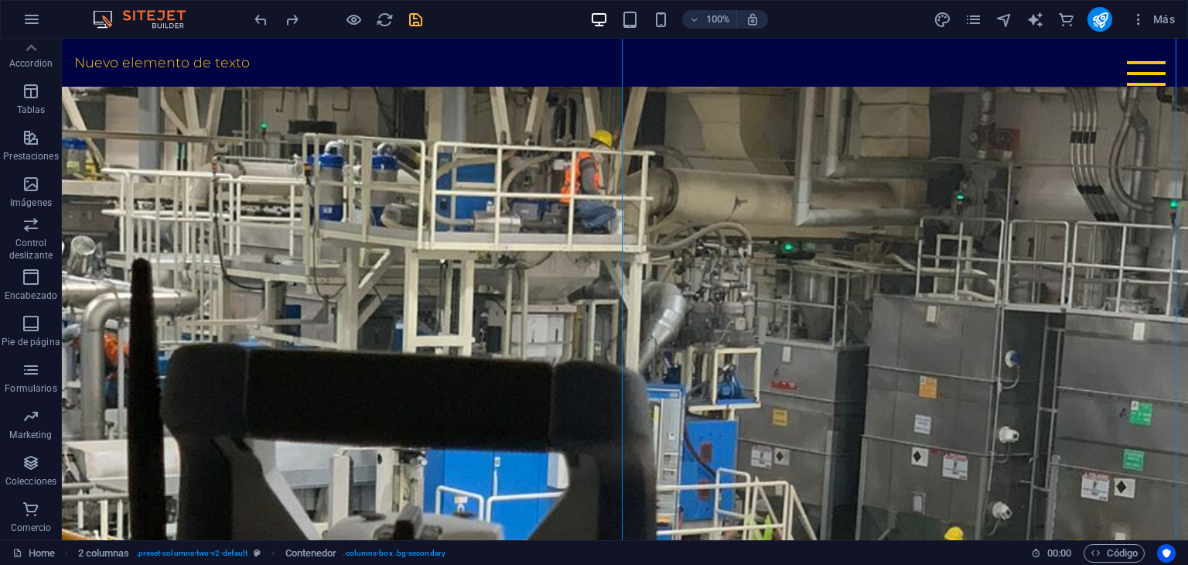
drag, startPoint x: 636, startPoint y: 282, endPoint x: 616, endPoint y: 291, distance: 21.8
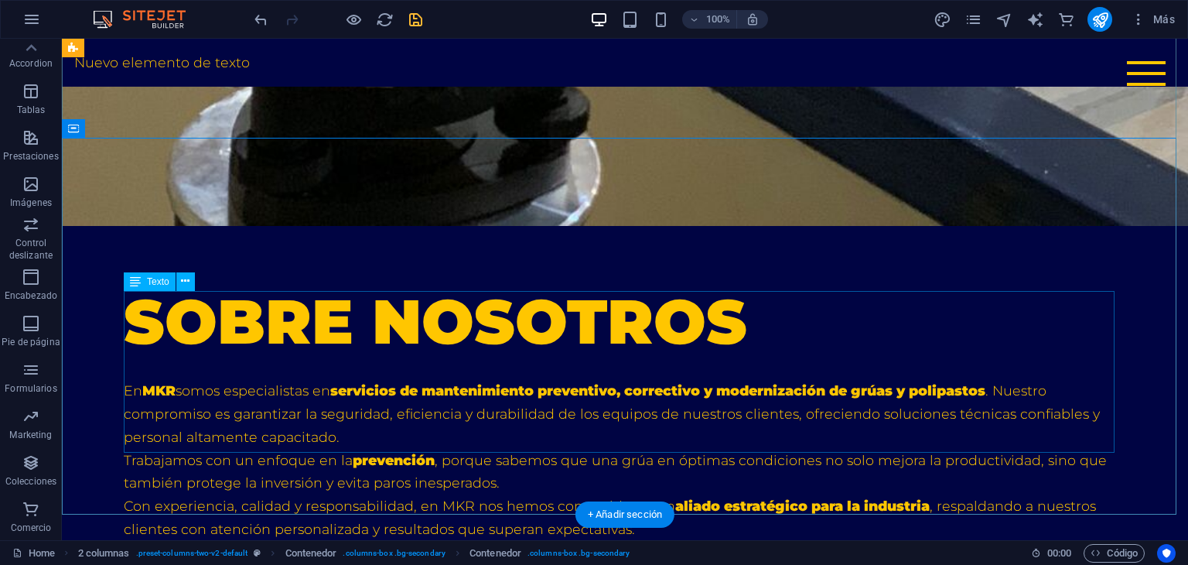
scroll to position [1925, 0]
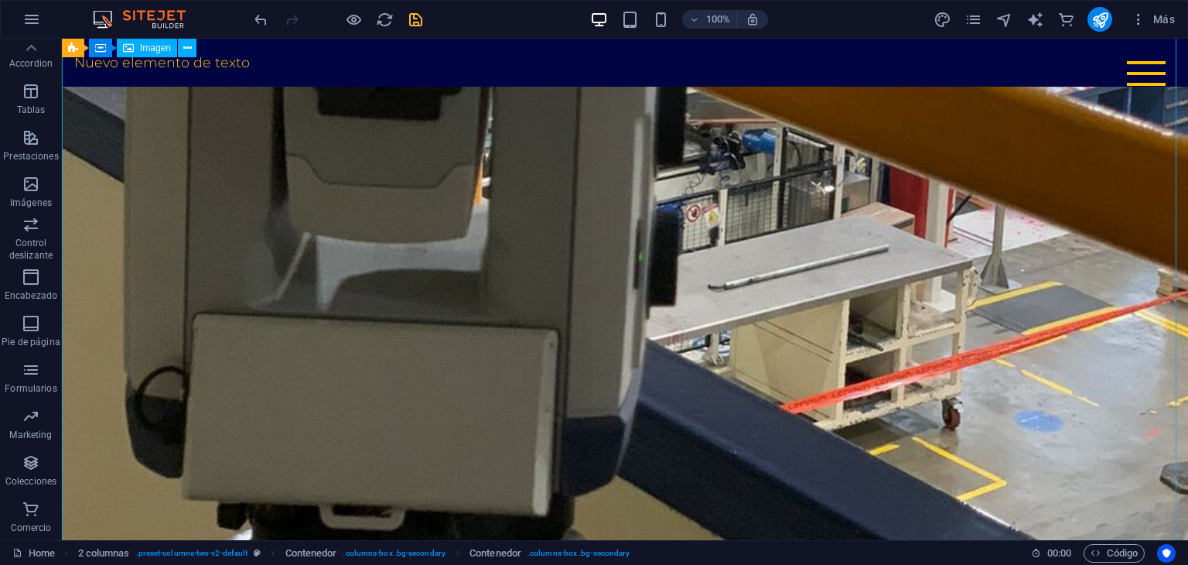
scroll to position [1229, 0]
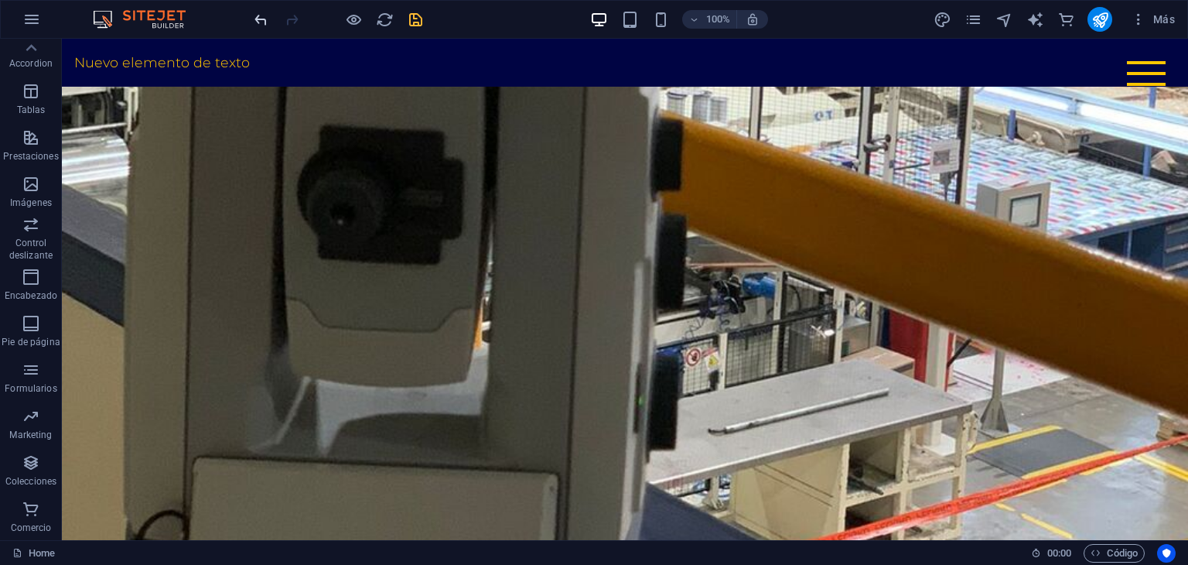
click at [265, 20] on icon "undo" at bounding box center [261, 20] width 18 height 18
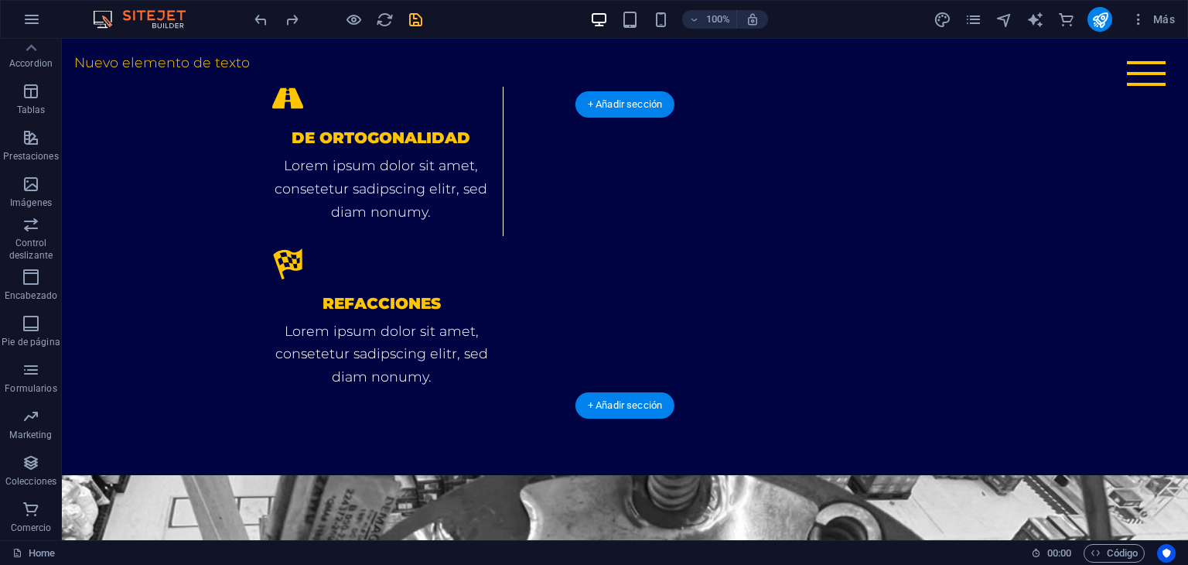
scroll to position [3481, 0]
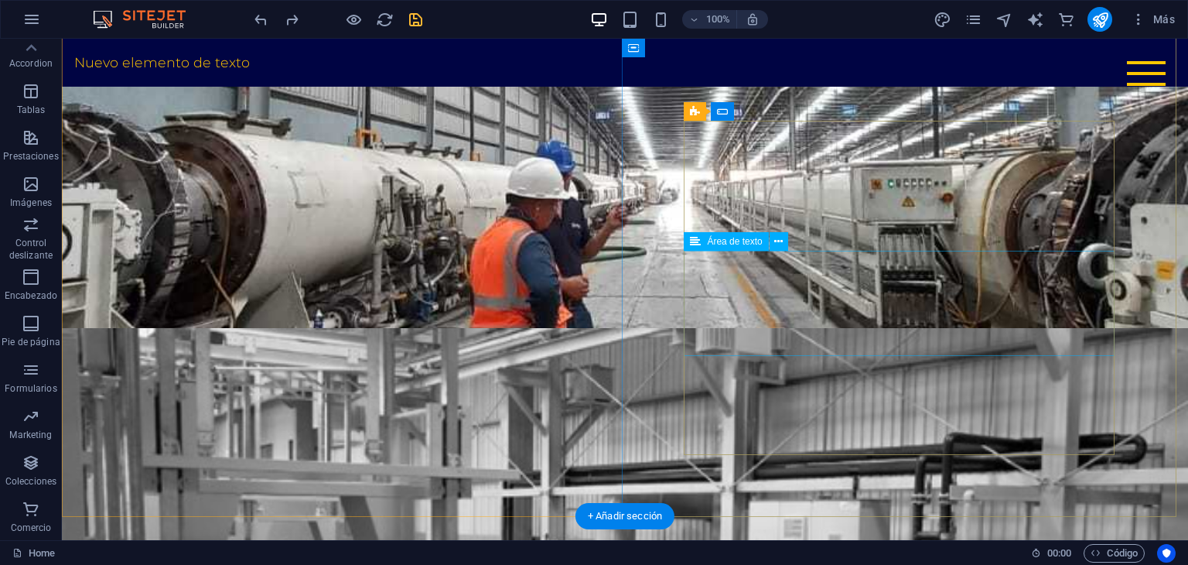
scroll to position [4642, 0]
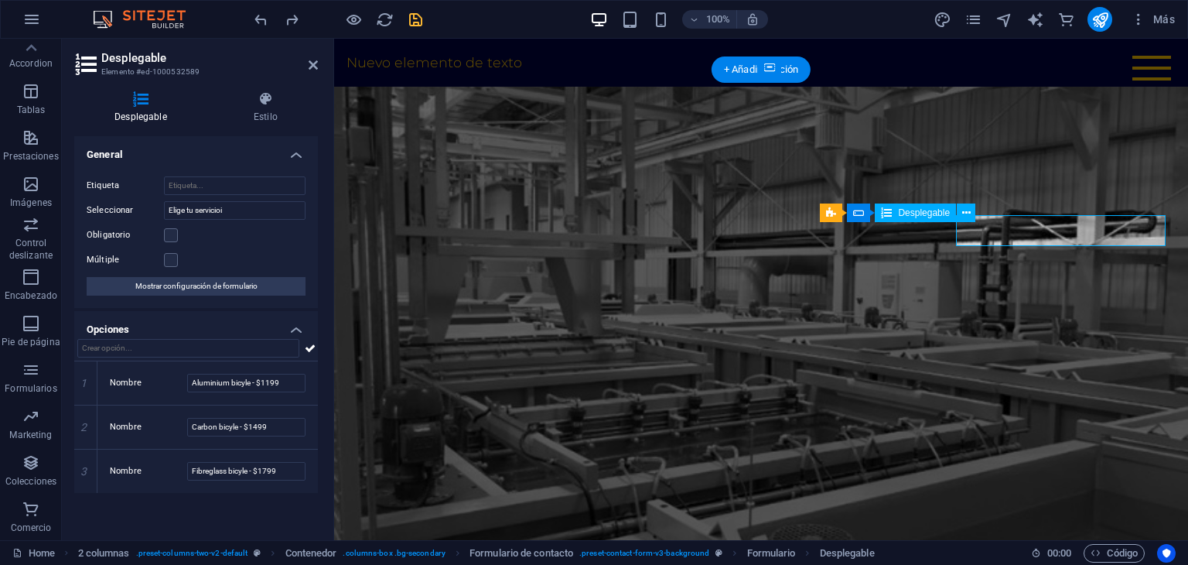
scroll to position [4649, 0]
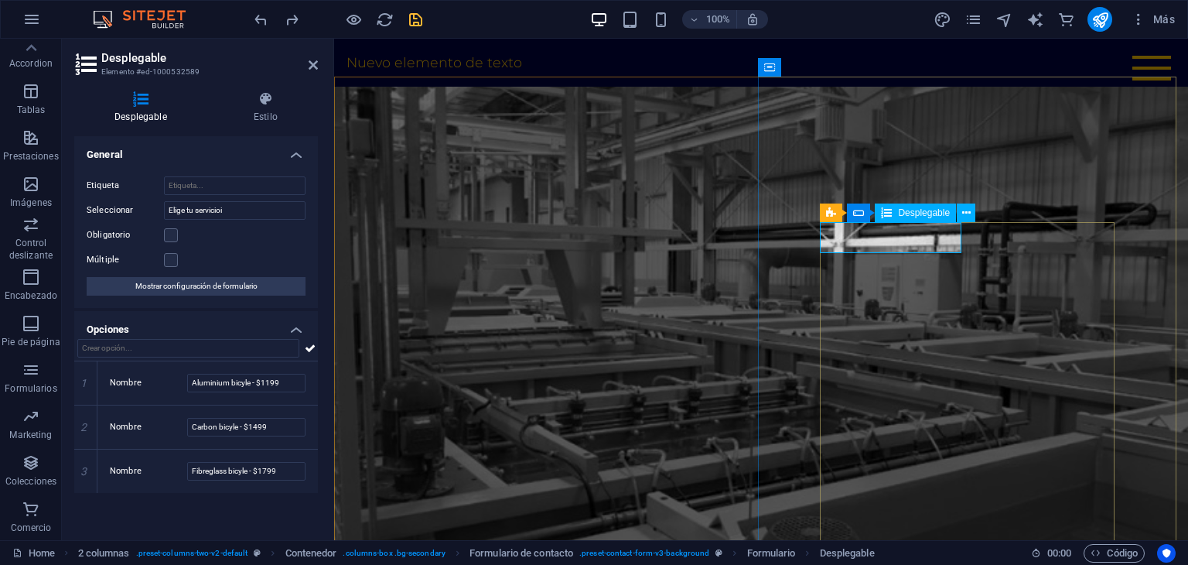
click at [252, 208] on input "Elige tu servicioi" at bounding box center [235, 210] width 142 height 19
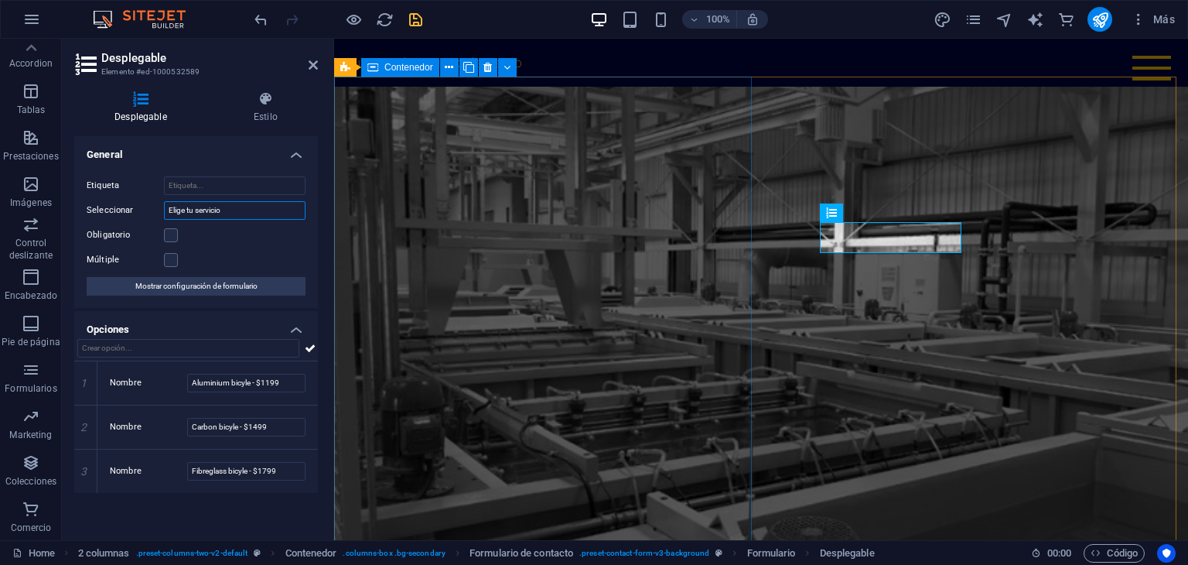
type input "Elige tu servicio"
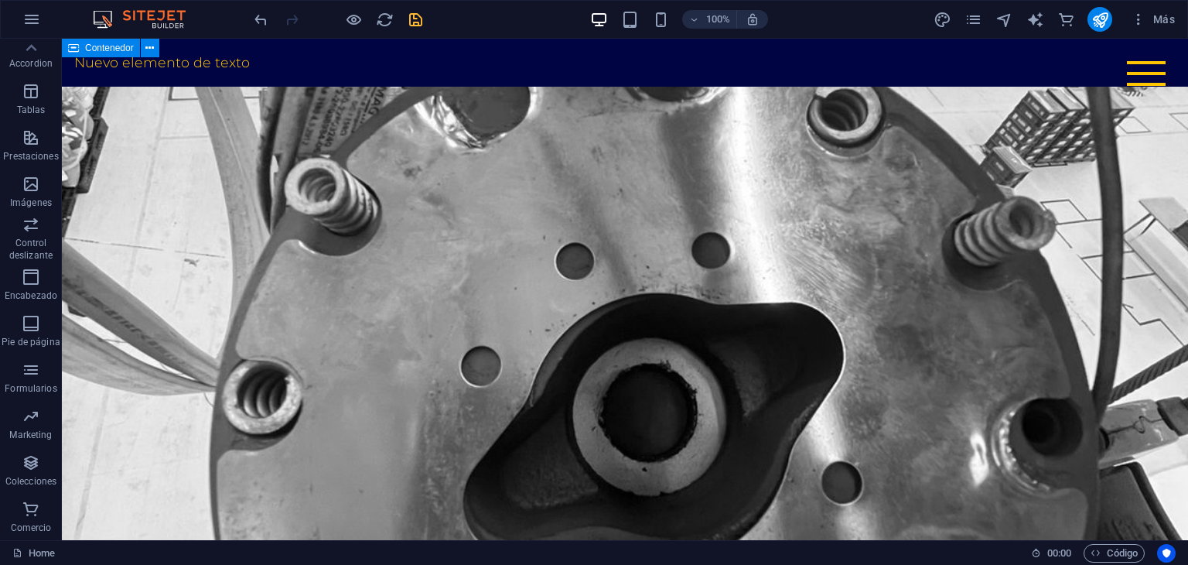
scroll to position [3979, 0]
